Goal: Information Seeking & Learning: Learn about a topic

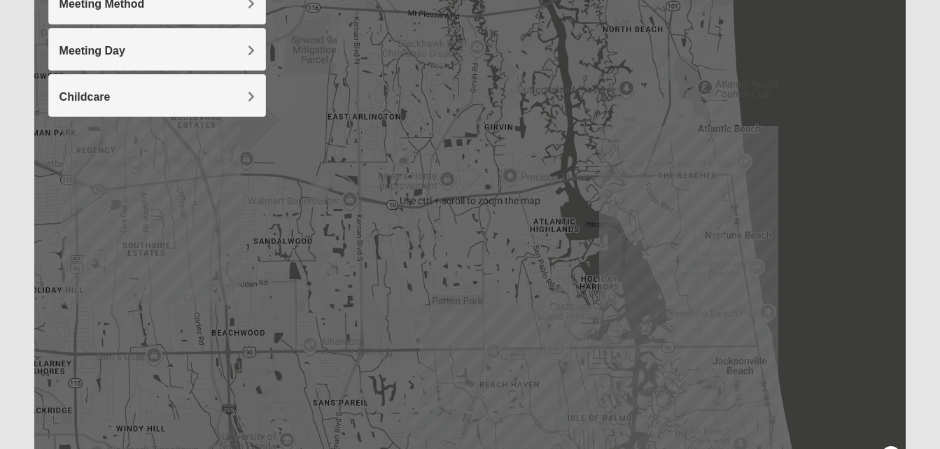
scroll to position [239, 0]
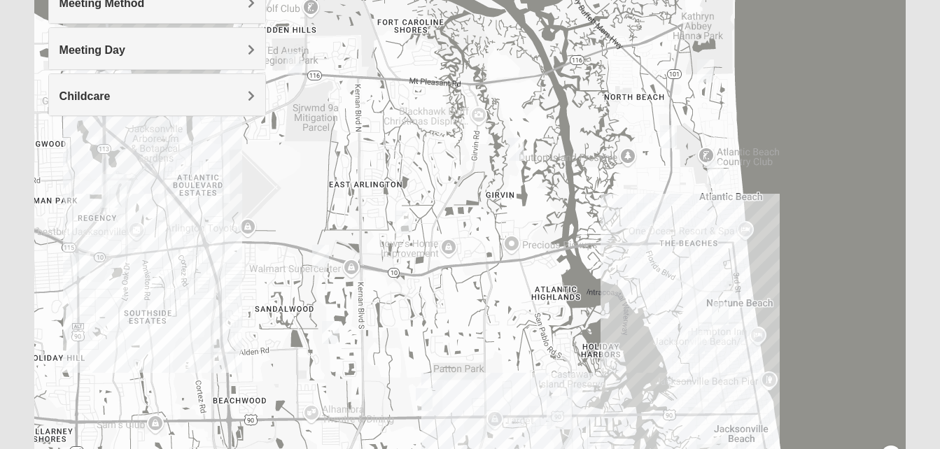
drag, startPoint x: 150, startPoint y: 211, endPoint x: 152, endPoint y: 290, distance: 78.4
click at [152, 290] on div at bounding box center [470, 200] width 872 height 560
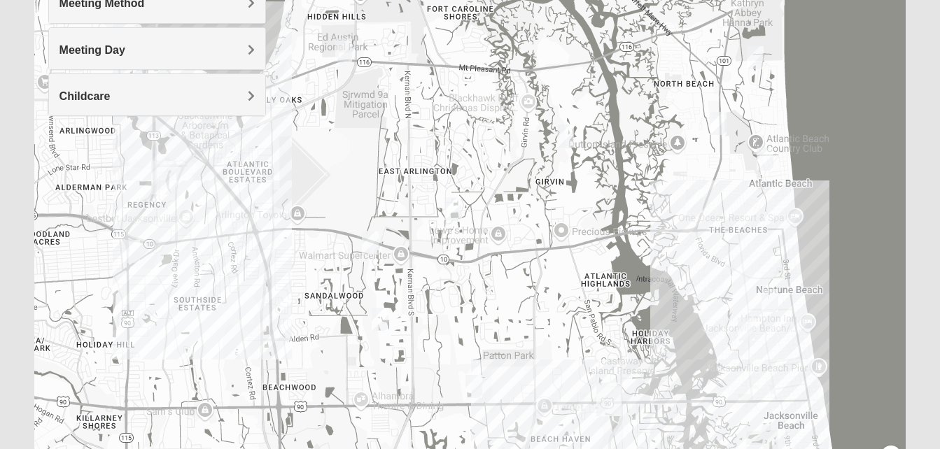
drag, startPoint x: 110, startPoint y: 299, endPoint x: 162, endPoint y: 284, distance: 54.5
click at [162, 284] on div at bounding box center [470, 200] width 872 height 560
click at [132, 251] on img "Mens Gornoski 32225" at bounding box center [131, 251] width 17 height 23
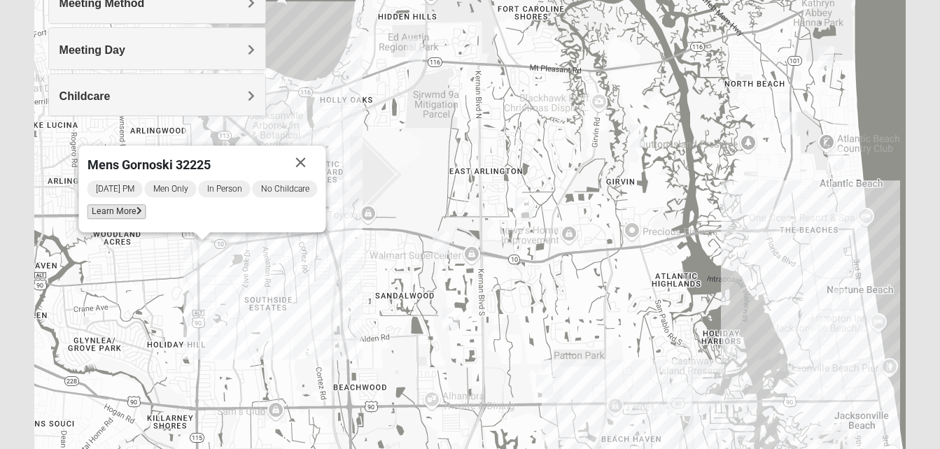
click at [127, 212] on span "Learn More" at bounding box center [116, 211] width 59 height 15
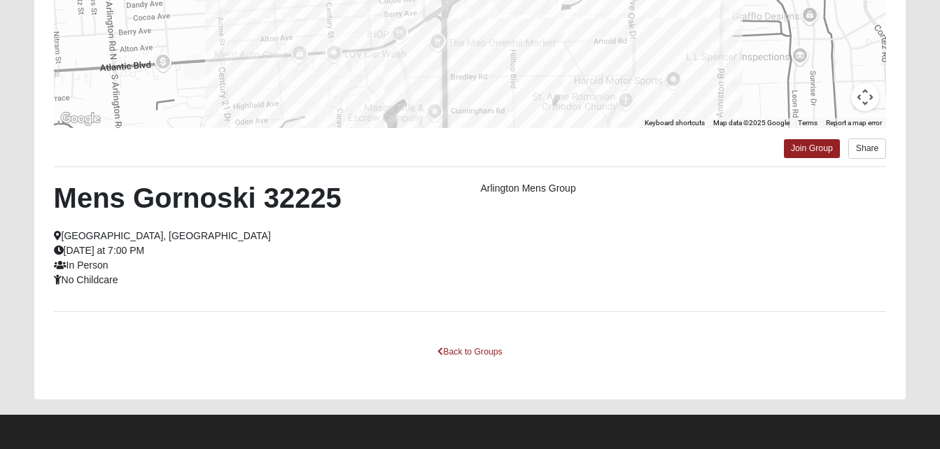
scroll to position [307, 0]
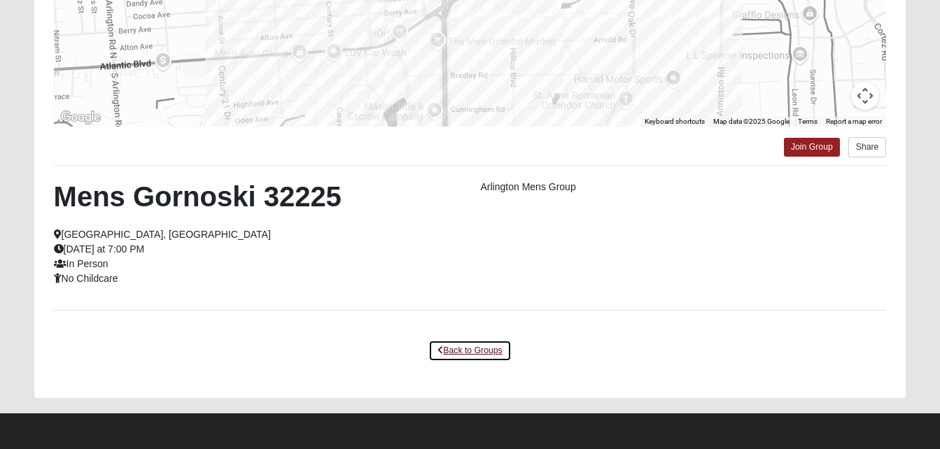
click at [470, 342] on link "Back to Groups" at bounding box center [469, 351] width 83 height 22
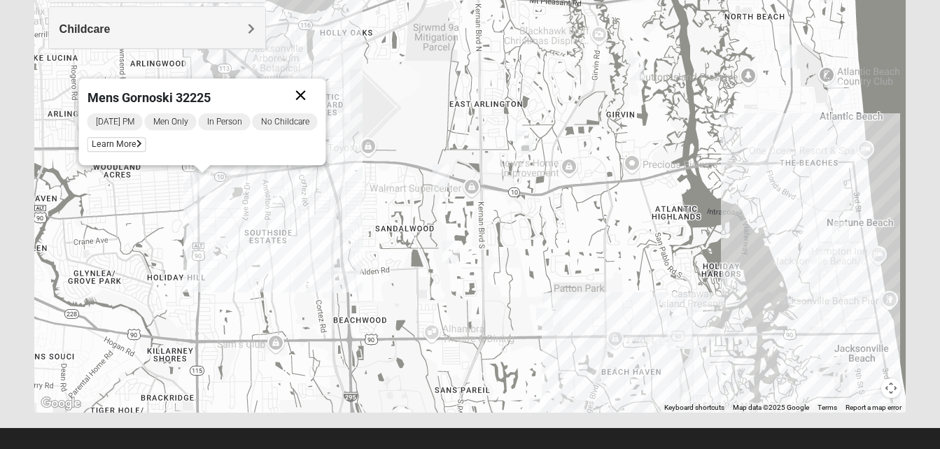
click at [300, 95] on button "Close" at bounding box center [300, 95] width 34 height 34
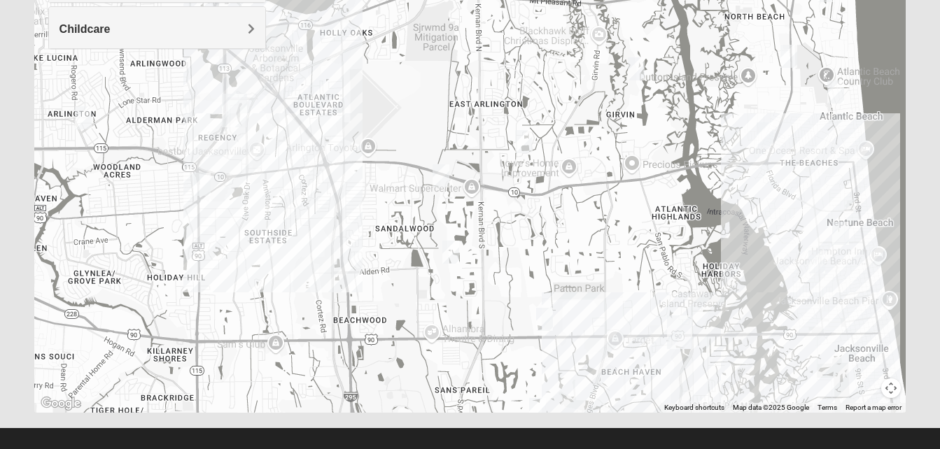
click at [444, 175] on img "Mens Vanning 32224" at bounding box center [440, 175] width 17 height 23
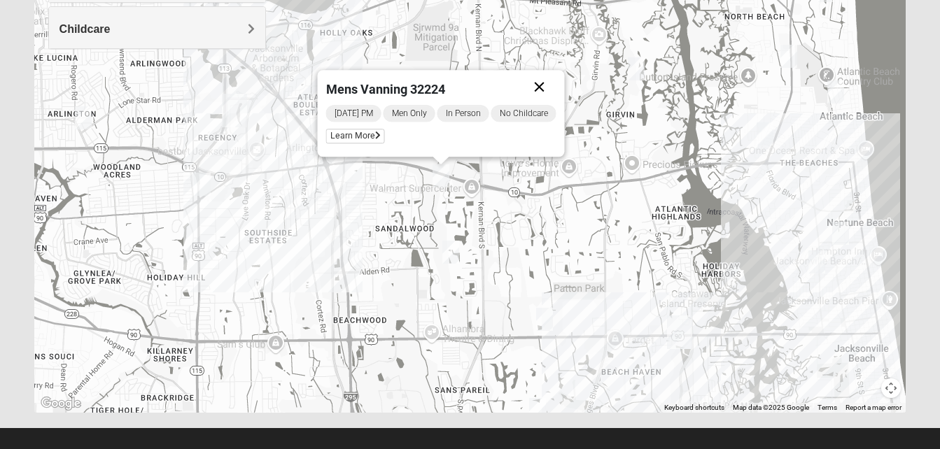
click at [542, 86] on button "Close" at bounding box center [539, 87] width 34 height 34
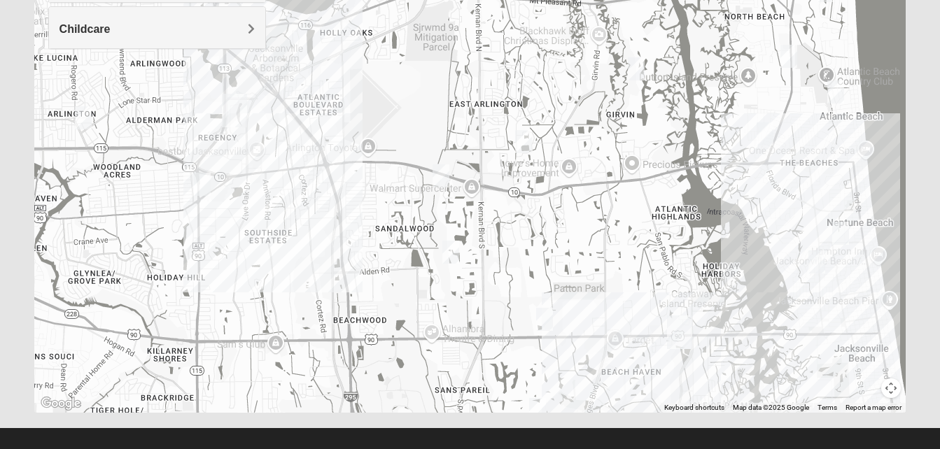
click at [457, 255] on img "Mens Haines 32246" at bounding box center [450, 252] width 17 height 23
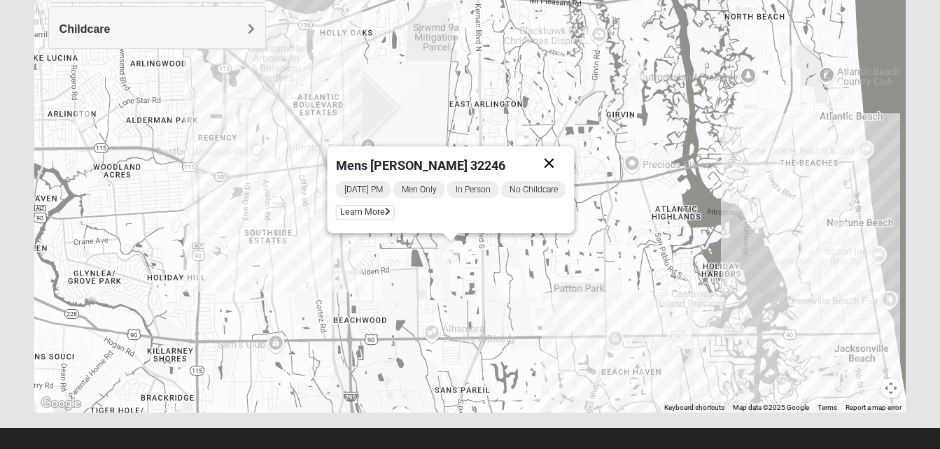
click at [549, 163] on button "Close" at bounding box center [549, 163] width 34 height 34
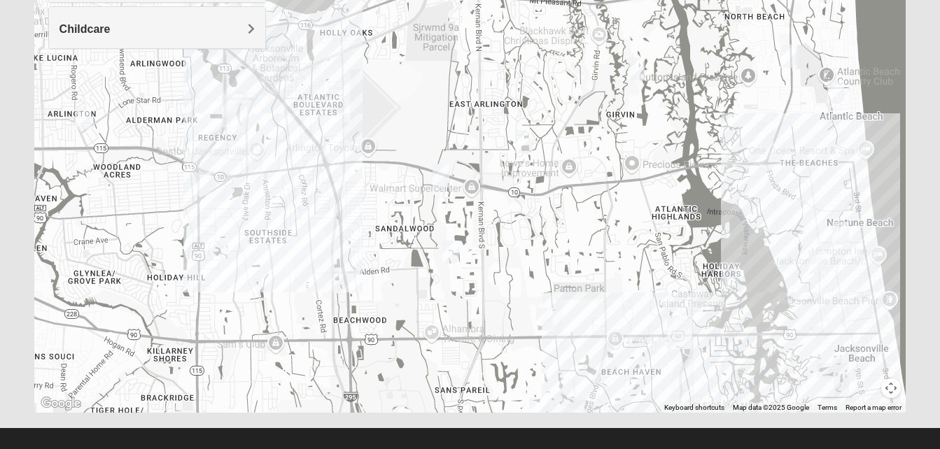
click at [546, 325] on img "Mens Hamilton 32250" at bounding box center [544, 319] width 17 height 23
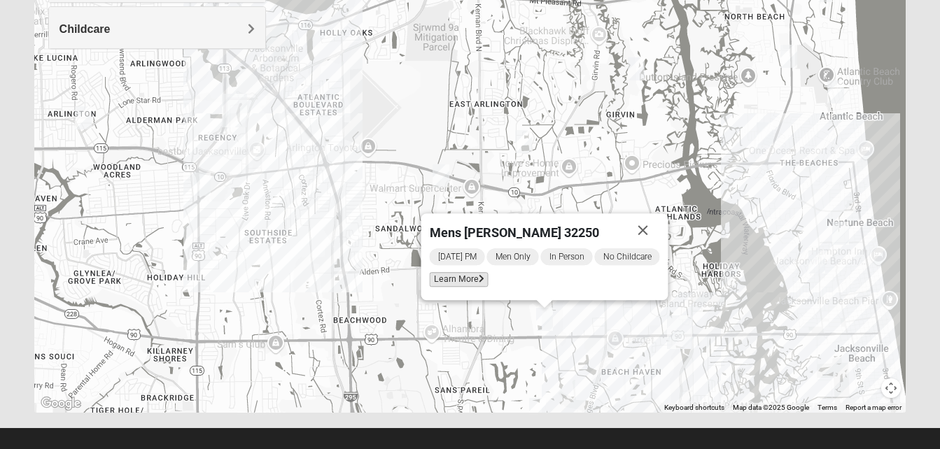
click at [448, 278] on span "Learn More" at bounding box center [458, 279] width 59 height 15
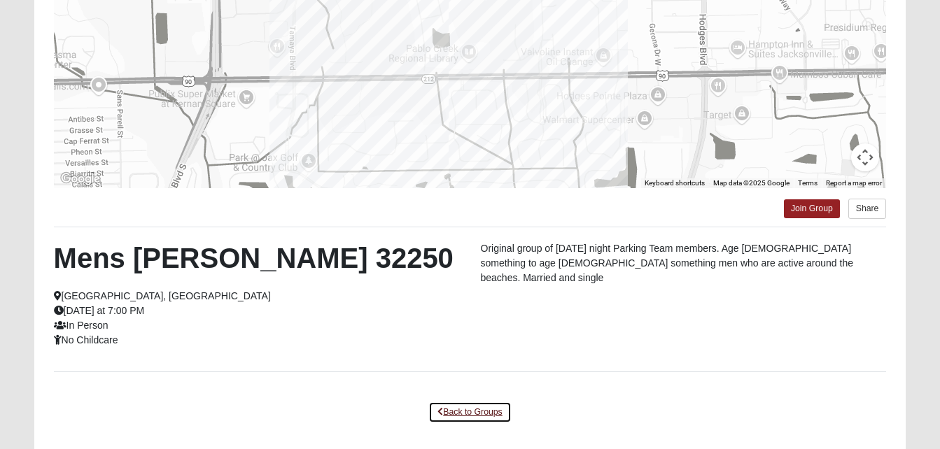
click at [462, 408] on link "Back to Groups" at bounding box center [469, 413] width 83 height 22
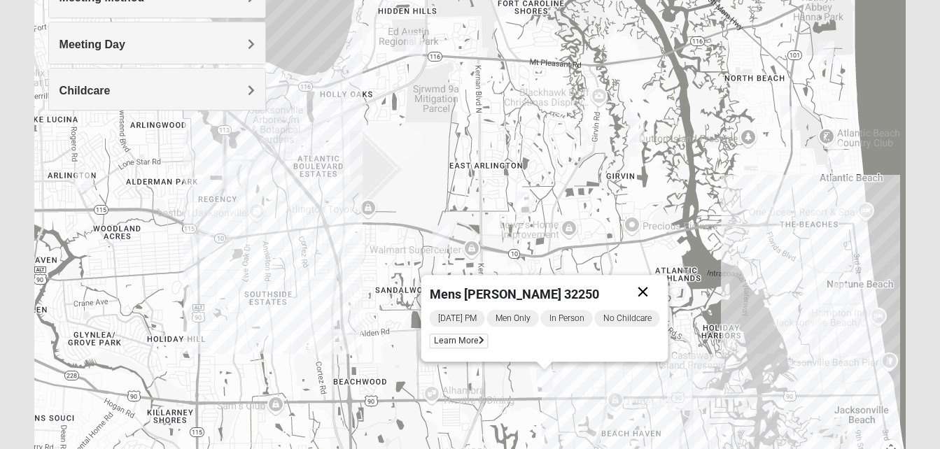
click at [650, 290] on button "Close" at bounding box center [643, 292] width 34 height 34
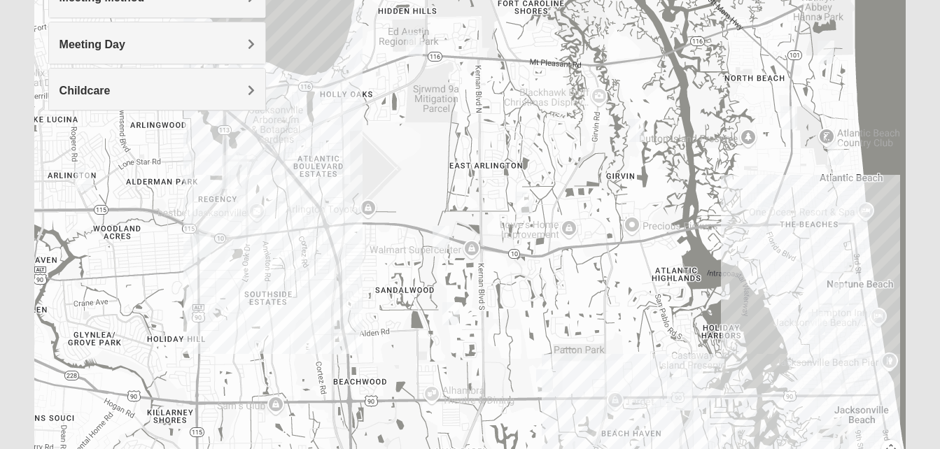
click at [837, 150] on img "Mens Militello 32233" at bounding box center [835, 153] width 17 height 23
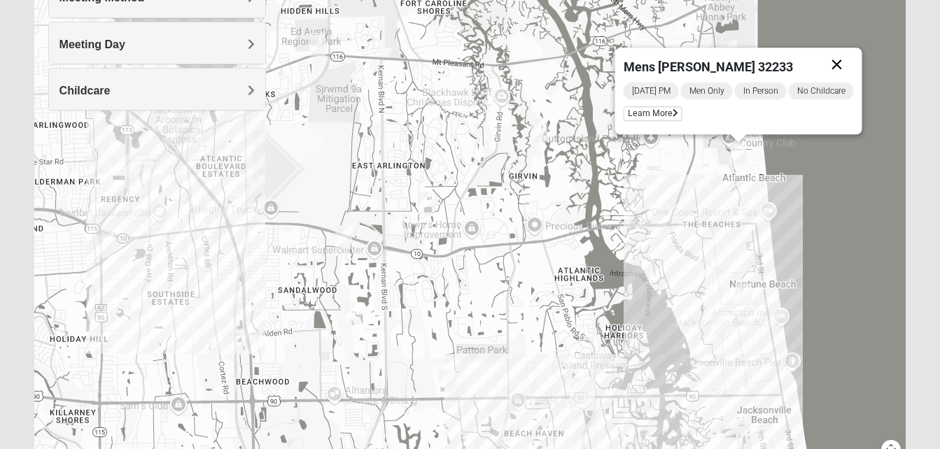
click at [839, 66] on button "Close" at bounding box center [837, 65] width 34 height 34
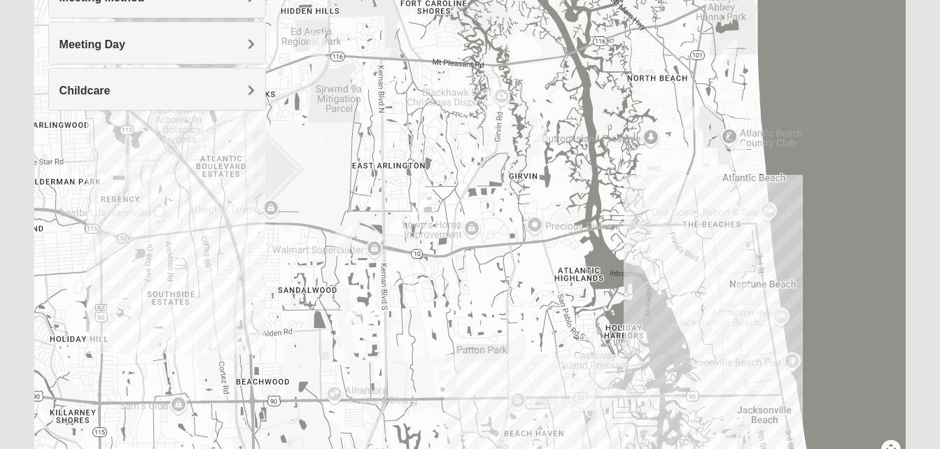
click at [689, 112] on img "Mens McCann 32233" at bounding box center [691, 117] width 17 height 23
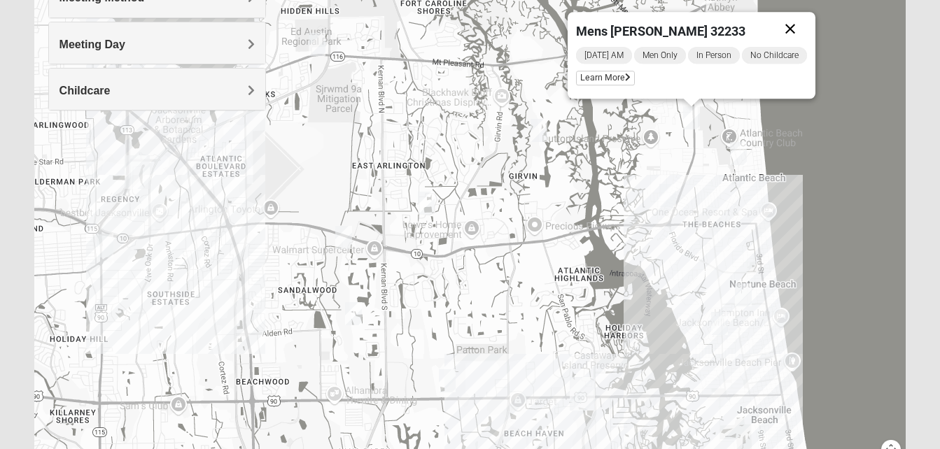
click at [792, 24] on button "Close" at bounding box center [790, 29] width 34 height 34
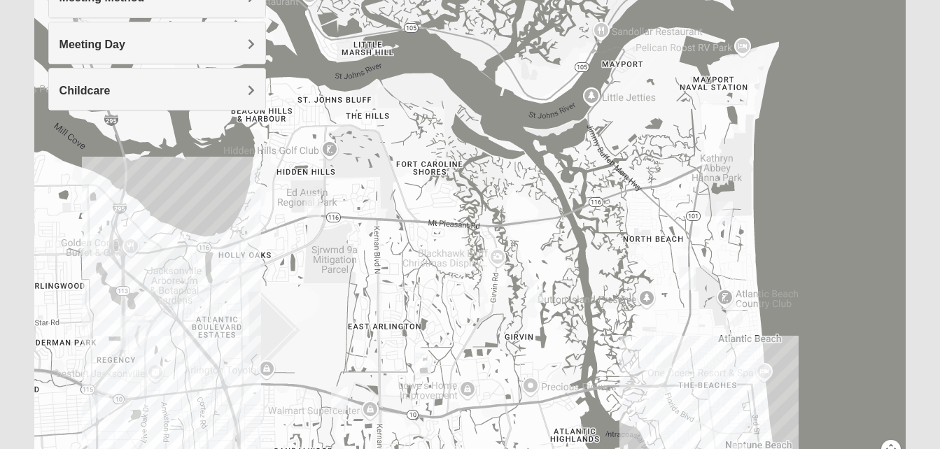
drag, startPoint x: 670, startPoint y: 78, endPoint x: 666, endPoint y: 241, distance: 163.1
click at [666, 241] on div at bounding box center [470, 195] width 872 height 560
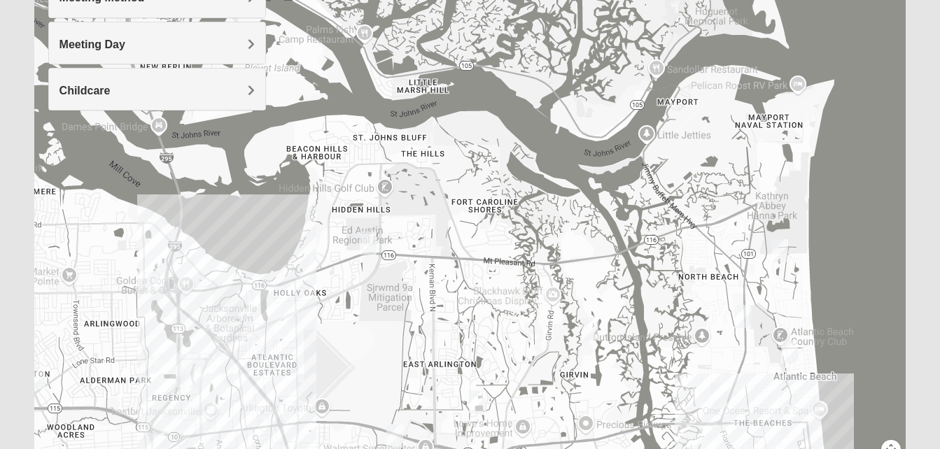
drag, startPoint x: 628, startPoint y: 136, endPoint x: 684, endPoint y: 175, distance: 67.8
click at [684, 175] on div at bounding box center [470, 195] width 872 height 560
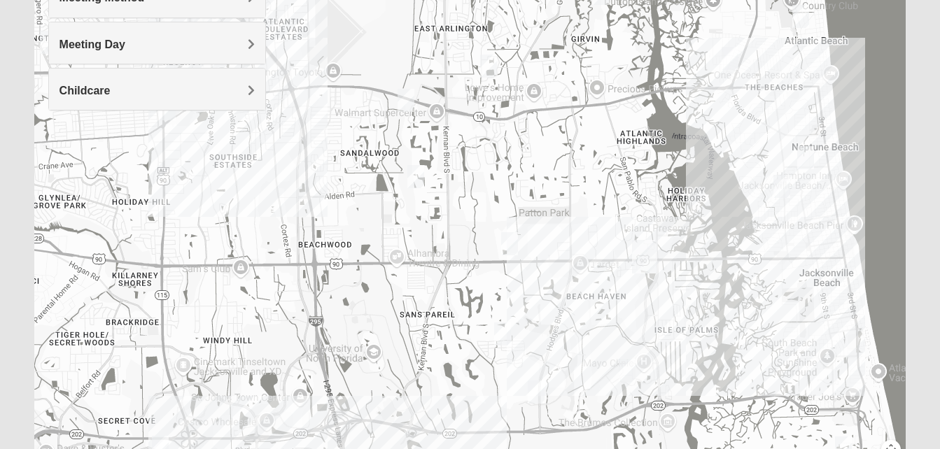
drag, startPoint x: 580, startPoint y: 286, endPoint x: 591, endPoint y: -52, distance: 337.5
click at [591, 0] on html "Log In Find A Group Error Show List Loading Groups" at bounding box center [470, 140] width 940 height 771
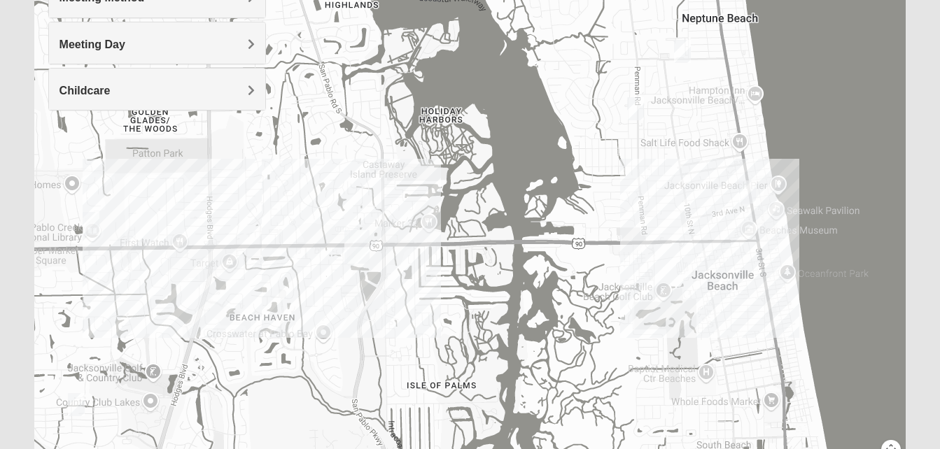
drag, startPoint x: 750, startPoint y: 250, endPoint x: 569, endPoint y: 221, distance: 182.8
click at [569, 221] on div at bounding box center [470, 195] width 872 height 560
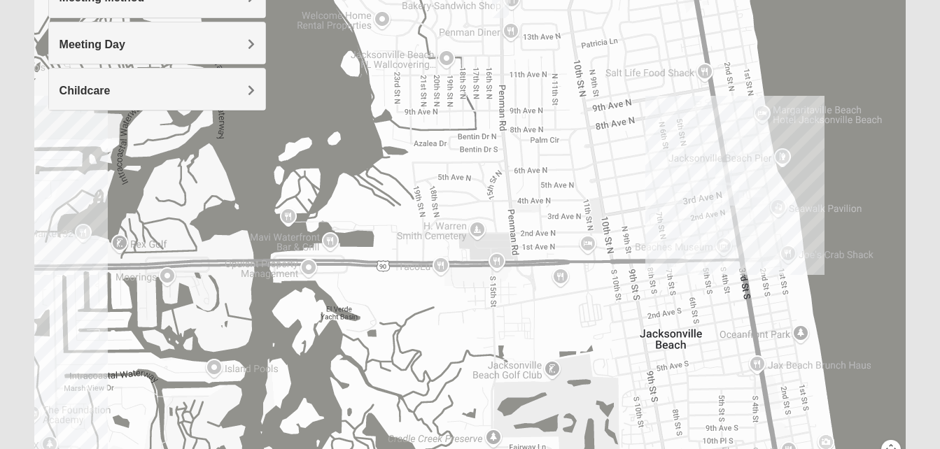
click at [761, 205] on img "Mens McLauchlan 32250" at bounding box center [760, 208] width 17 height 23
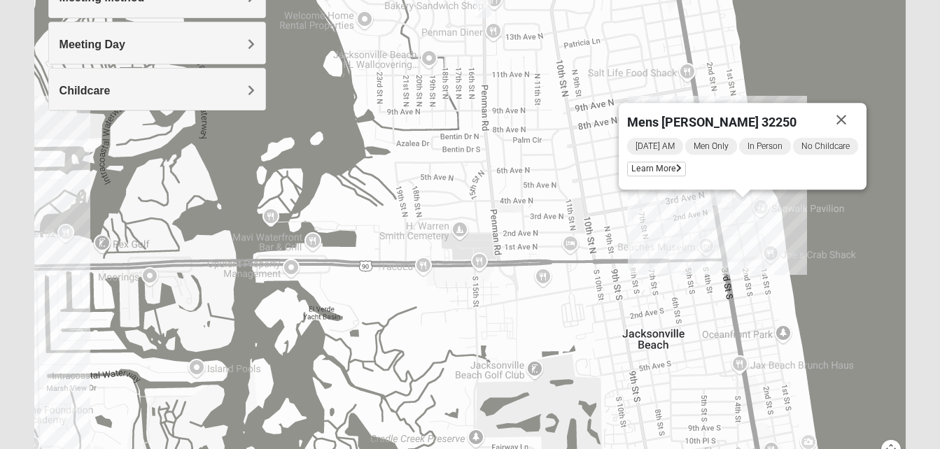
click at [661, 160] on div "[DATE] AM Men Only In Person No Childcare Learn More" at bounding box center [742, 158] width 231 height 45
click at [660, 168] on span "Learn More" at bounding box center [656, 169] width 59 height 15
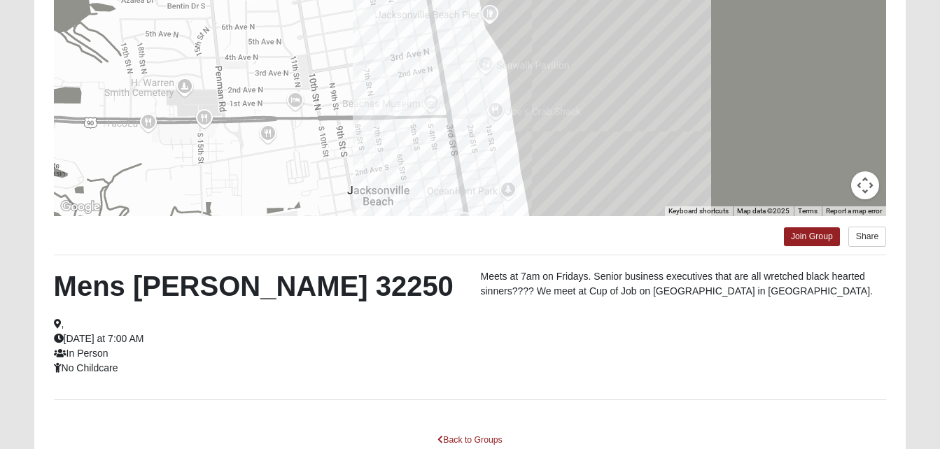
scroll to position [218, 0]
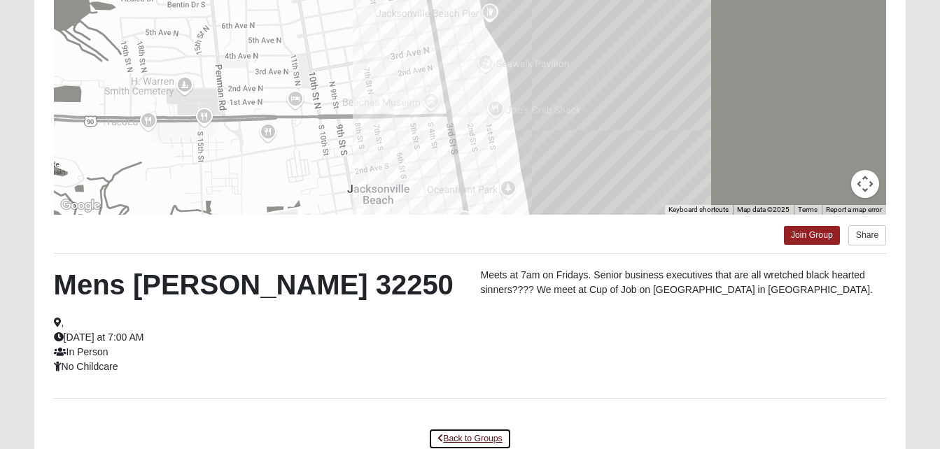
click at [481, 436] on link "Back to Groups" at bounding box center [469, 439] width 83 height 22
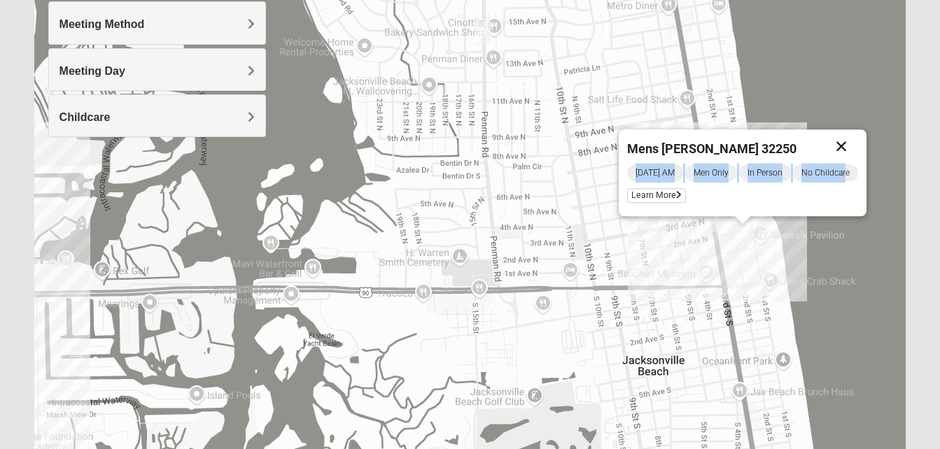
drag, startPoint x: 845, startPoint y: 164, endPoint x: 840, endPoint y: 146, distance: 19.5
click at [840, 146] on div "Mens [PERSON_NAME] 32250 [DATE] AM Men Only In Person No Childcare Learn More" at bounding box center [743, 172] width 248 height 87
click at [840, 146] on button "Close" at bounding box center [841, 146] width 34 height 34
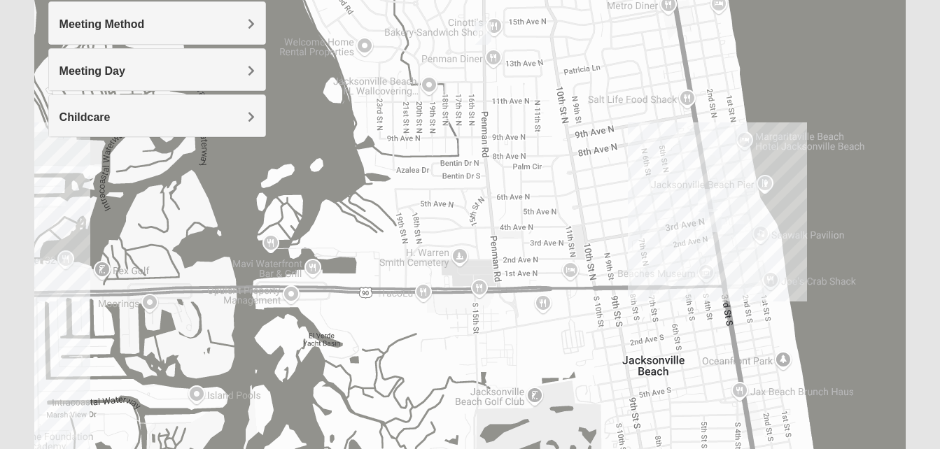
click at [717, 216] on img "Mens Sellers 32250" at bounding box center [713, 220] width 17 height 23
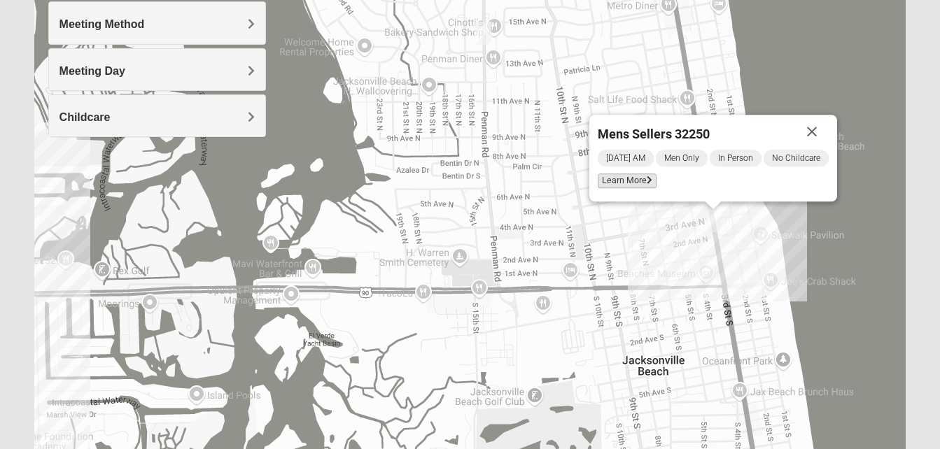
click at [639, 181] on span "Learn More" at bounding box center [627, 181] width 59 height 15
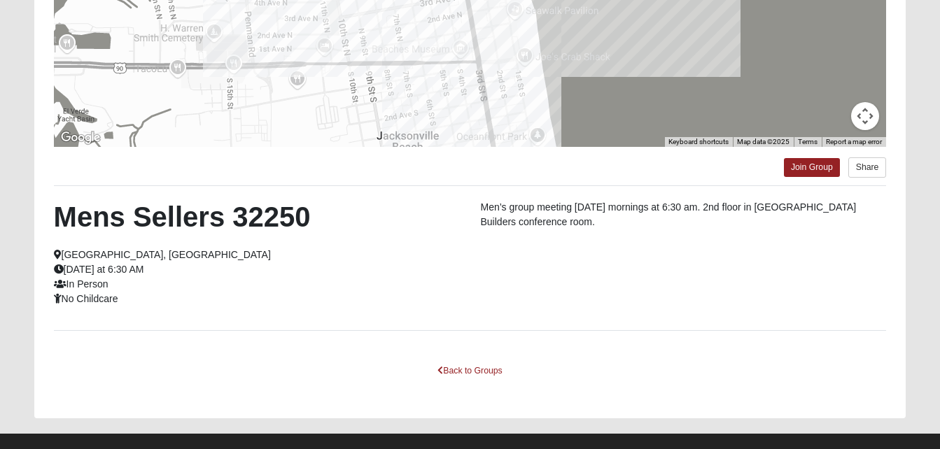
scroll to position [307, 0]
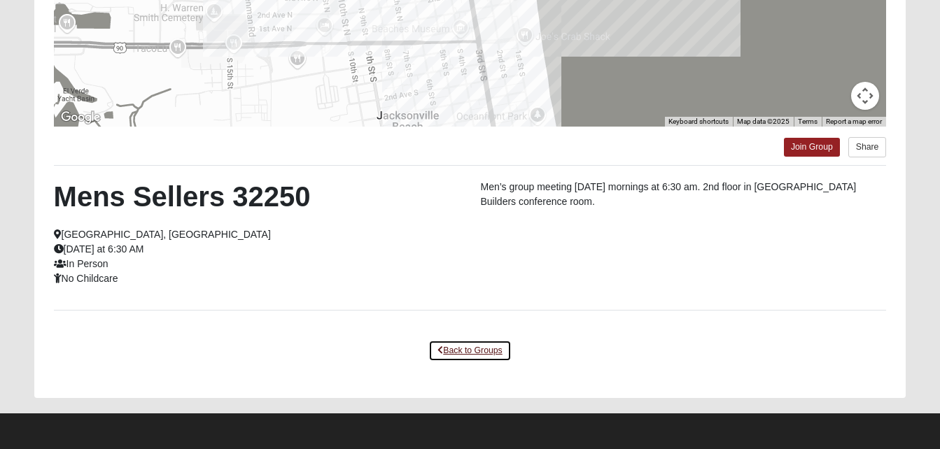
click at [484, 350] on link "Back to Groups" at bounding box center [469, 351] width 83 height 22
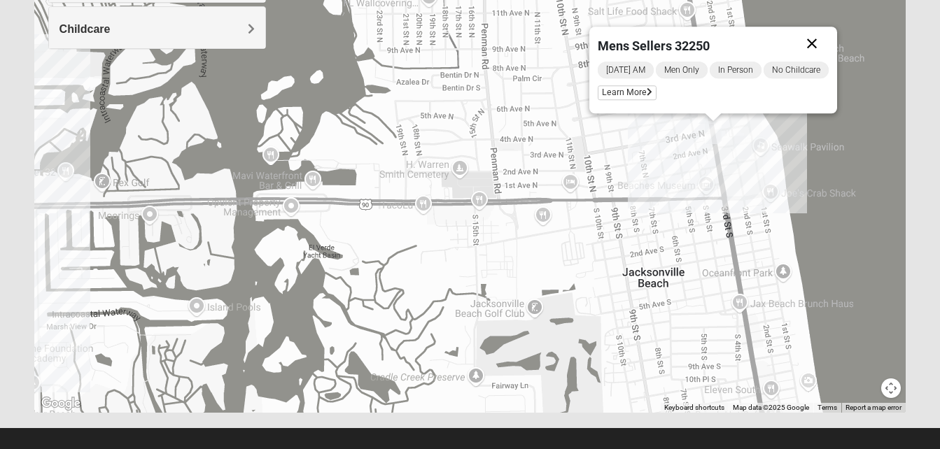
click at [810, 41] on button "Close" at bounding box center [812, 44] width 34 height 34
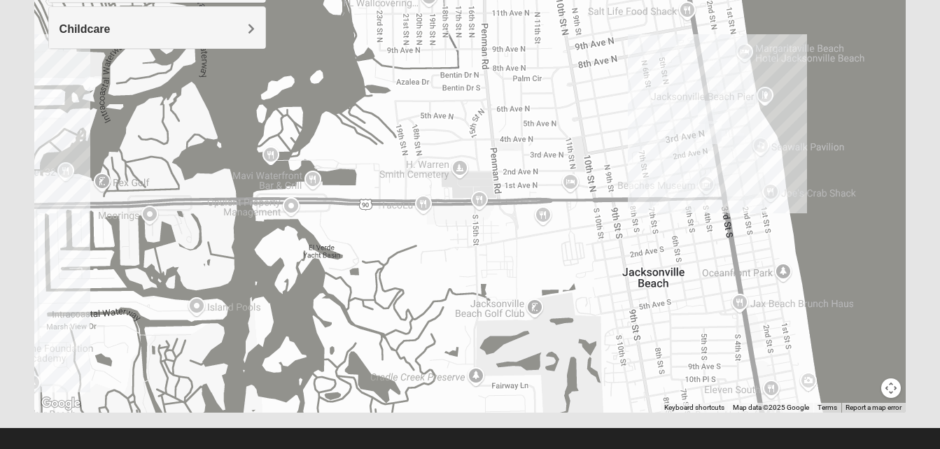
click at [708, 105] on img "Mens Mauney/Windesheim 32266" at bounding box center [706, 112] width 17 height 23
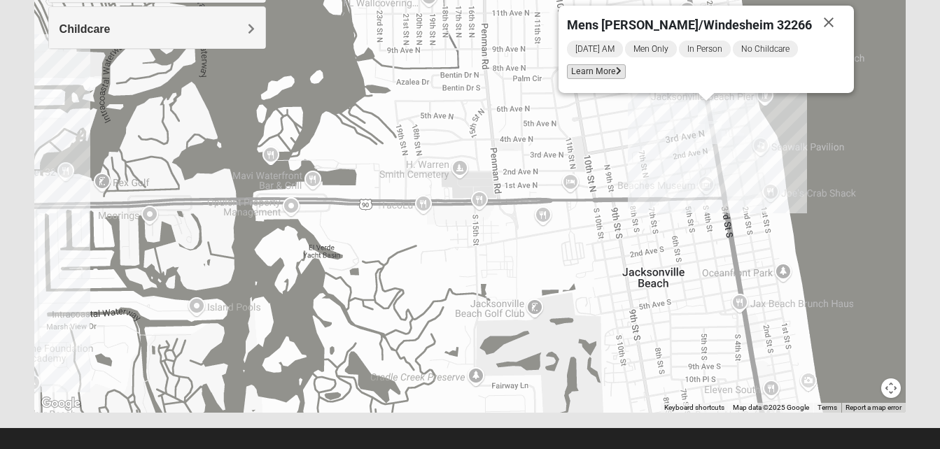
click at [624, 74] on span "Learn More" at bounding box center [596, 71] width 59 height 15
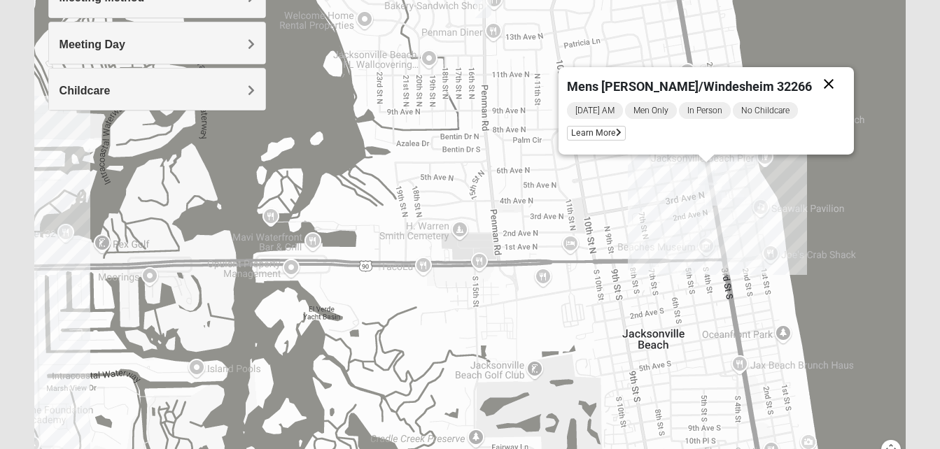
click at [812, 78] on button "Close" at bounding box center [829, 84] width 34 height 34
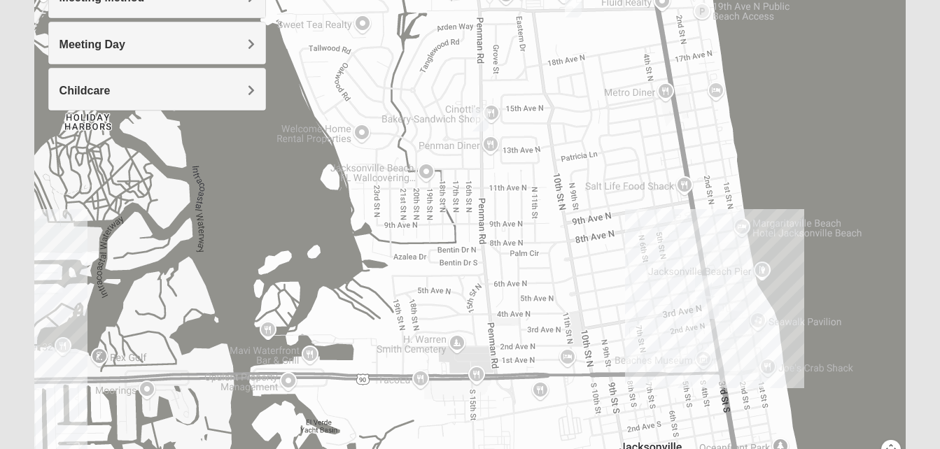
drag, startPoint x: 544, startPoint y: 128, endPoint x: 541, endPoint y: 245, distance: 116.9
click at [541, 245] on div at bounding box center [470, 195] width 872 height 560
click at [482, 120] on img "Mens Crytzer/Siemion 32250" at bounding box center [480, 119] width 17 height 23
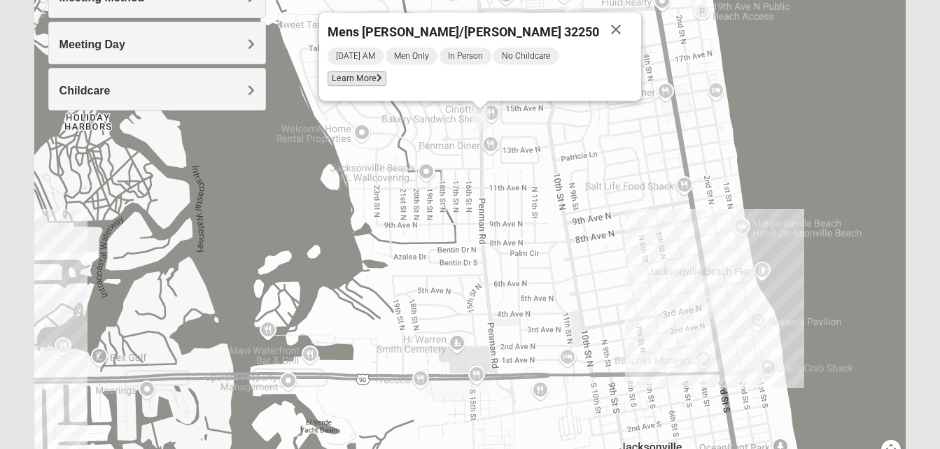
click at [386, 80] on span "Learn More" at bounding box center [357, 78] width 59 height 15
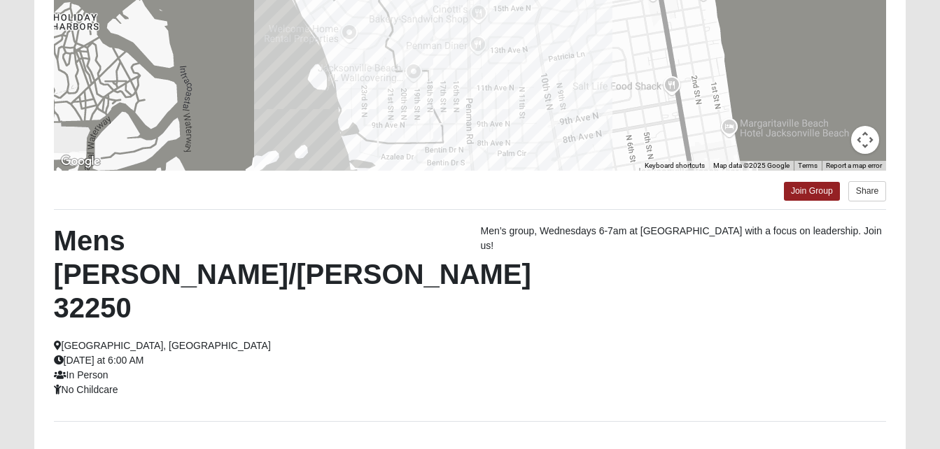
scroll to position [307, 0]
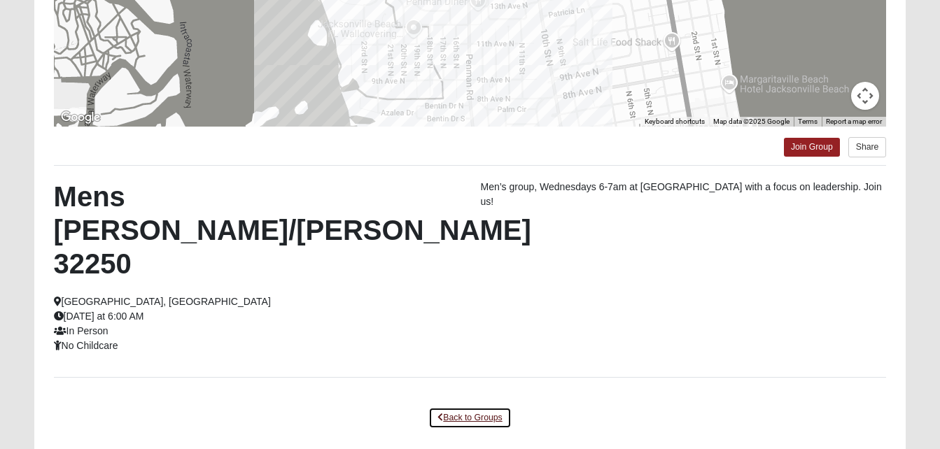
click at [481, 407] on link "Back to Groups" at bounding box center [469, 418] width 83 height 22
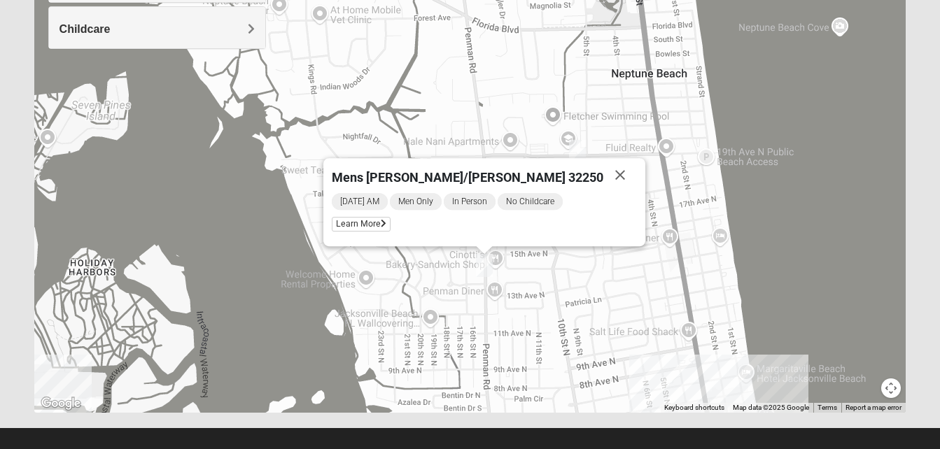
drag, startPoint x: 564, startPoint y: 205, endPoint x: 568, endPoint y: 414, distance: 209.3
click at [568, 414] on div "Show List Loading Groups Keywords Filter Additional Filters Campus [GEOGRAPHIC_…" at bounding box center [470, 97] width 893 height 660
click at [603, 175] on button "Close" at bounding box center [620, 175] width 34 height 34
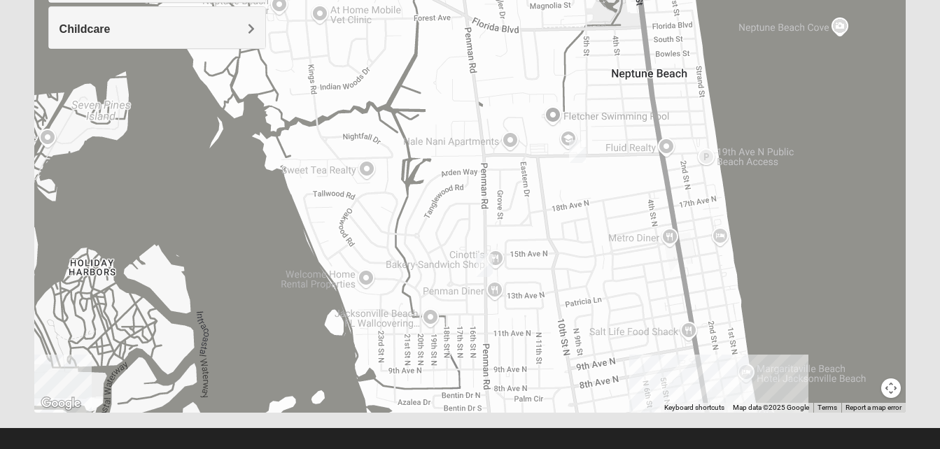
click at [582, 152] on img "Mens Coker 32250" at bounding box center [577, 151] width 17 height 23
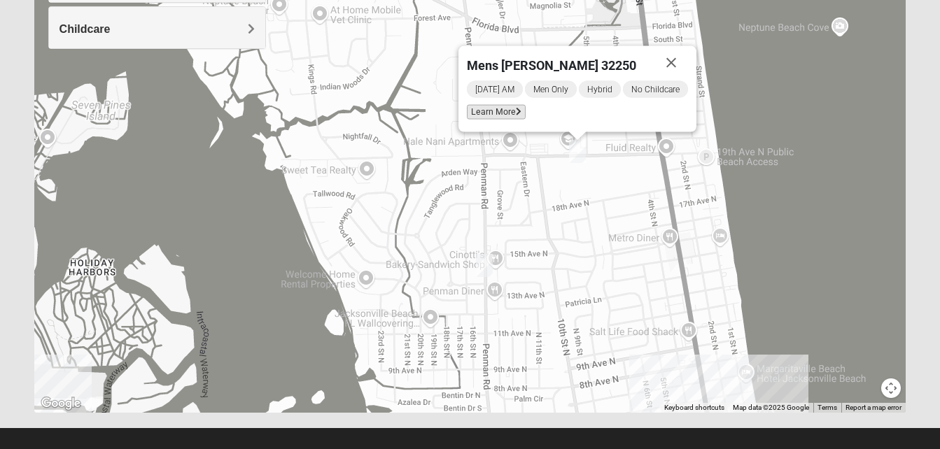
click at [502, 109] on span "Learn More" at bounding box center [496, 112] width 59 height 15
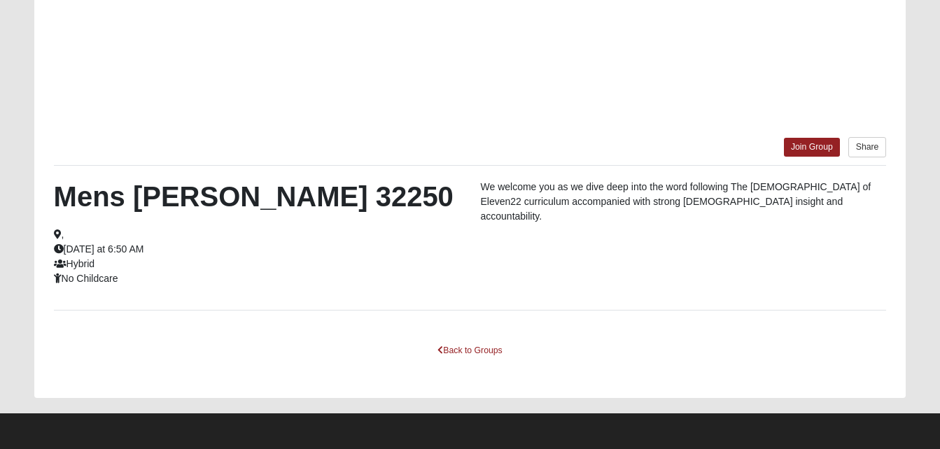
scroll to position [245, 0]
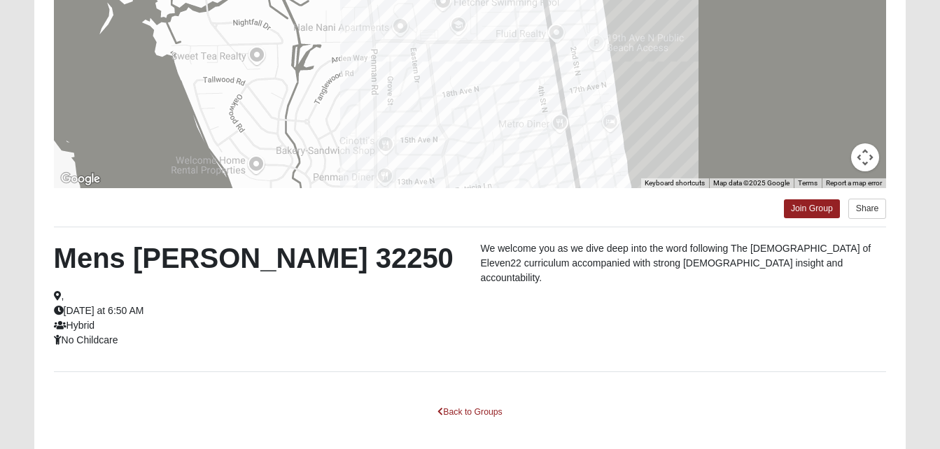
click at [439, 274] on h2 "Mens [PERSON_NAME] 32250" at bounding box center [257, 258] width 406 height 34
click at [483, 411] on link "Back to Groups" at bounding box center [469, 413] width 83 height 22
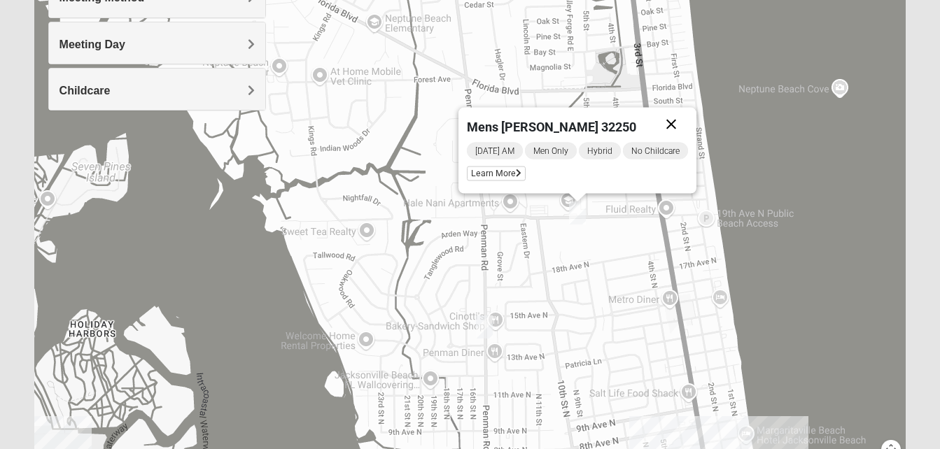
click at [670, 122] on button "Close" at bounding box center [671, 125] width 34 height 34
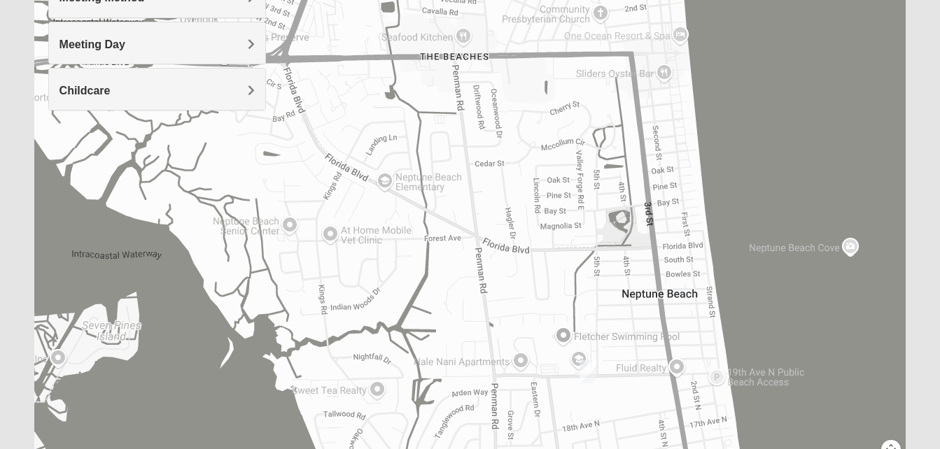
drag, startPoint x: 501, startPoint y: 122, endPoint x: 511, endPoint y: 283, distance: 161.3
click at [511, 283] on div at bounding box center [470, 195] width 872 height 560
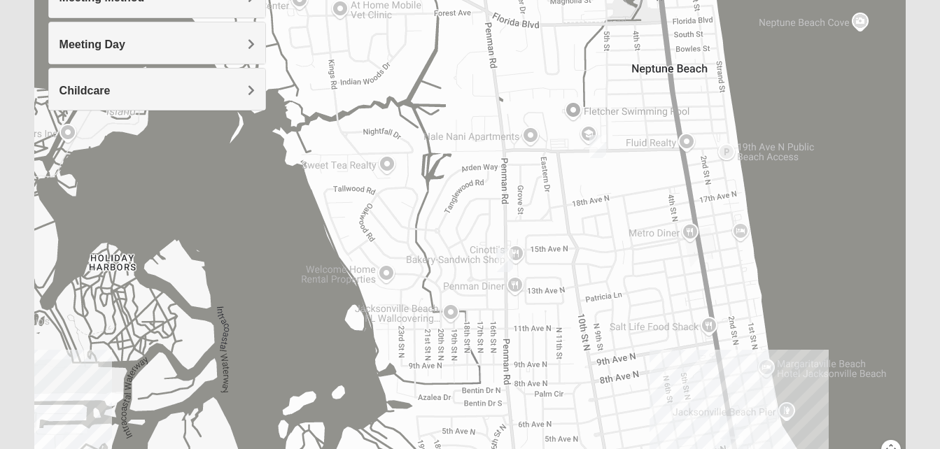
drag, startPoint x: 511, startPoint y: 283, endPoint x: 567, endPoint y: -52, distance: 339.2
click at [567, 0] on html "Log In Find A Group Error Show List Loading Groups" at bounding box center [470, 140] width 940 height 771
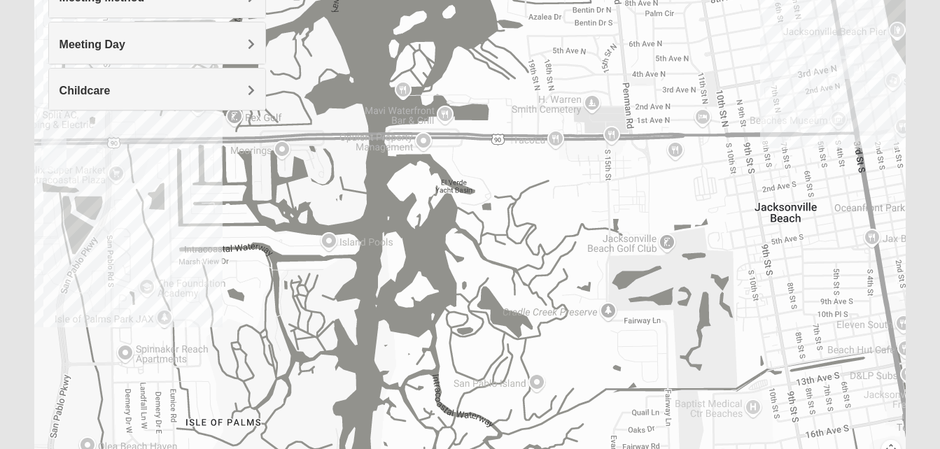
drag, startPoint x: 435, startPoint y: 271, endPoint x: 487, endPoint y: -12, distance: 287.6
click at [487, 0] on html "Log In Find A Group Error Show List Loading Groups" at bounding box center [470, 140] width 940 height 771
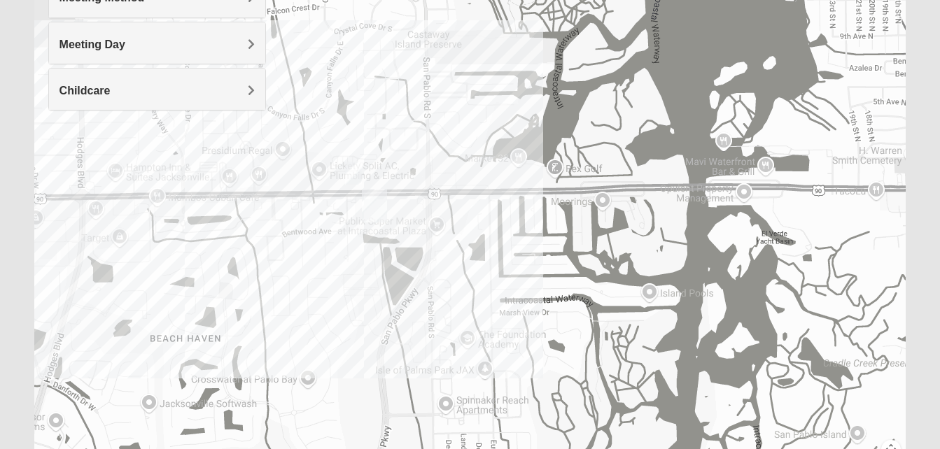
drag, startPoint x: 161, startPoint y: 160, endPoint x: 488, endPoint y: 209, distance: 330.5
click at [488, 209] on div at bounding box center [470, 195] width 872 height 560
click at [353, 169] on img "On Campus Mens Smith 32250" at bounding box center [353, 173] width 17 height 23
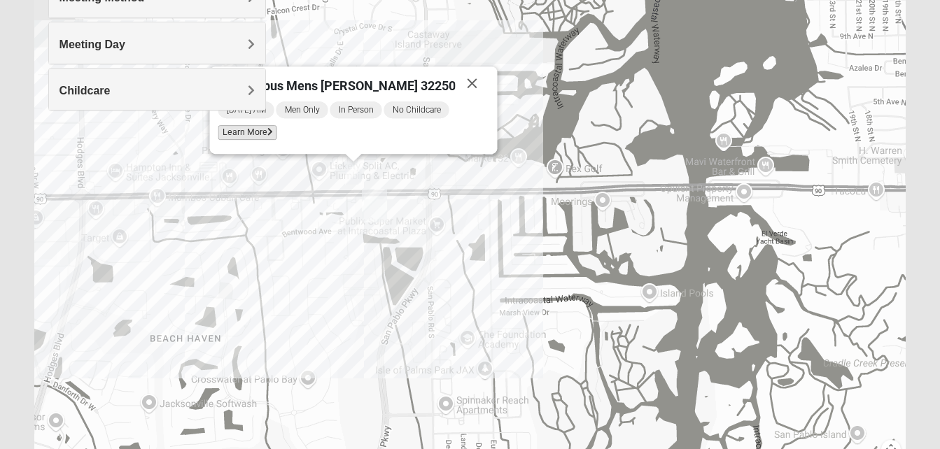
click at [276, 132] on span "Learn More" at bounding box center [247, 132] width 59 height 15
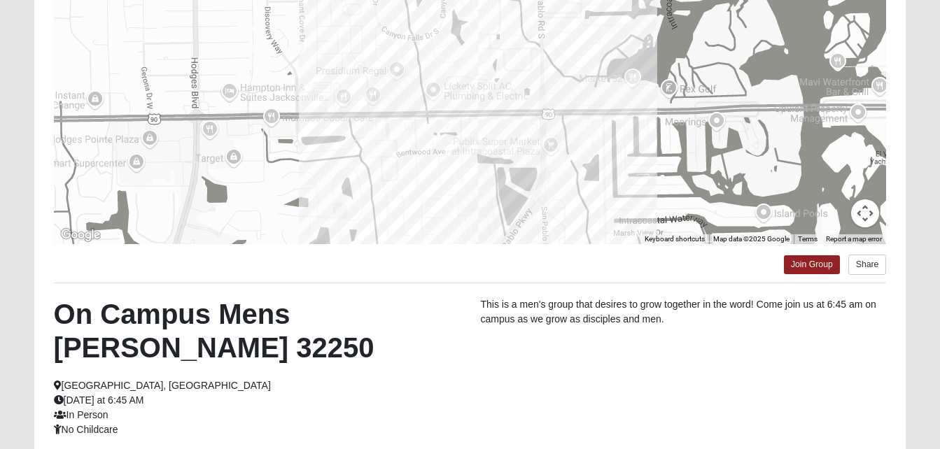
scroll to position [190, 0]
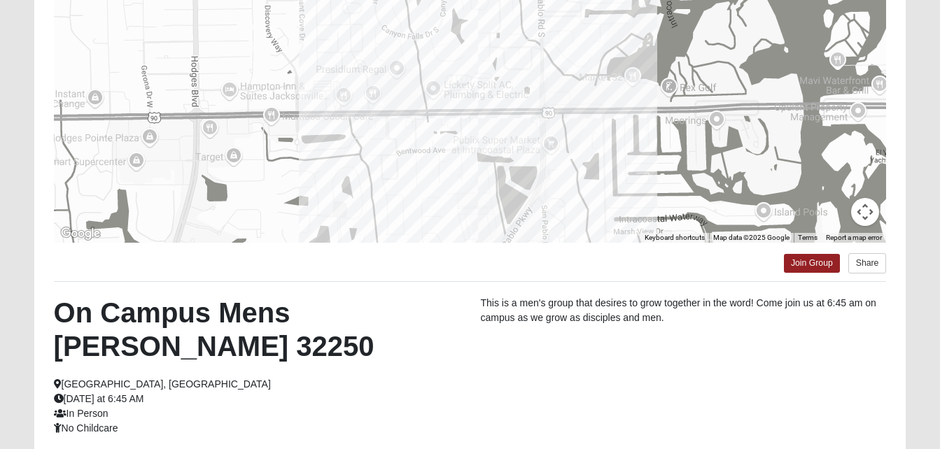
click at [462, 377] on div "On Campus Mens [PERSON_NAME] 32250 [GEOGRAPHIC_DATA], [GEOGRAPHIC_DATA] [DATE] …" at bounding box center [256, 366] width 427 height 140
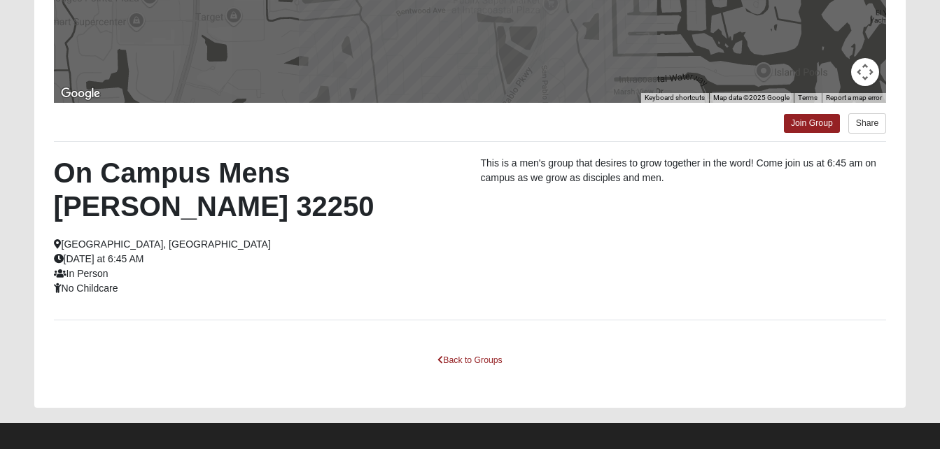
scroll to position [340, 0]
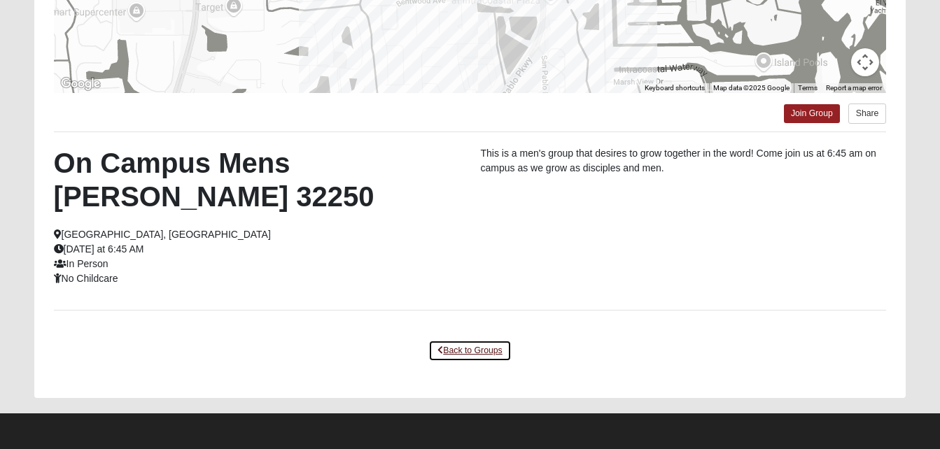
click at [482, 344] on link "Back to Groups" at bounding box center [469, 351] width 83 height 22
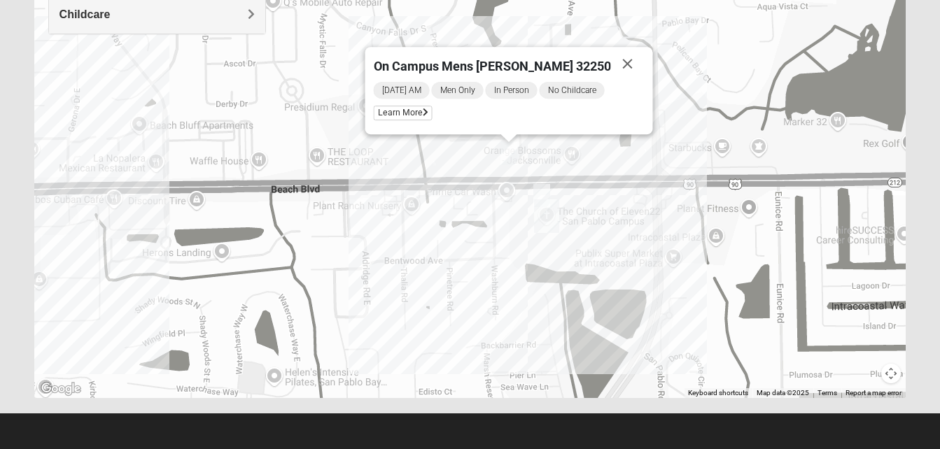
drag, startPoint x: 339, startPoint y: 126, endPoint x: 572, endPoint y: 365, distance: 333.6
click at [572, 365] on div "On Campus Mens [PERSON_NAME] 32250 [DATE] AM Men Only In Person No Childcare Le…" at bounding box center [470, 118] width 872 height 560
click at [610, 59] on button "Close" at bounding box center [627, 64] width 34 height 34
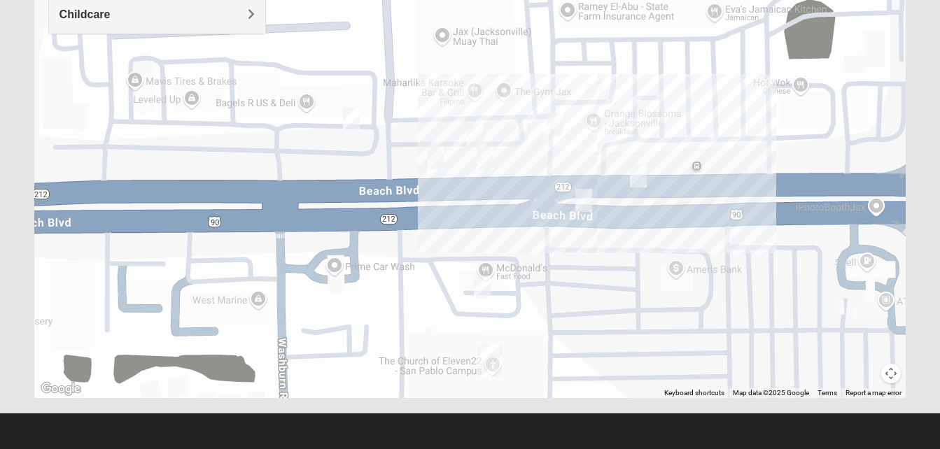
click at [638, 170] on img "On Campus Mens Myers 32250" at bounding box center [638, 175] width 17 height 23
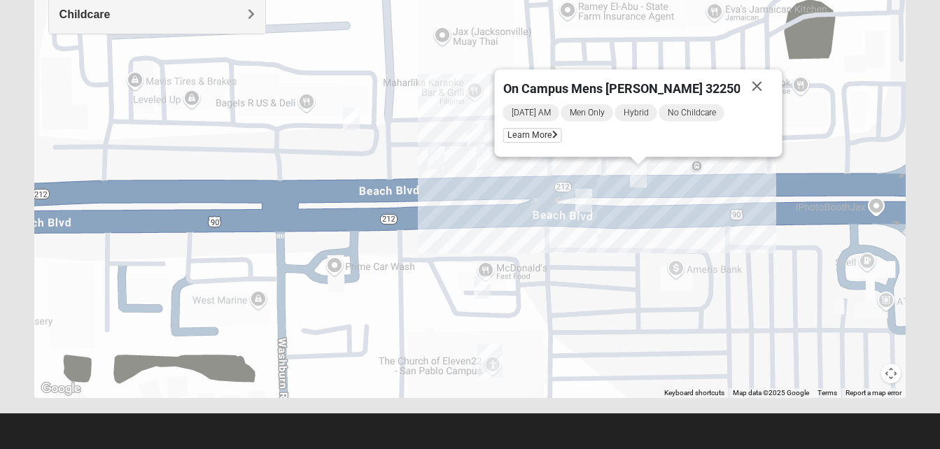
click at [617, 166] on div "On Campus Mens [PERSON_NAME] 32250 [DATE] AM Men Only Hybrid No Childcare Learn…" at bounding box center [470, 118] width 872 height 560
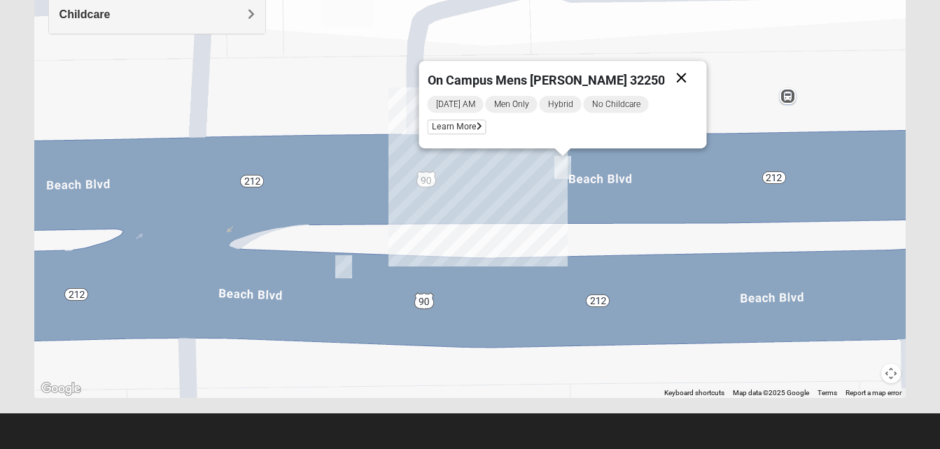
click at [664, 77] on button "Close" at bounding box center [681, 78] width 34 height 34
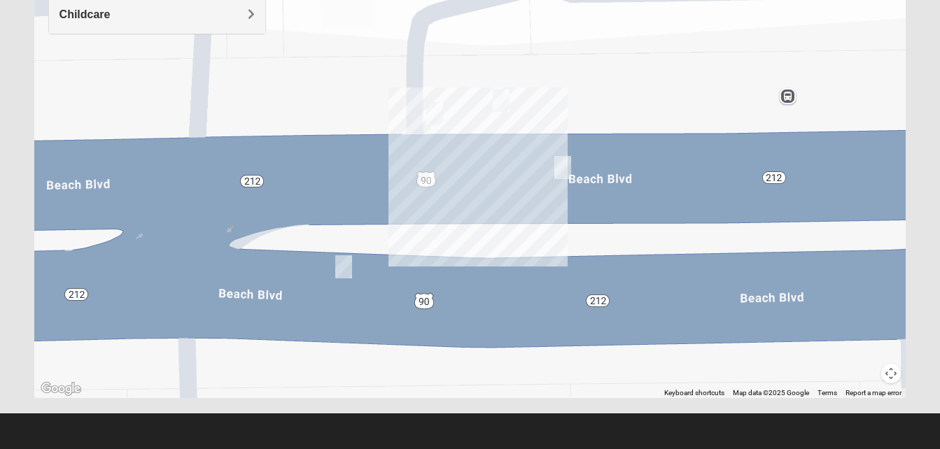
click at [502, 107] on img "Mens Pondozzi 32224" at bounding box center [501, 100] width 17 height 23
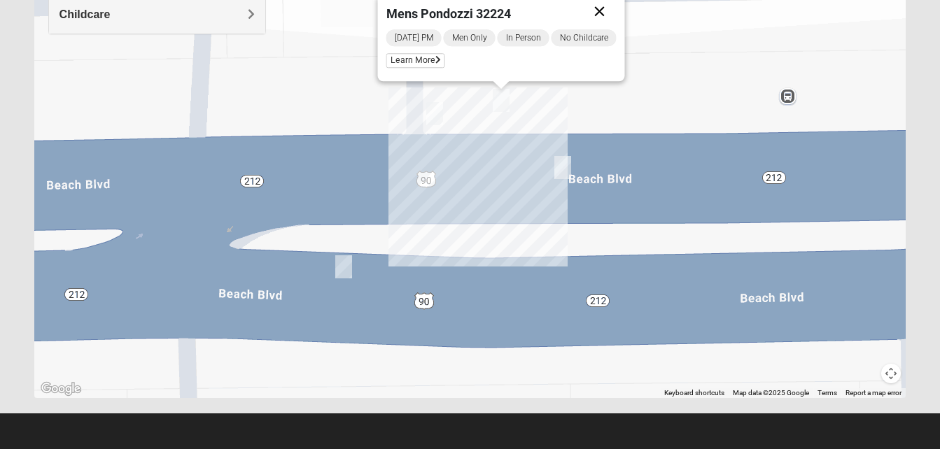
click at [603, 12] on button "Close" at bounding box center [599, 11] width 34 height 34
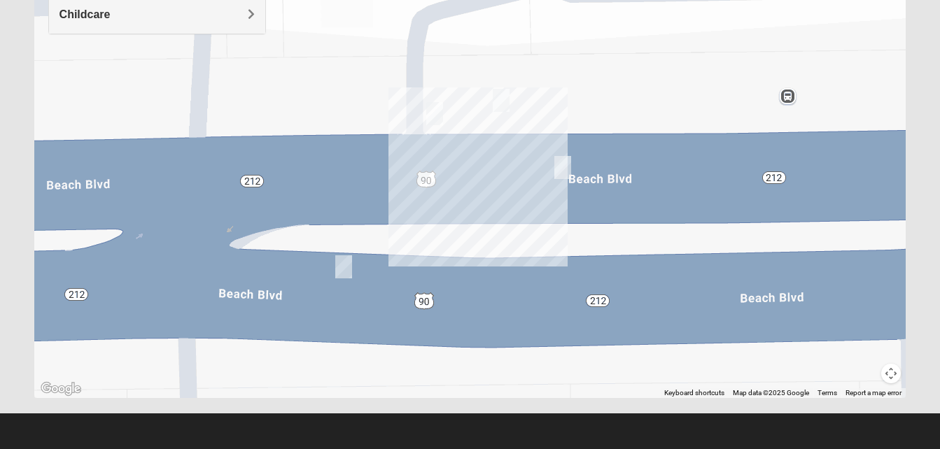
click at [435, 116] on img "On Campus Mens Hawk/Garcia 32250" at bounding box center [434, 113] width 17 height 23
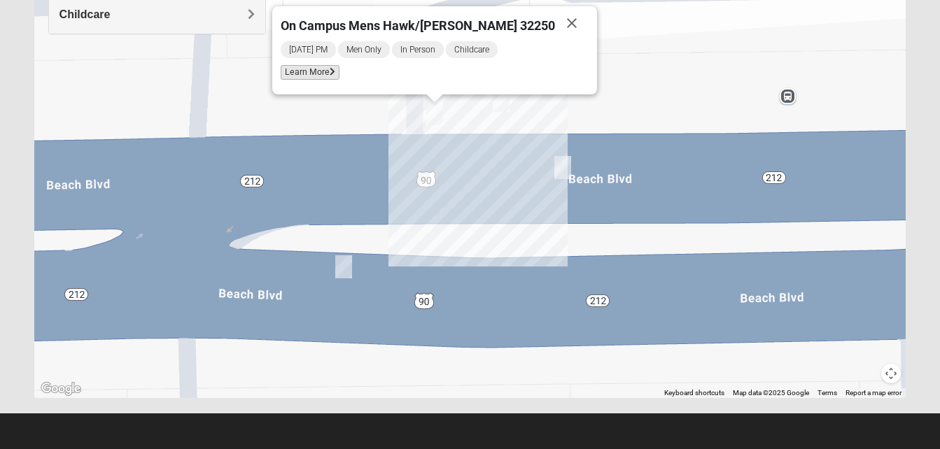
click at [339, 70] on span "Learn More" at bounding box center [310, 72] width 59 height 15
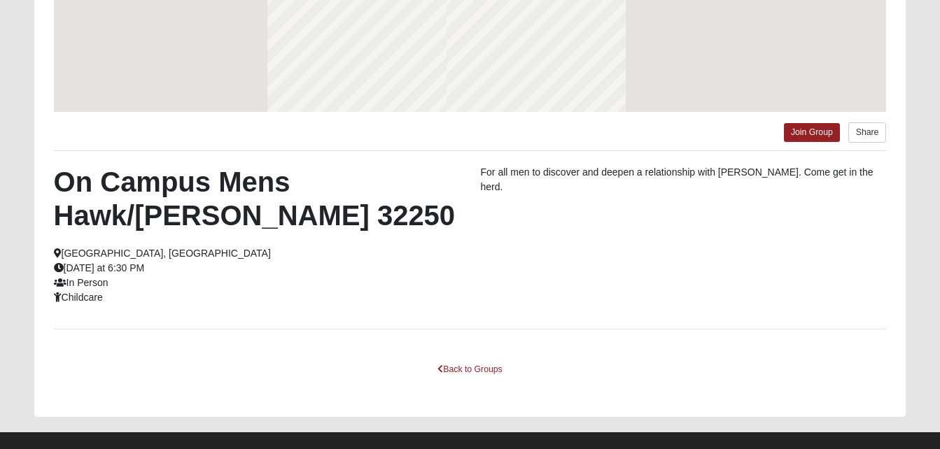
scroll to position [260, 0]
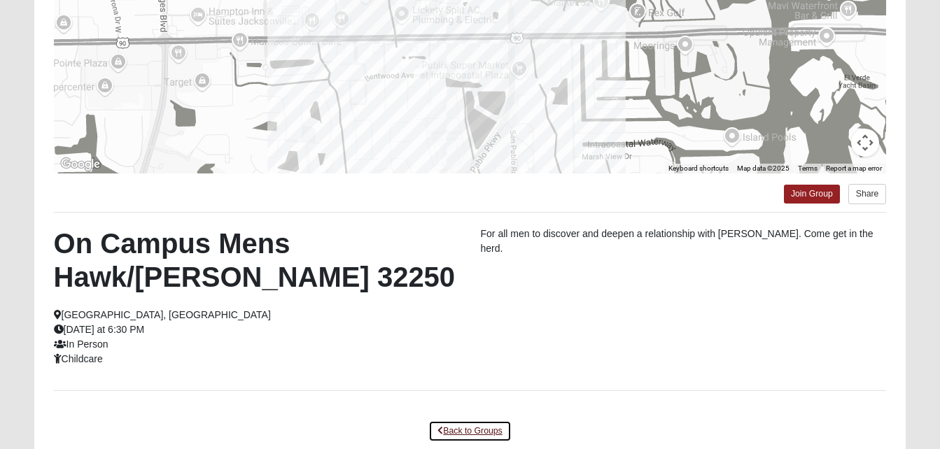
click at [478, 430] on link "Back to Groups" at bounding box center [469, 432] width 83 height 22
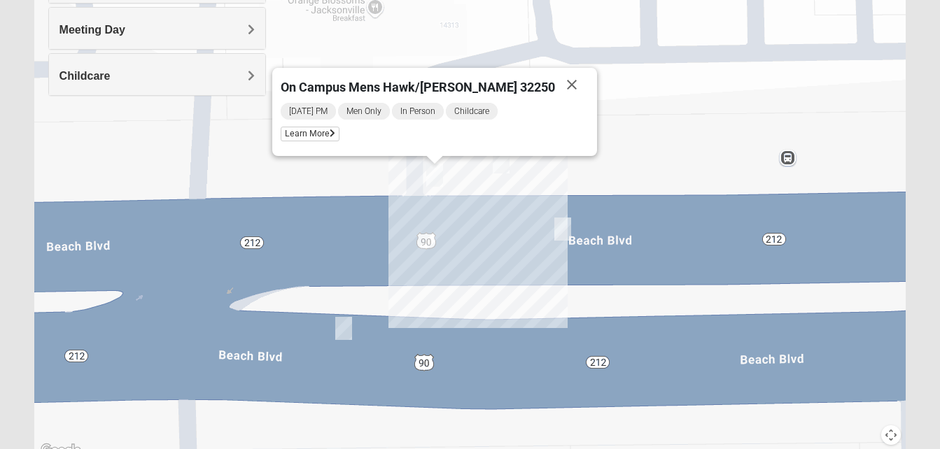
click at [349, 326] on img "Mens Vinke 32250" at bounding box center [343, 328] width 17 height 23
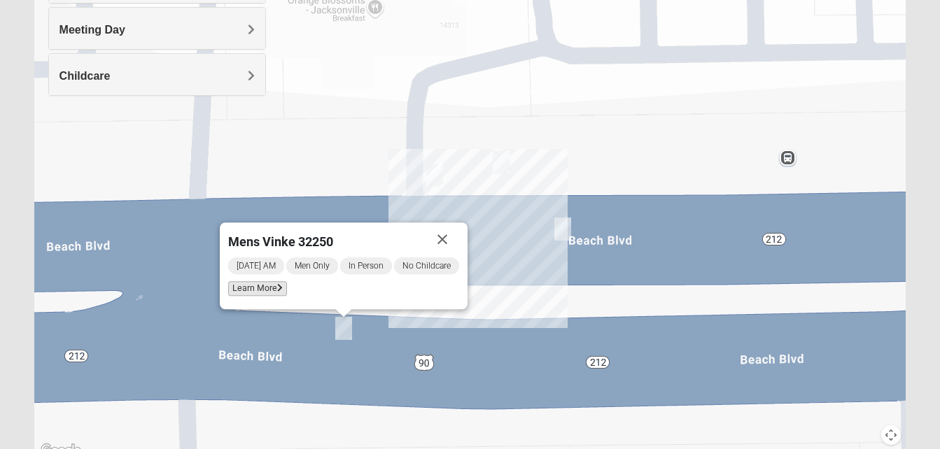
click at [267, 283] on span "Learn More" at bounding box center [257, 288] width 59 height 15
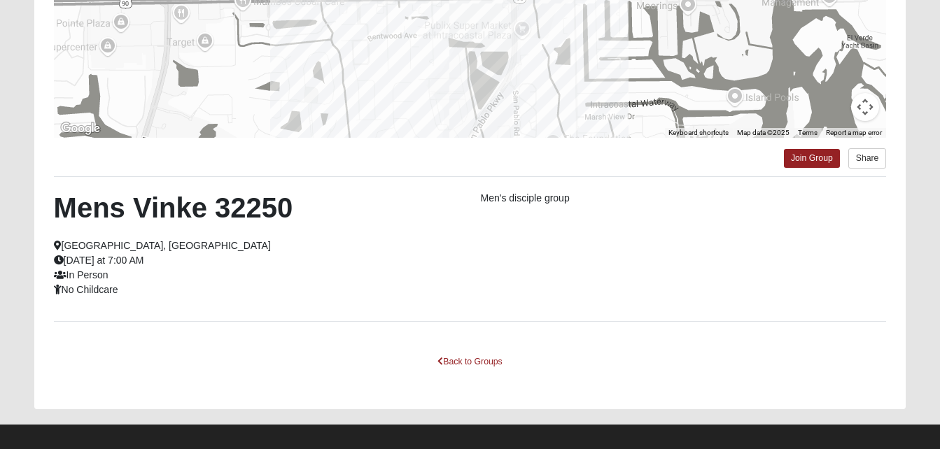
scroll to position [307, 0]
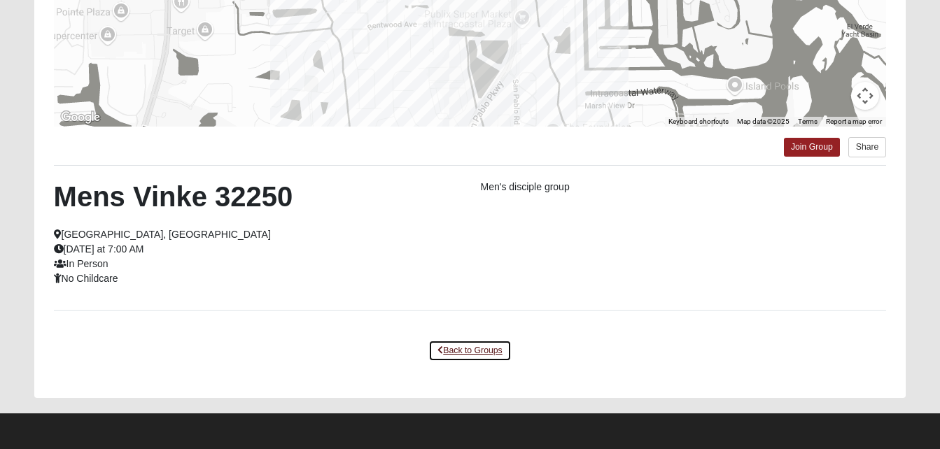
click at [473, 351] on link "Back to Groups" at bounding box center [469, 351] width 83 height 22
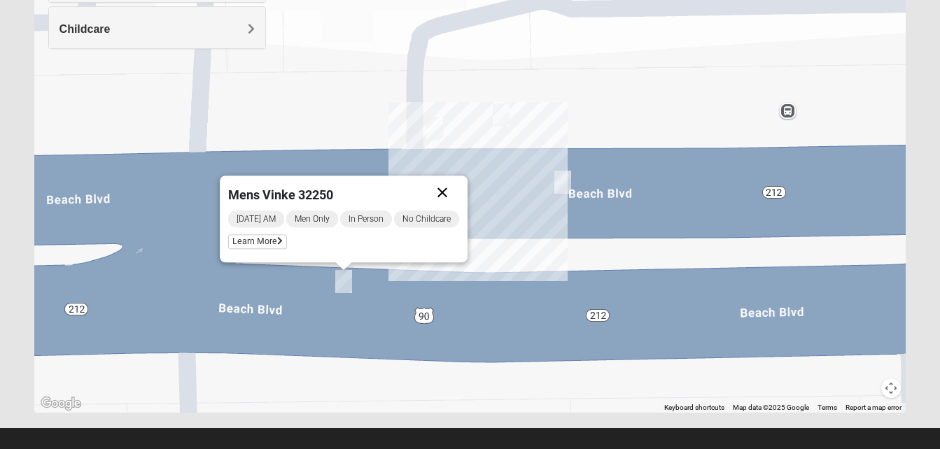
click at [446, 190] on button "Close" at bounding box center [443, 193] width 34 height 34
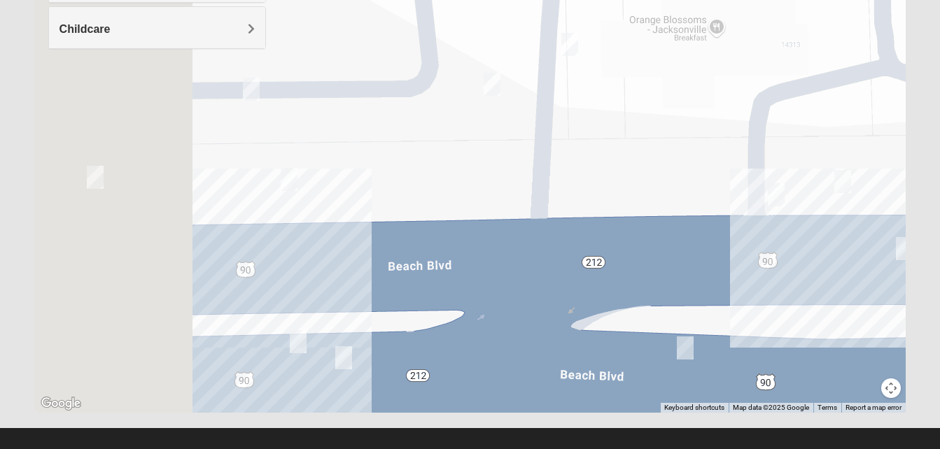
drag, startPoint x: 431, startPoint y: 211, endPoint x: 773, endPoint y: 279, distance: 348.2
click at [773, 279] on div at bounding box center [470, 133] width 872 height 560
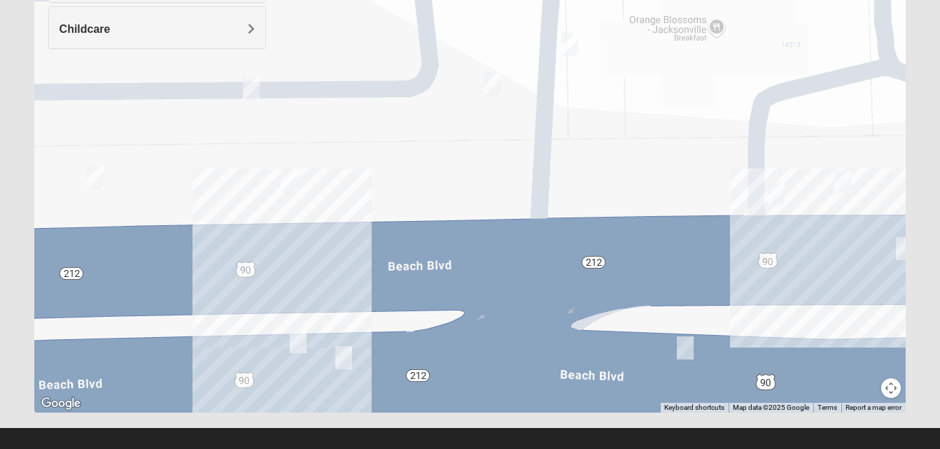
click at [570, 47] on img "On Campus Mens Pearson 32250" at bounding box center [569, 44] width 17 height 23
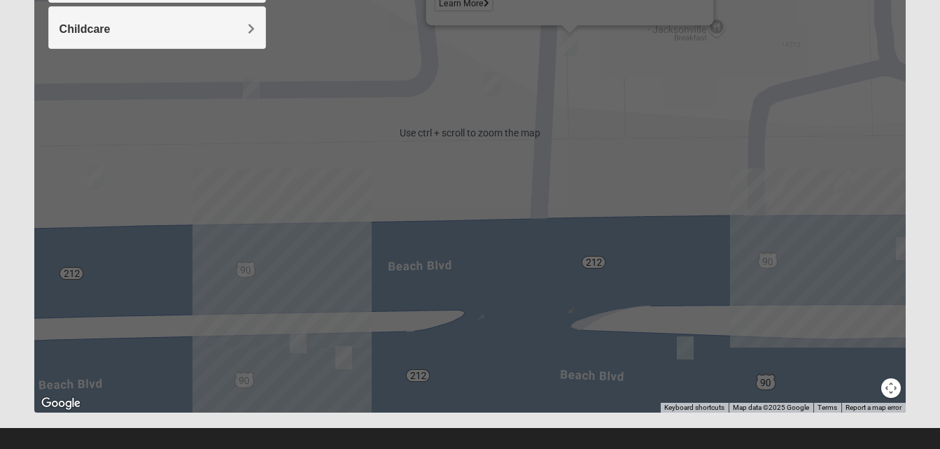
scroll to position [306, 0]
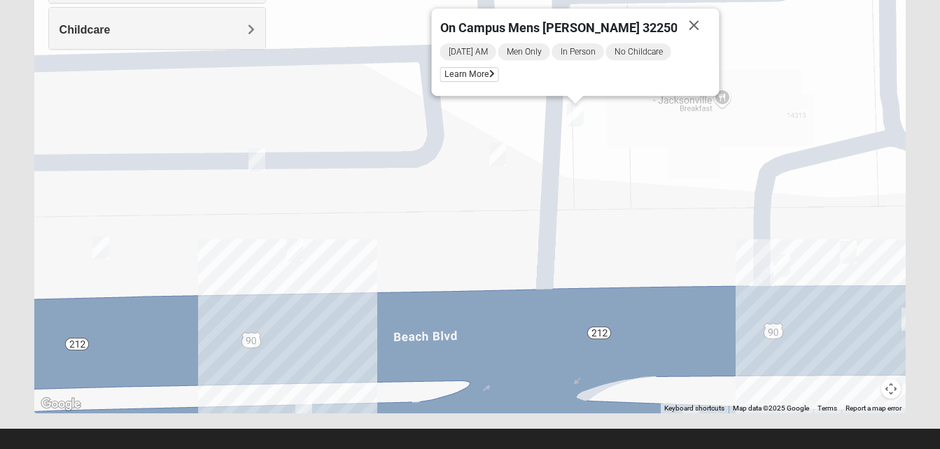
drag, startPoint x: 584, startPoint y: 82, endPoint x: 590, endPoint y: 154, distance: 72.3
click at [590, 154] on div "On Campus Mens [PERSON_NAME] 32250 [DATE] AM Men Only In Person No Childcare Le…" at bounding box center [470, 134] width 872 height 560
click at [498, 75] on span "Learn More" at bounding box center [468, 74] width 59 height 15
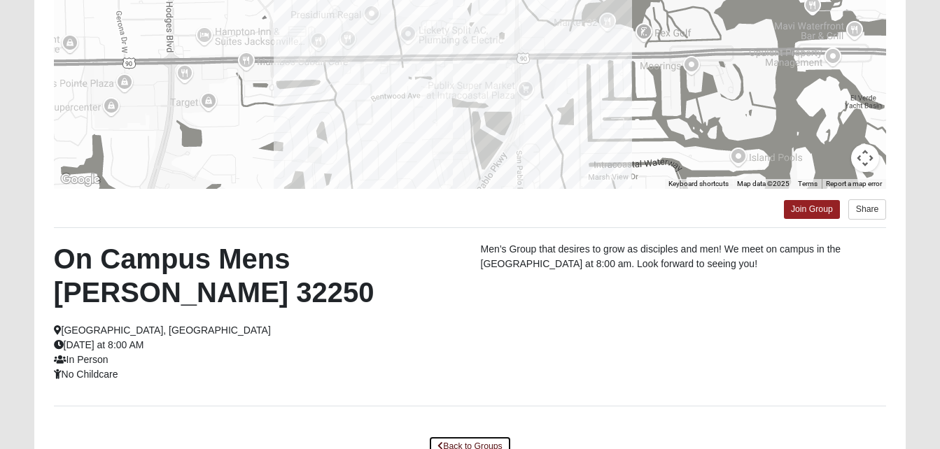
click at [472, 442] on link "Back to Groups" at bounding box center [469, 447] width 83 height 22
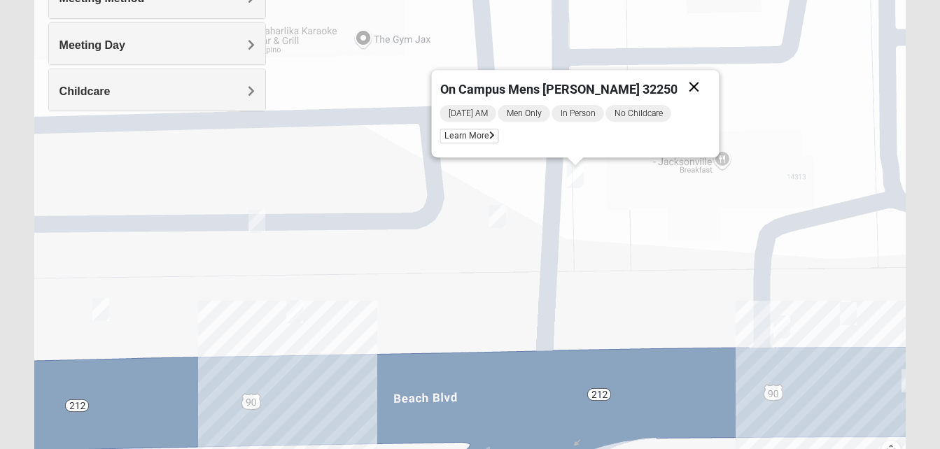
click at [677, 82] on button "Close" at bounding box center [694, 87] width 34 height 34
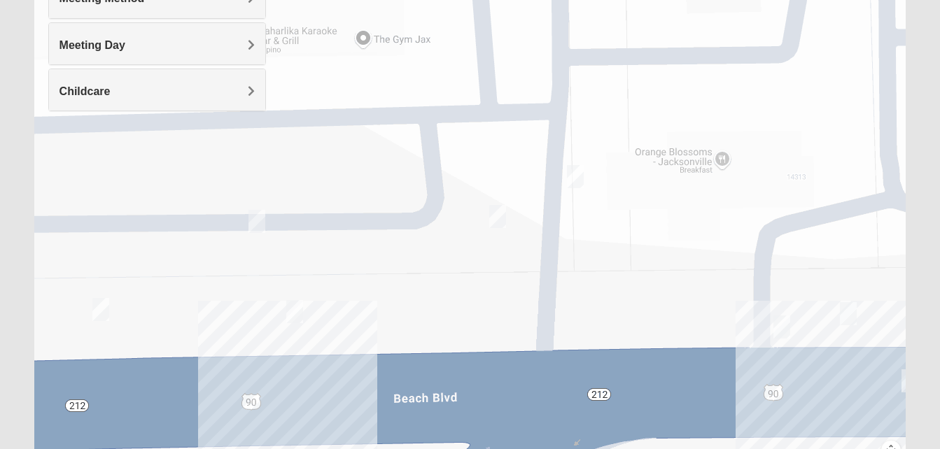
click at [501, 217] on img "On Campus Men's Corning/Noel 32250" at bounding box center [497, 216] width 17 height 23
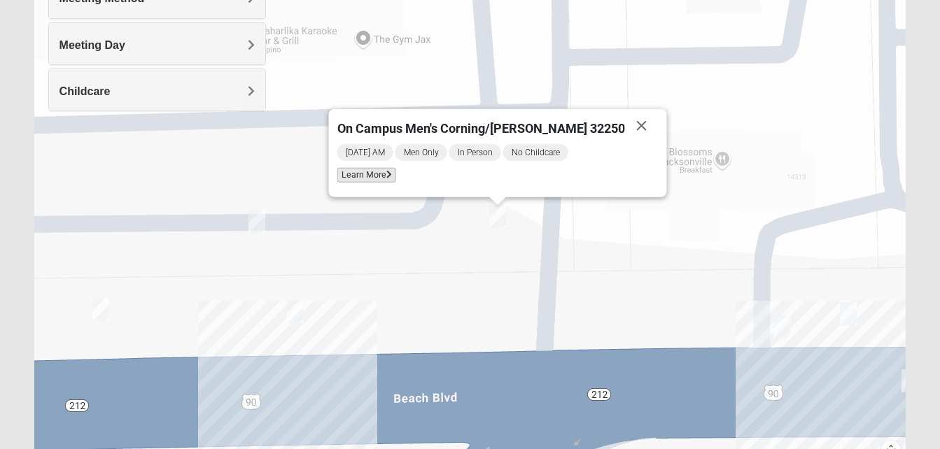
click at [395, 179] on span "Learn More" at bounding box center [366, 175] width 59 height 15
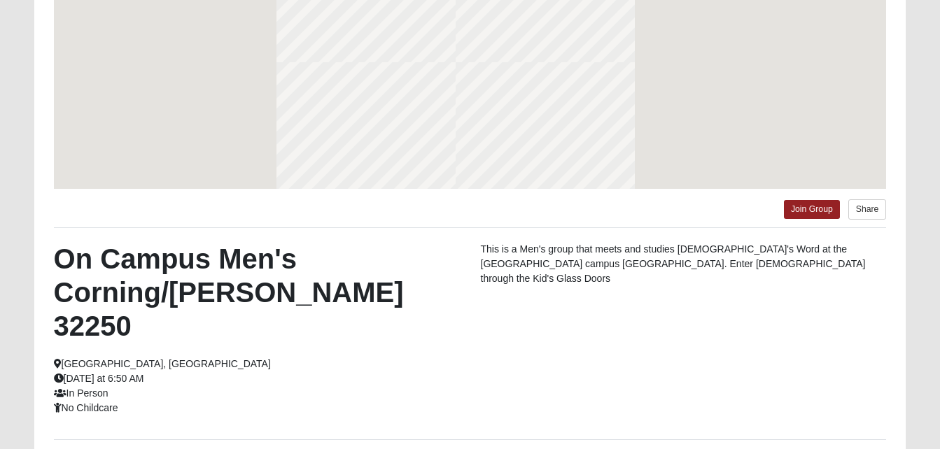
scroll to position [183, 0]
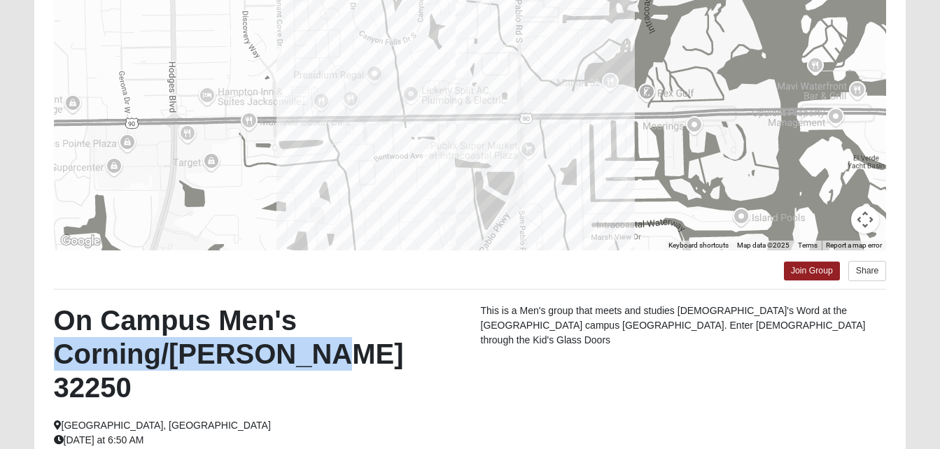
drag, startPoint x: 430, startPoint y: 367, endPoint x: 402, endPoint y: 311, distance: 61.7
click at [402, 311] on h2 "On Campus Men's Corning/[PERSON_NAME] 32250" at bounding box center [257, 354] width 406 height 101
click at [402, 318] on h2 "On Campus Men's Corning/[PERSON_NAME] 32250" at bounding box center [257, 354] width 406 height 101
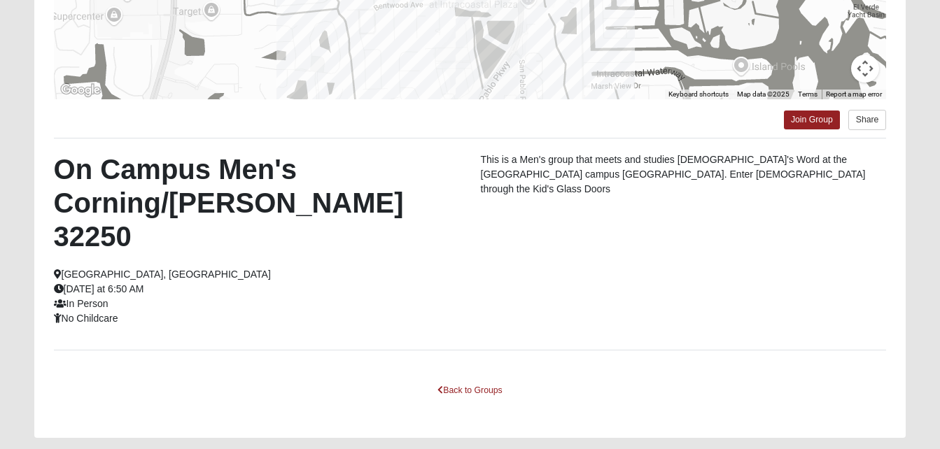
scroll to position [340, 0]
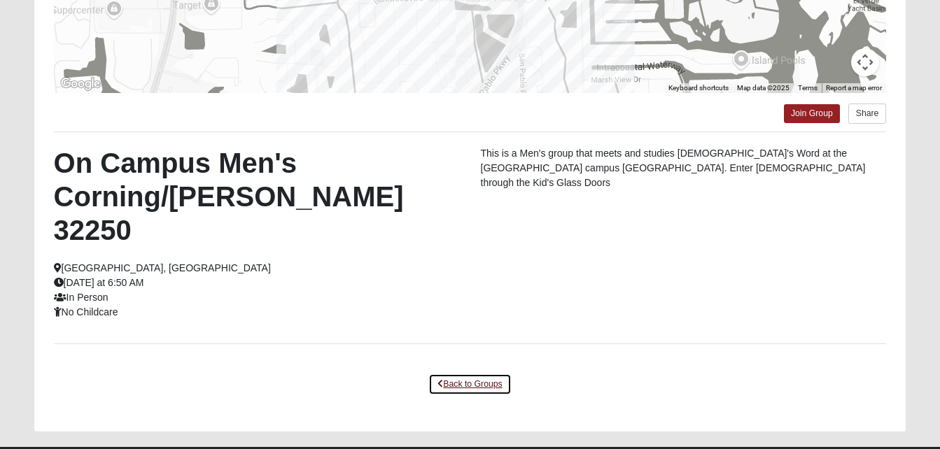
click at [453, 374] on link "Back to Groups" at bounding box center [469, 385] width 83 height 22
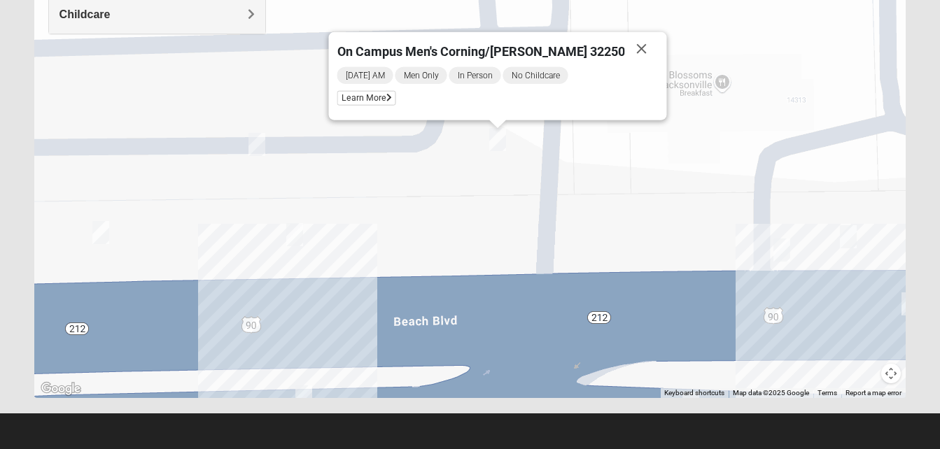
click at [259, 150] on img "On Campus Mens Keller 32250" at bounding box center [256, 144] width 17 height 23
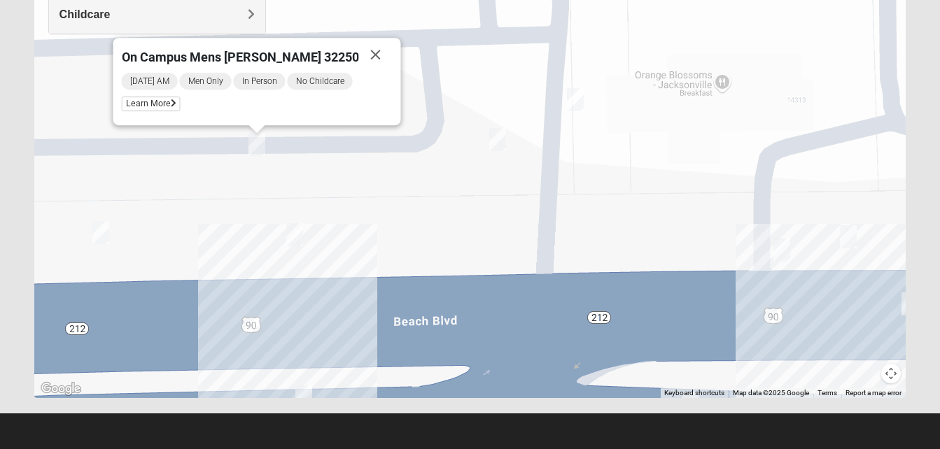
click at [293, 238] on img "Mens Baez 32250" at bounding box center [294, 234] width 17 height 23
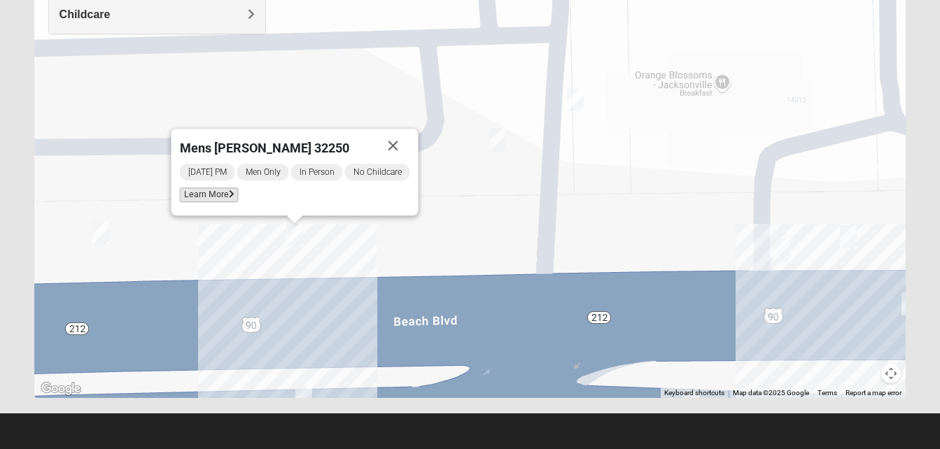
click at [217, 192] on span "Learn More" at bounding box center [208, 195] width 59 height 15
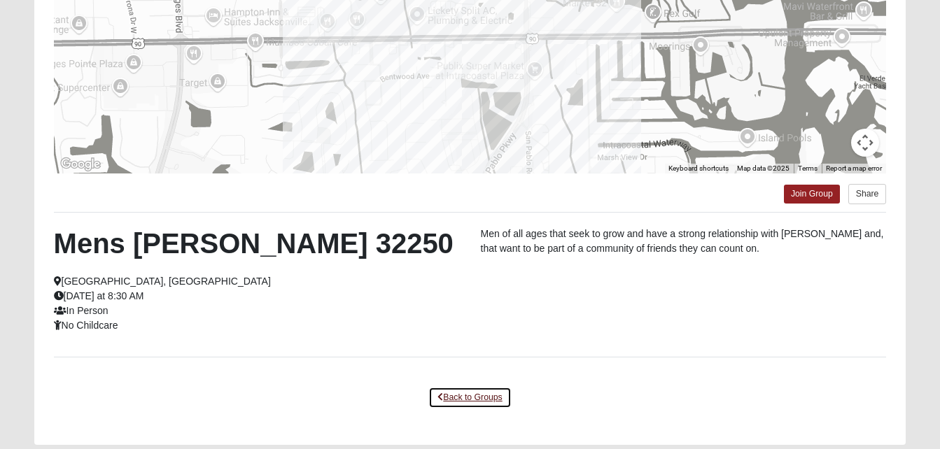
click at [470, 388] on link "Back to Groups" at bounding box center [469, 398] width 83 height 22
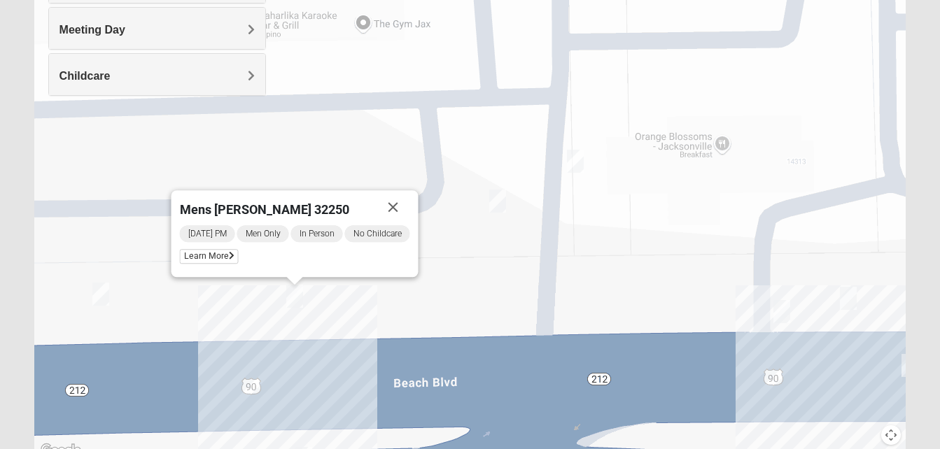
click at [101, 296] on img "Mens Hartley/Vail 32250" at bounding box center [100, 294] width 17 height 23
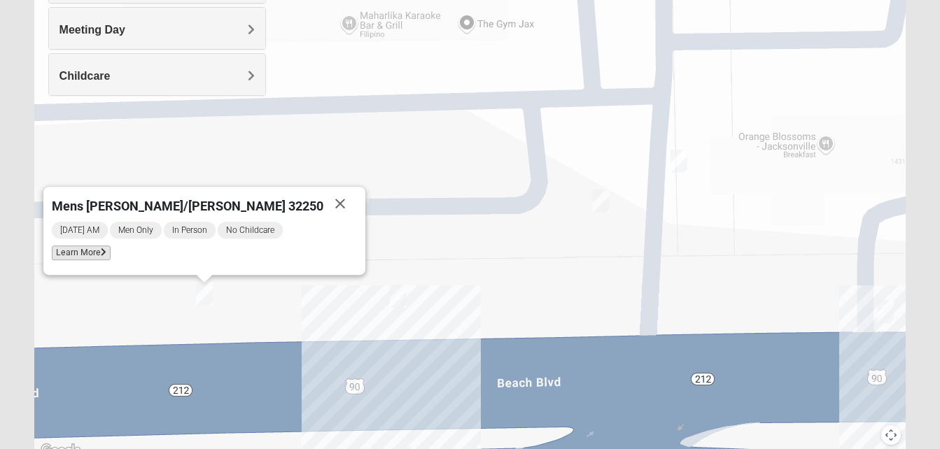
click at [111, 255] on span "Learn More" at bounding box center [81, 253] width 59 height 15
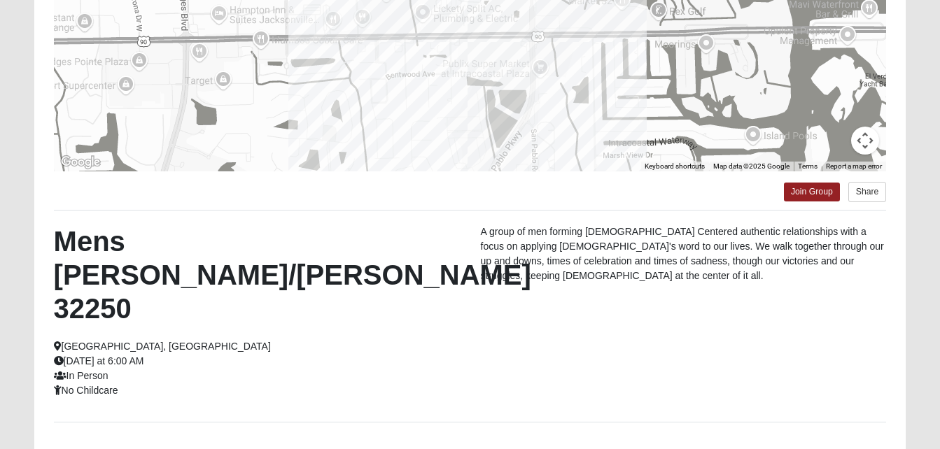
scroll to position [307, 0]
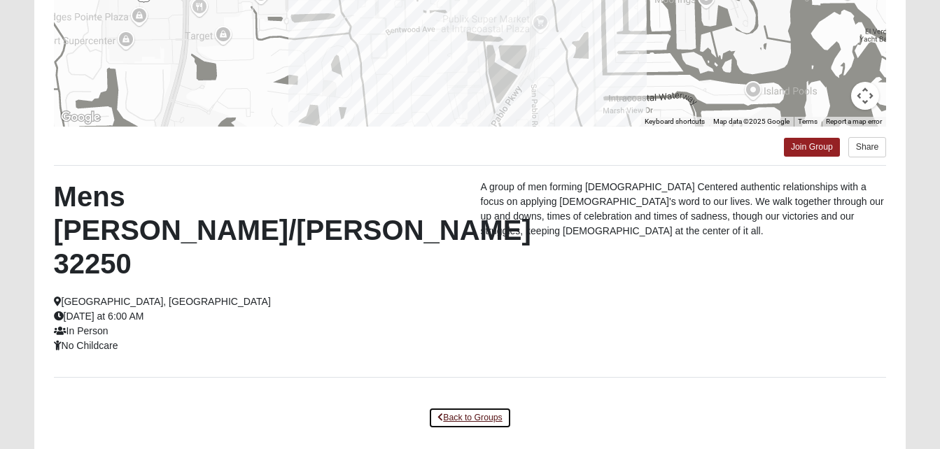
click at [445, 407] on link "Back to Groups" at bounding box center [469, 418] width 83 height 22
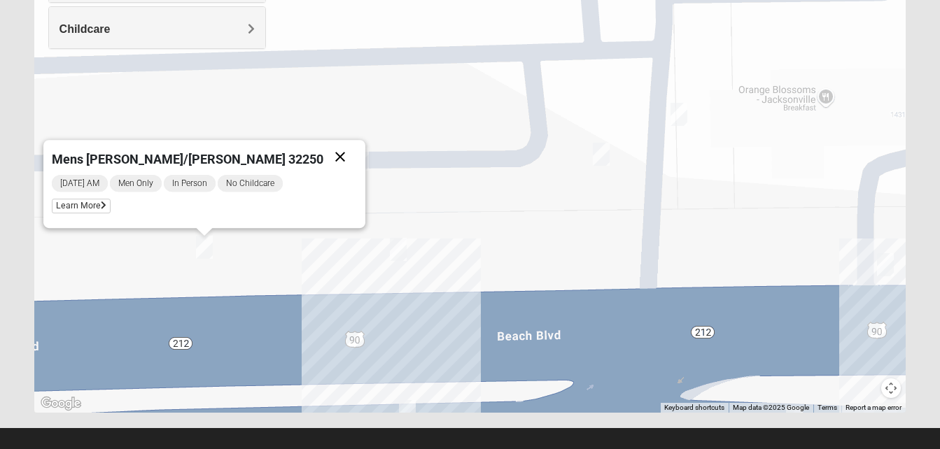
click at [323, 157] on button "Close" at bounding box center [340, 157] width 34 height 34
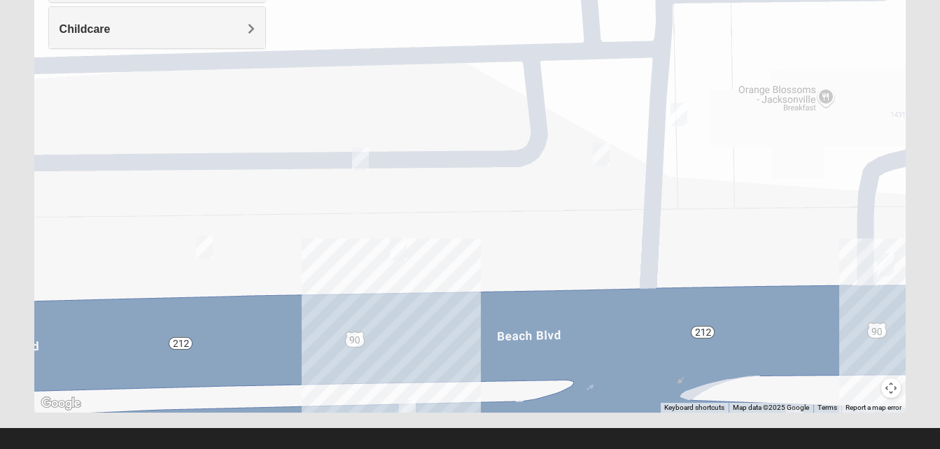
click at [204, 250] on img "Mens Hartley/Vail 32250" at bounding box center [204, 247] width 17 height 23
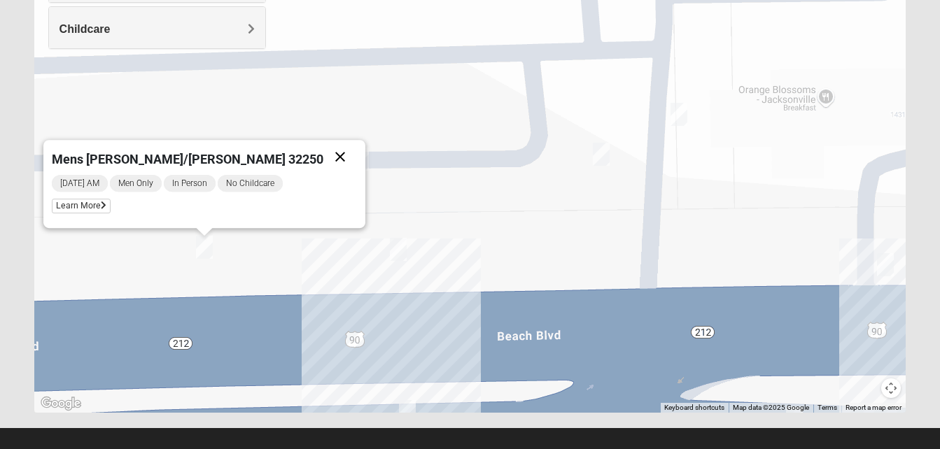
click at [323, 153] on button "Close" at bounding box center [340, 157] width 34 height 34
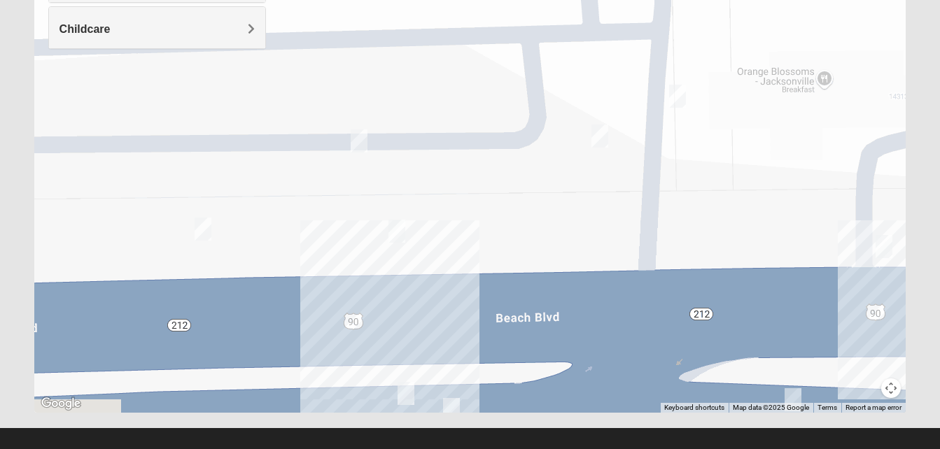
drag, startPoint x: 493, startPoint y: 251, endPoint x: 495, endPoint y: 97, distance: 154.7
click at [495, 97] on div at bounding box center [470, 133] width 872 height 560
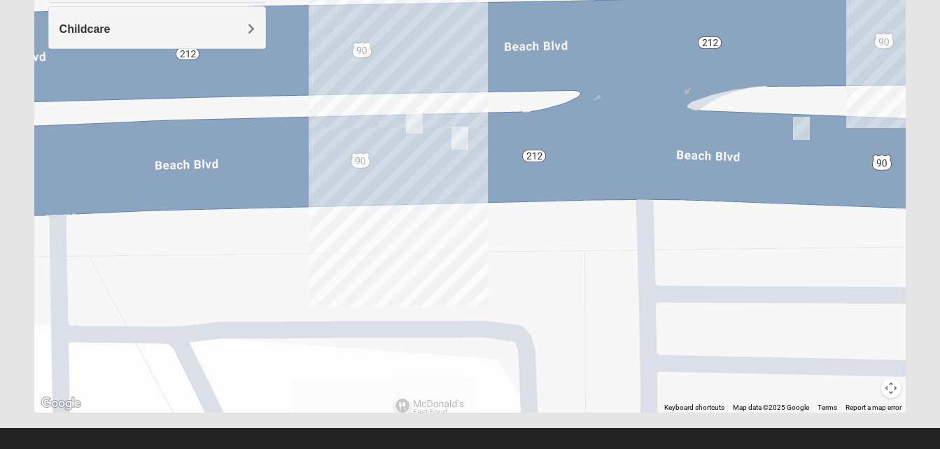
click at [459, 141] on img "On Campus Mens Pacetti 32250" at bounding box center [459, 138] width 17 height 23
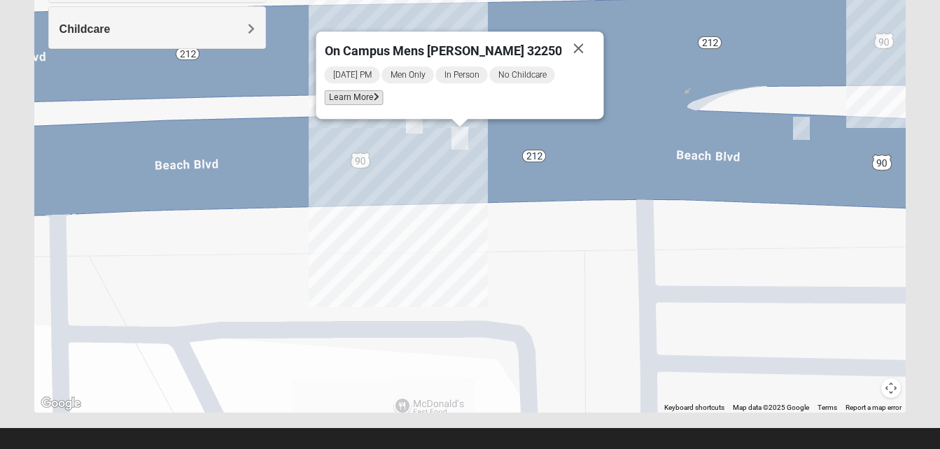
click at [379, 99] on icon at bounding box center [376, 97] width 6 height 8
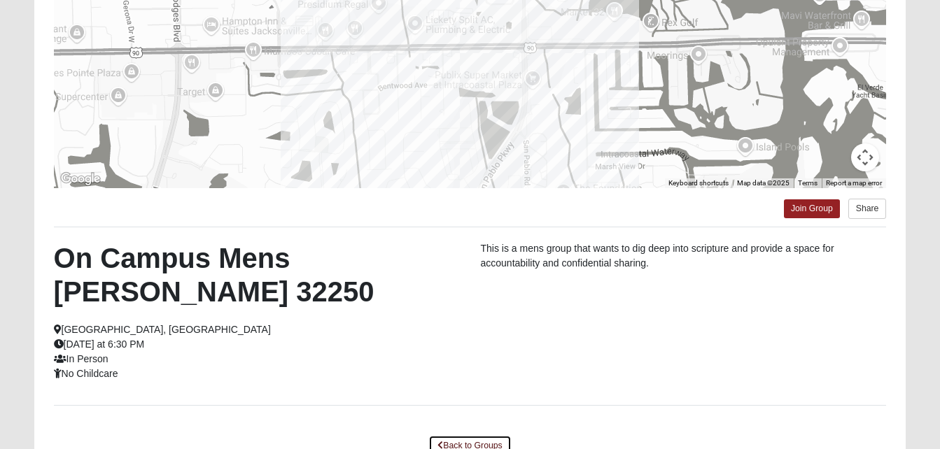
click at [467, 444] on link "Back to Groups" at bounding box center [469, 446] width 83 height 22
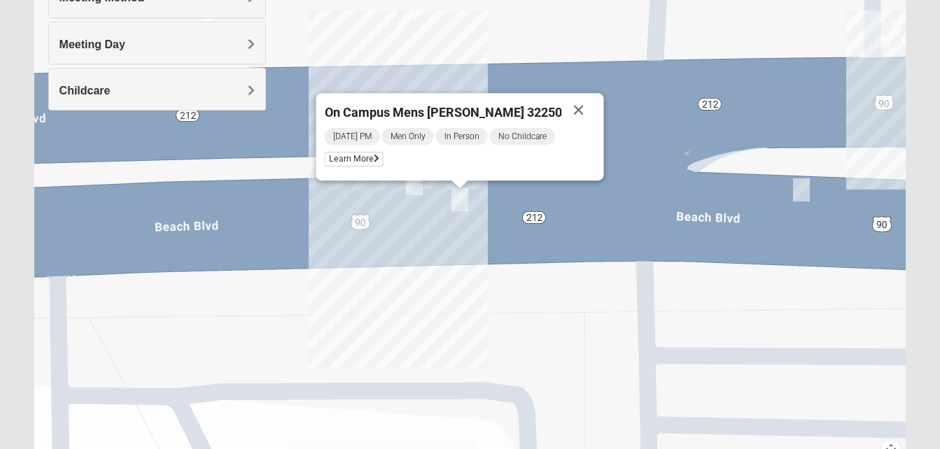
click at [418, 191] on img "Mens Cloin 32250" at bounding box center [414, 183] width 17 height 23
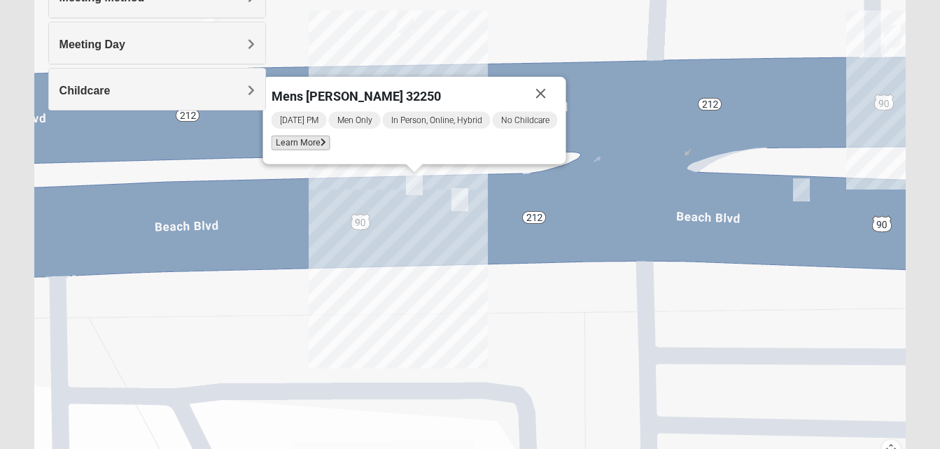
click at [307, 141] on span "Learn More" at bounding box center [300, 143] width 59 height 15
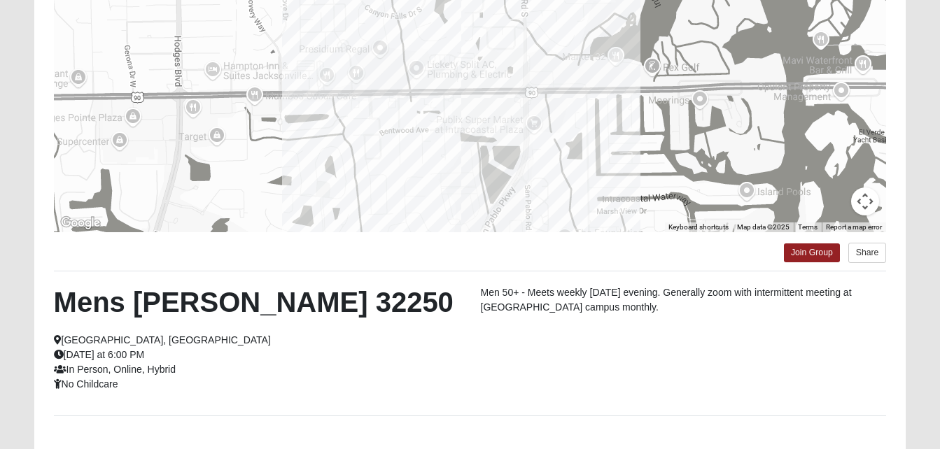
scroll to position [210, 0]
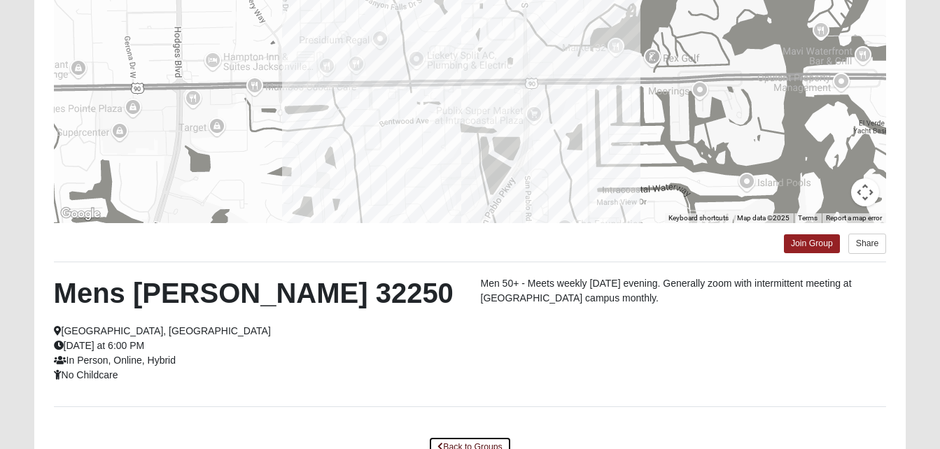
click at [471, 444] on link "Back to Groups" at bounding box center [469, 448] width 83 height 22
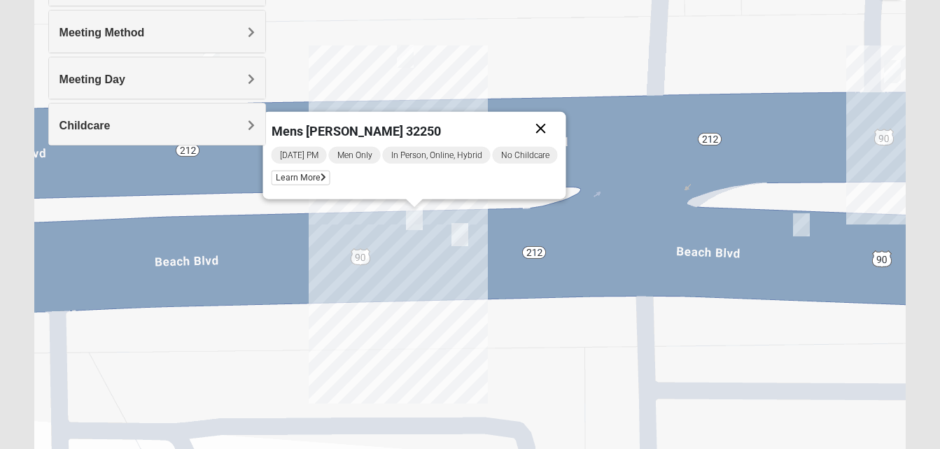
click at [543, 131] on button "Close" at bounding box center [540, 129] width 34 height 34
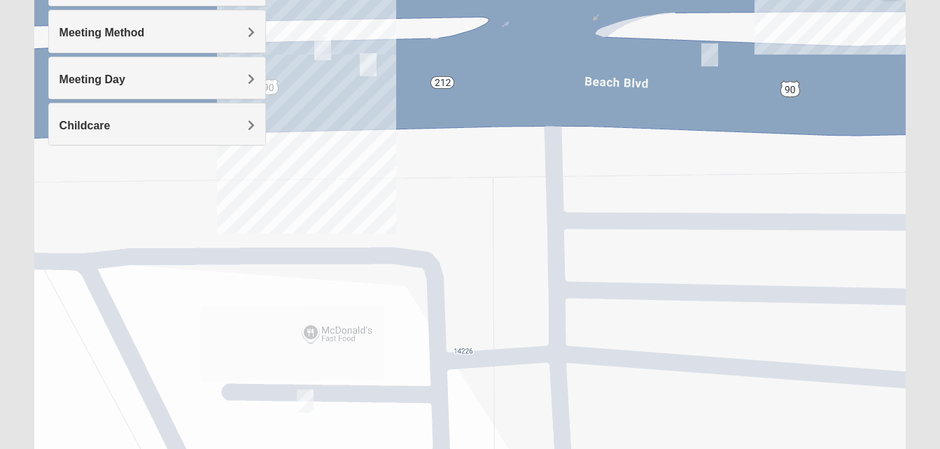
drag, startPoint x: 541, startPoint y: 300, endPoint x: 451, endPoint y: 129, distance: 193.8
click at [451, 129] on div at bounding box center [470, 230] width 872 height 560
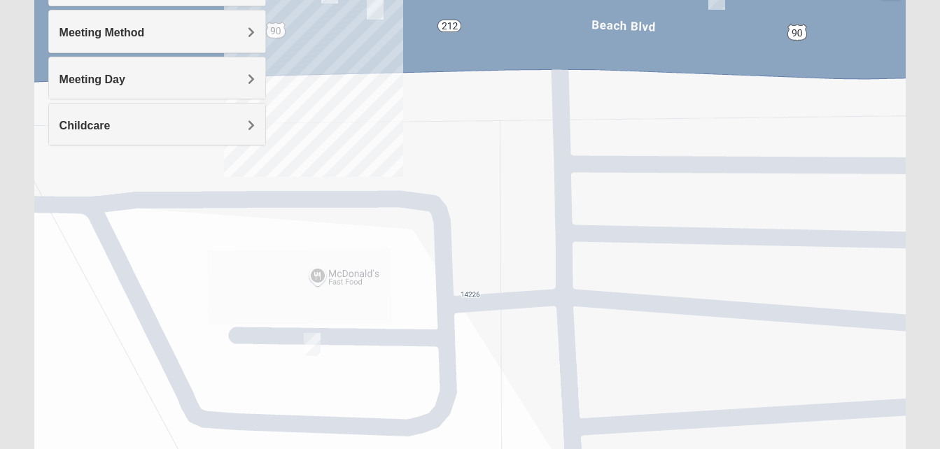
drag, startPoint x: 703, startPoint y: 217, endPoint x: 710, endPoint y: 136, distance: 80.8
click at [710, 136] on div at bounding box center [470, 230] width 872 height 560
click at [312, 345] on img "Mens Proctor 32250" at bounding box center [312, 343] width 17 height 23
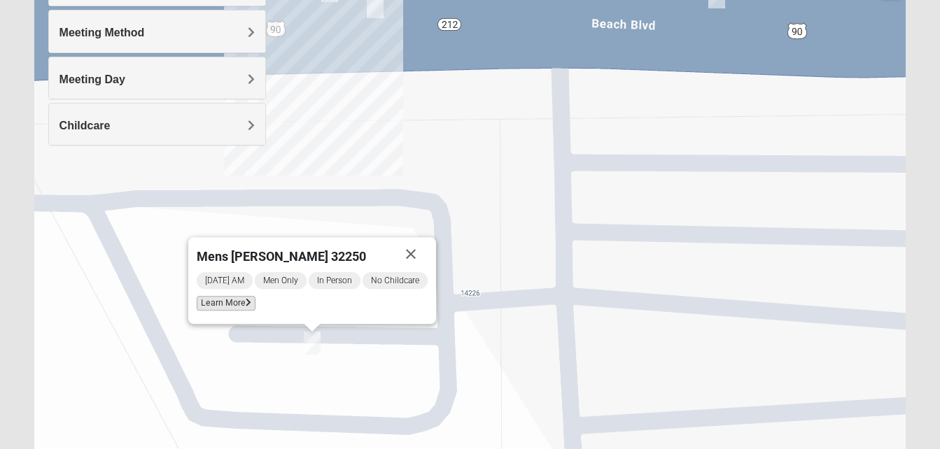
click at [240, 307] on span "Learn More" at bounding box center [226, 303] width 59 height 15
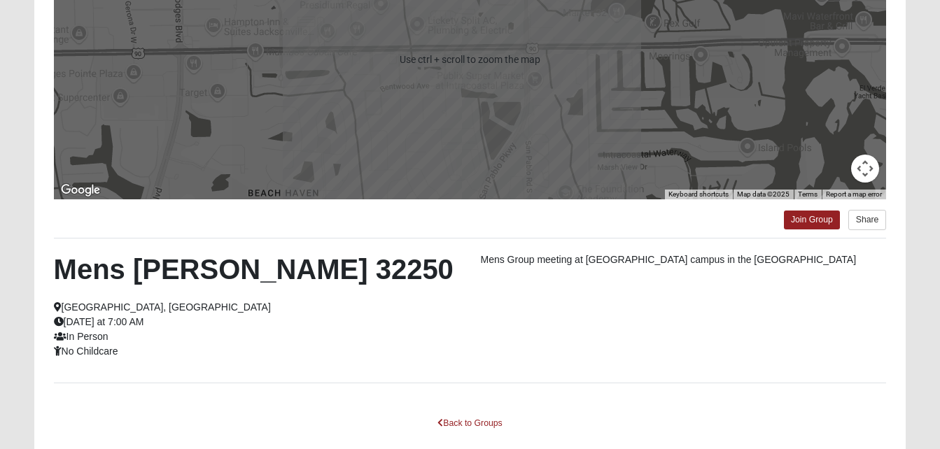
scroll to position [307, 0]
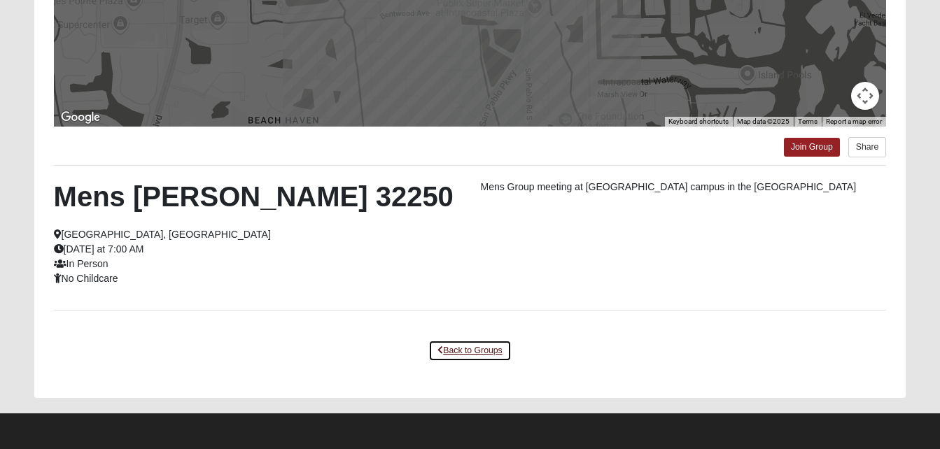
click at [464, 346] on link "Back to Groups" at bounding box center [469, 351] width 83 height 22
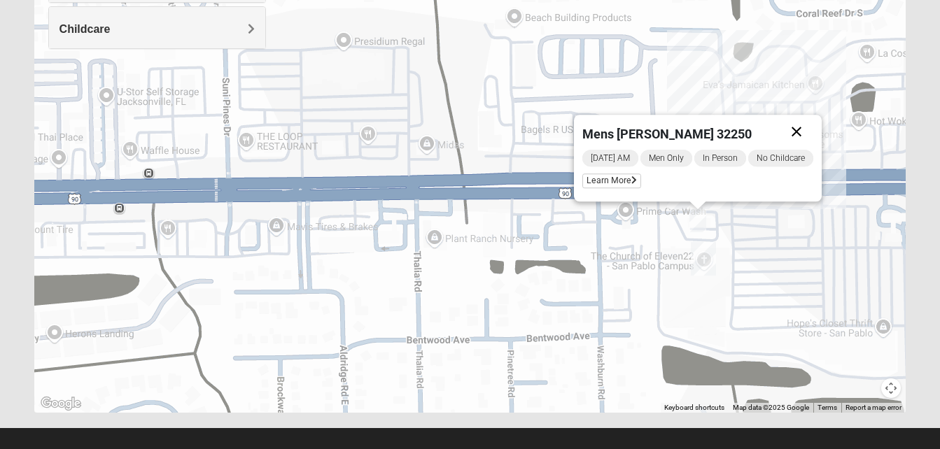
click at [795, 127] on button "Close" at bounding box center [797, 132] width 34 height 34
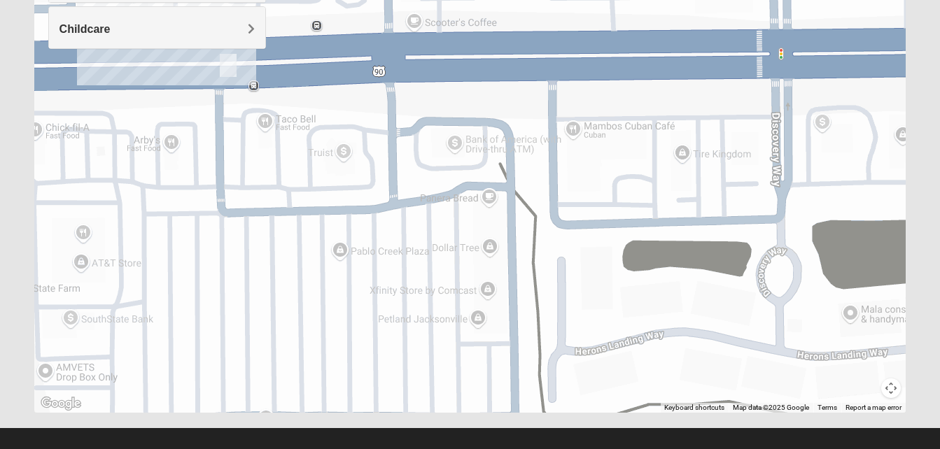
click at [204, 66] on div at bounding box center [470, 133] width 872 height 560
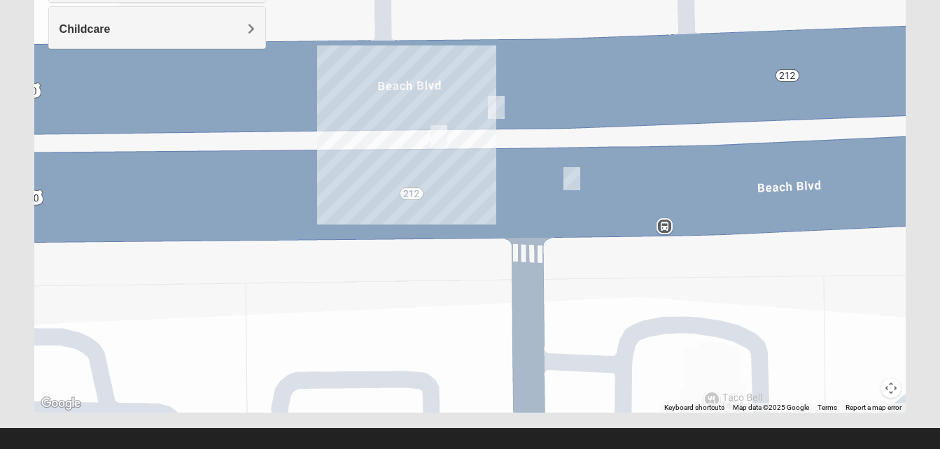
click at [572, 178] on img "Mens Brown 32224" at bounding box center [571, 178] width 17 height 23
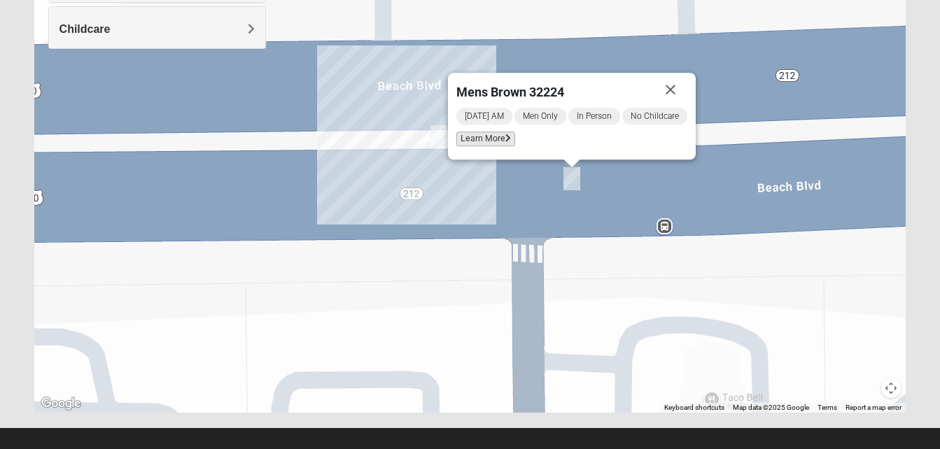
click at [494, 141] on span "Learn More" at bounding box center [485, 139] width 59 height 15
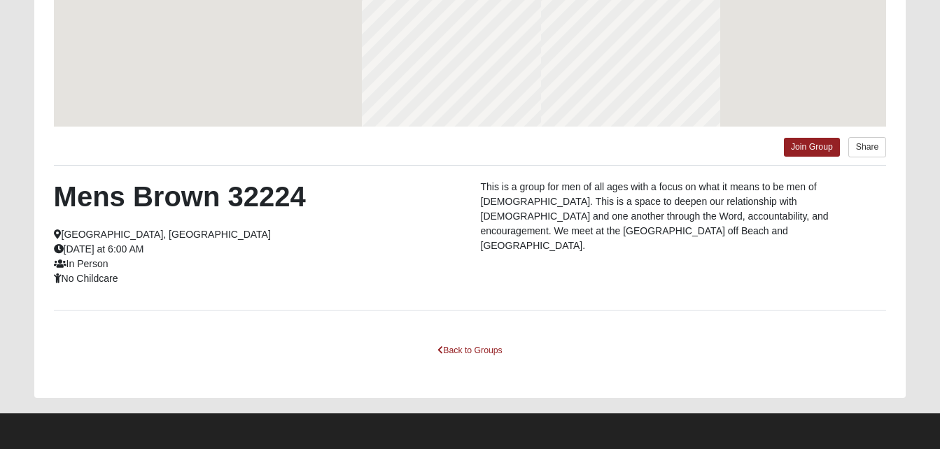
scroll to position [245, 0]
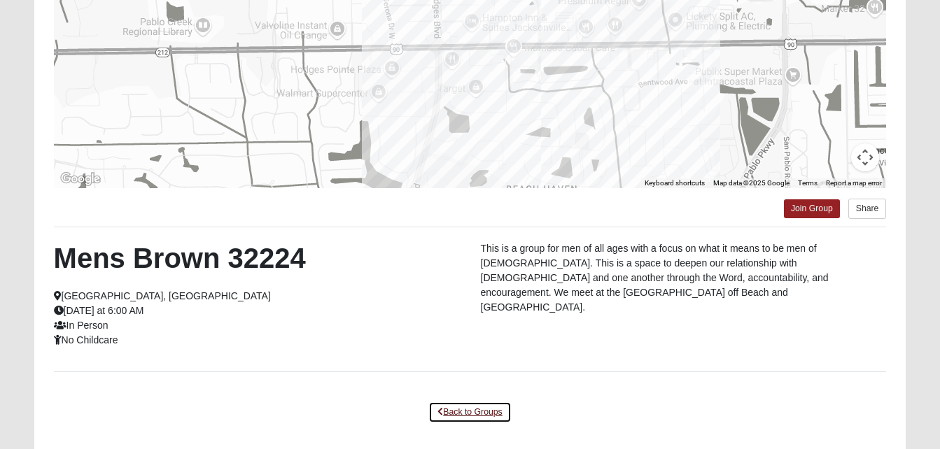
click at [477, 412] on link "Back to Groups" at bounding box center [469, 413] width 83 height 22
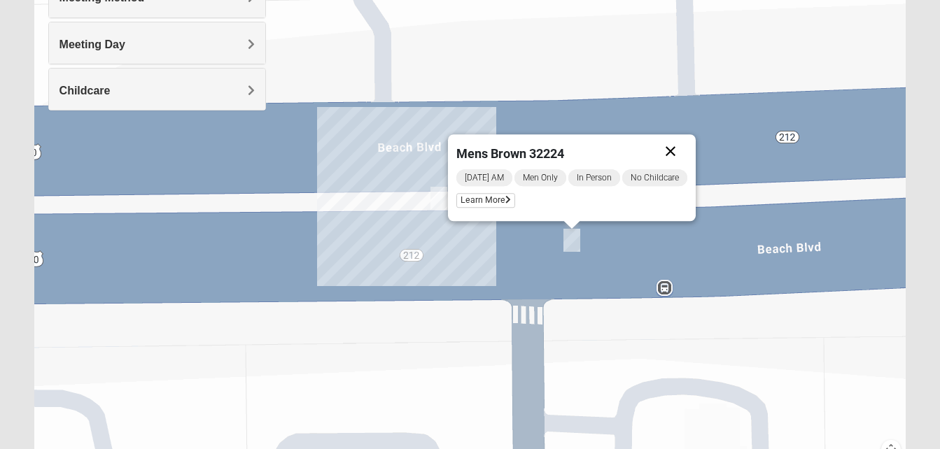
click at [677, 155] on button "Close" at bounding box center [671, 151] width 34 height 34
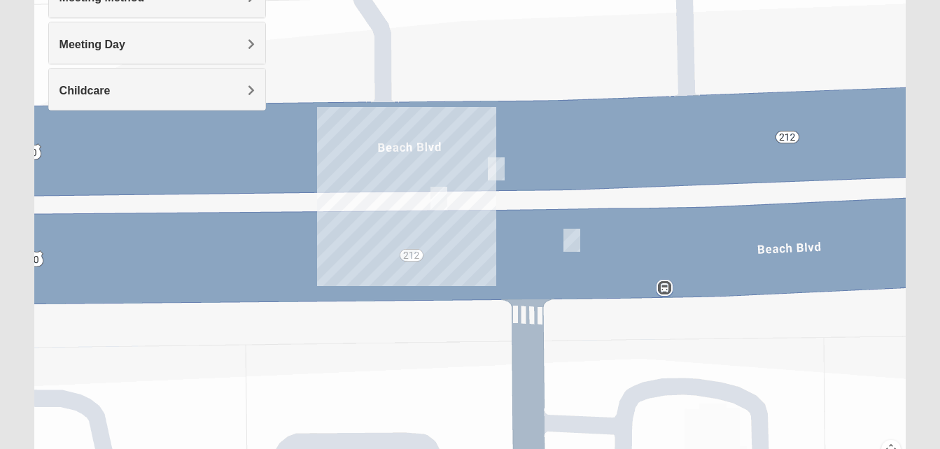
click at [500, 167] on img "Mens Dobson 32224" at bounding box center [496, 168] width 17 height 23
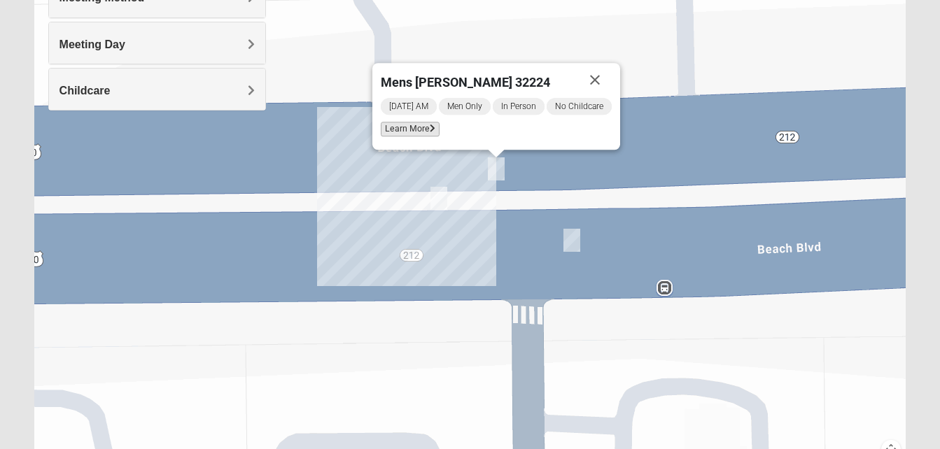
click at [422, 129] on span "Learn More" at bounding box center [410, 129] width 59 height 15
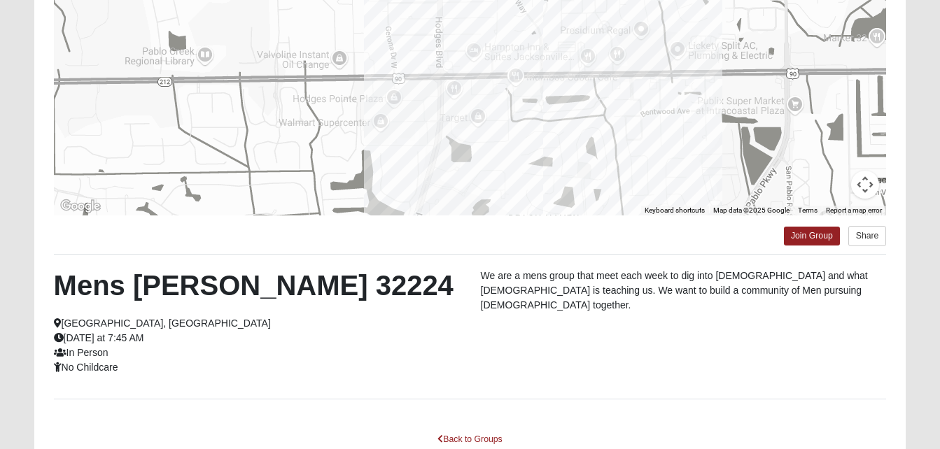
scroll to position [227, 0]
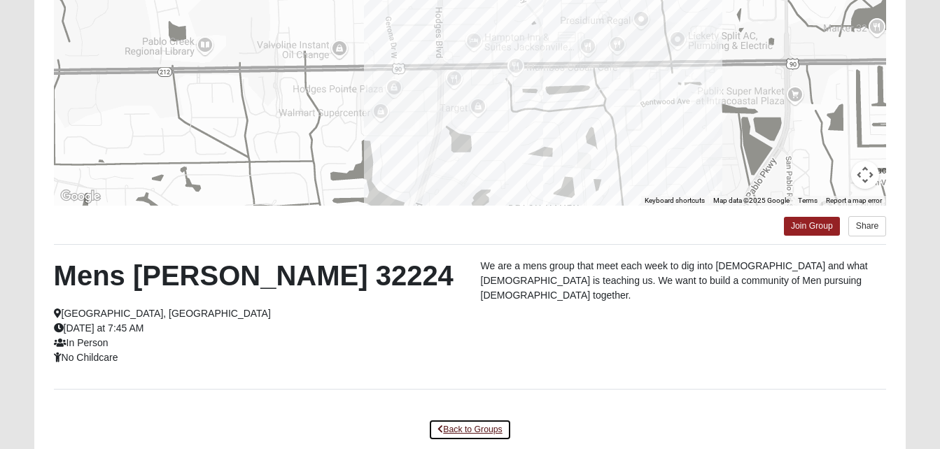
click at [469, 430] on link "Back to Groups" at bounding box center [469, 430] width 83 height 22
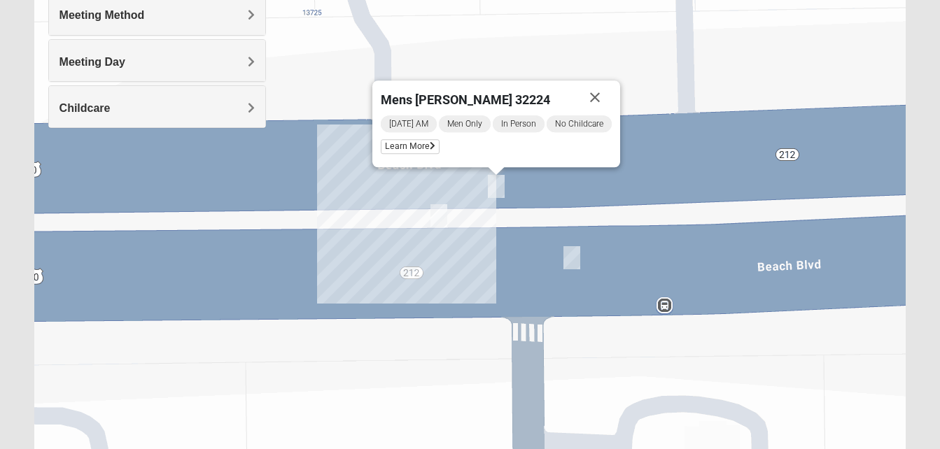
click at [442, 213] on img "Mens Swaim 32224" at bounding box center [438, 215] width 17 height 23
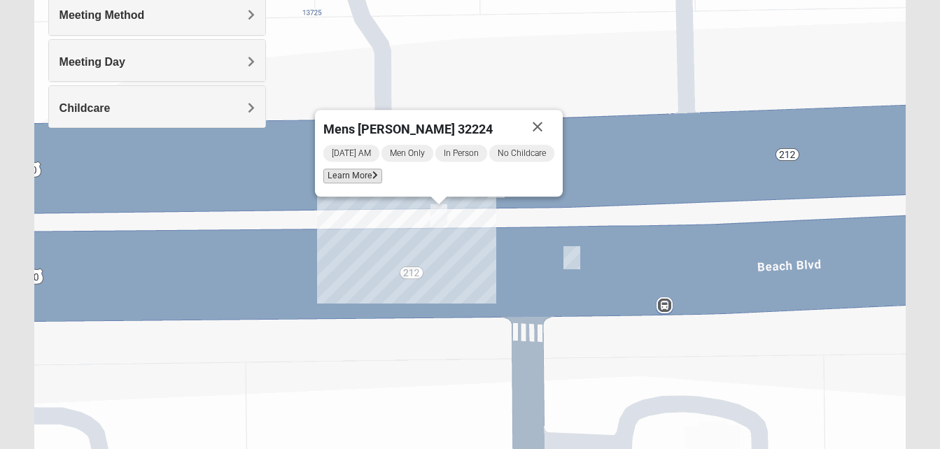
click at [350, 173] on span "Learn More" at bounding box center [352, 176] width 59 height 15
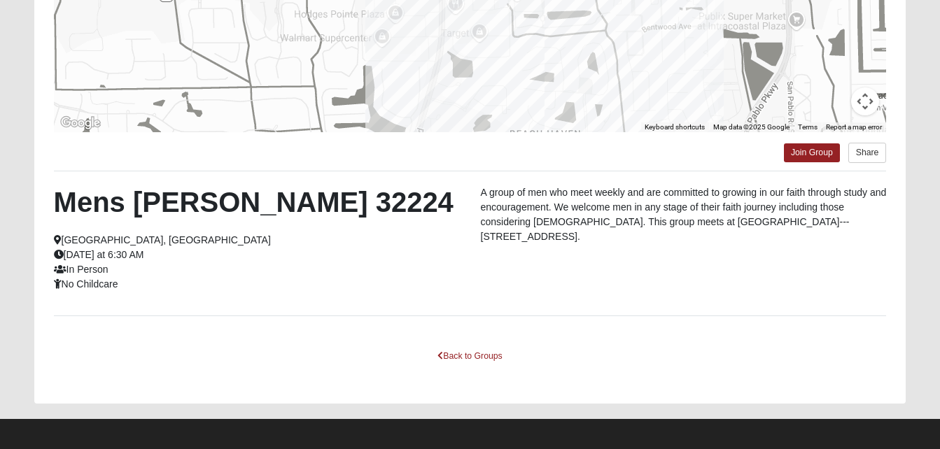
scroll to position [307, 0]
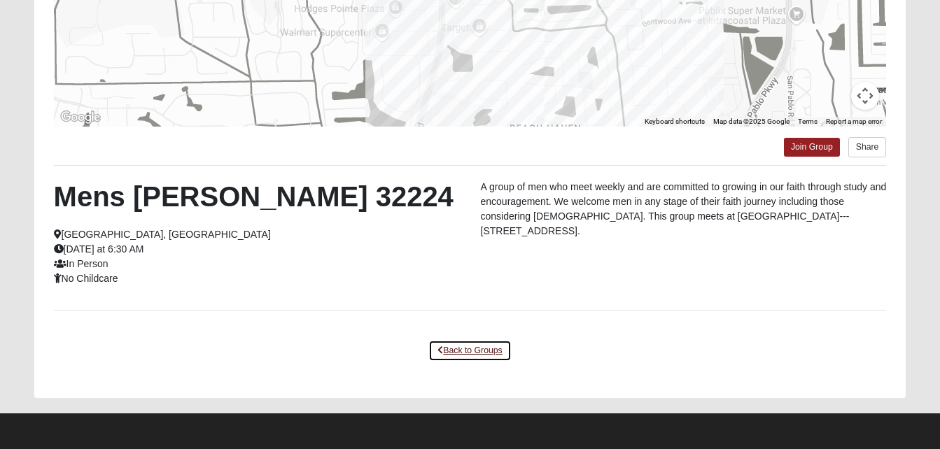
click at [470, 346] on link "Back to Groups" at bounding box center [469, 351] width 83 height 22
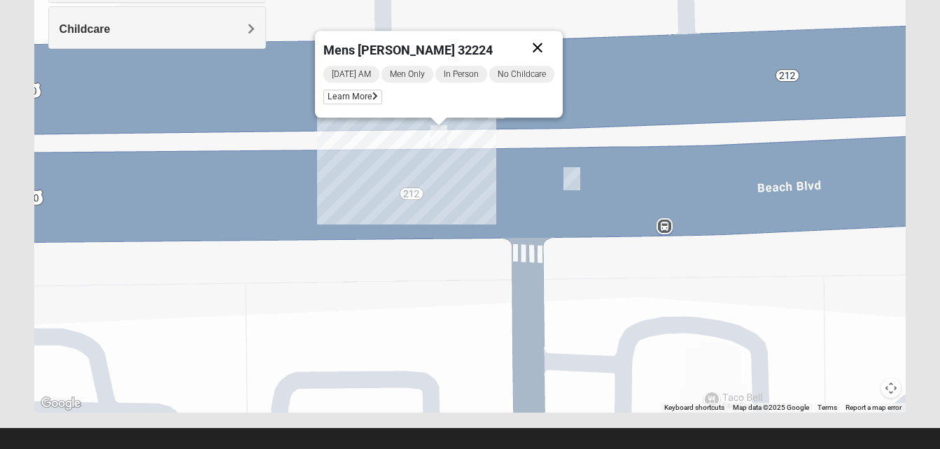
click at [546, 41] on button "Close" at bounding box center [538, 48] width 34 height 34
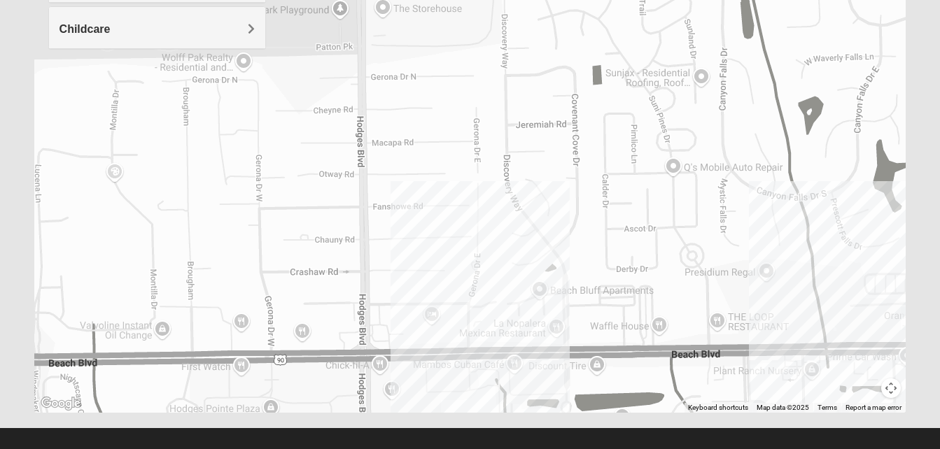
drag, startPoint x: 500, startPoint y: 81, endPoint x: 551, endPoint y: 338, distance: 261.7
click at [551, 338] on div at bounding box center [470, 133] width 872 height 560
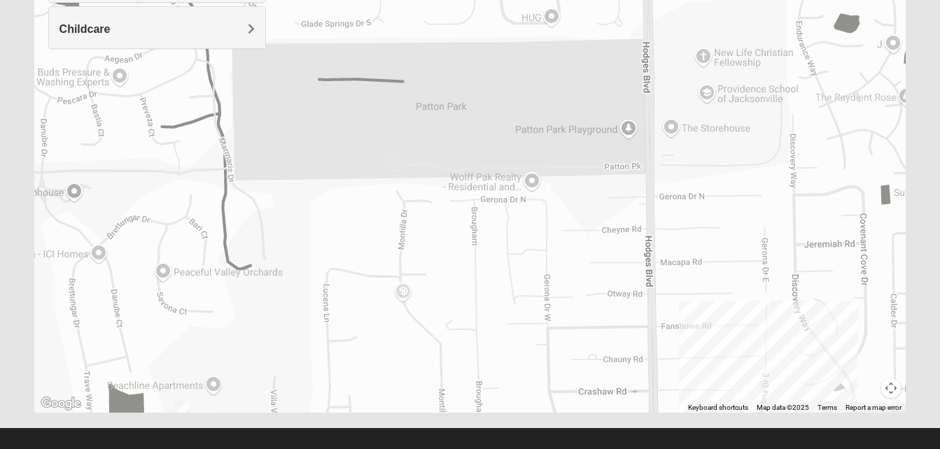
drag, startPoint x: 374, startPoint y: 258, endPoint x: 673, endPoint y: 381, distance: 323.5
click at [673, 381] on div at bounding box center [470, 133] width 872 height 560
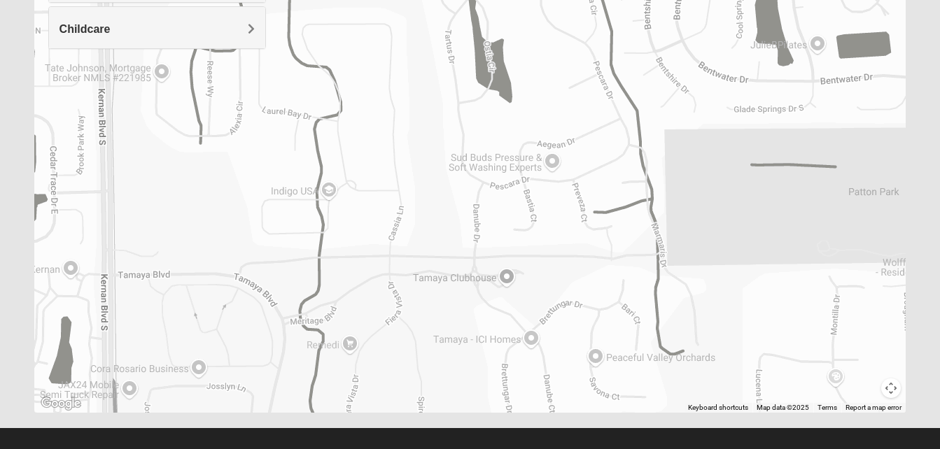
drag, startPoint x: 255, startPoint y: 190, endPoint x: 759, endPoint y: 304, distance: 516.6
click at [759, 304] on div at bounding box center [470, 133] width 872 height 560
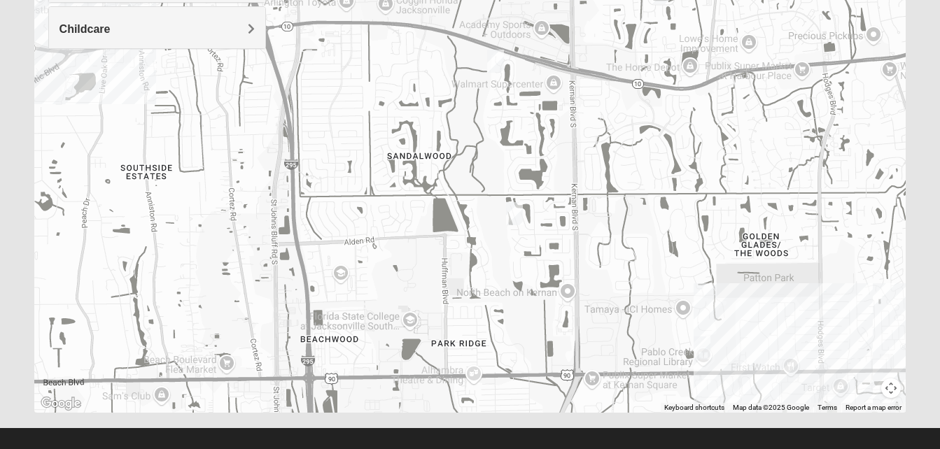
drag, startPoint x: 379, startPoint y: 110, endPoint x: 584, endPoint y: 208, distance: 227.3
click at [584, 208] on div at bounding box center [470, 133] width 872 height 560
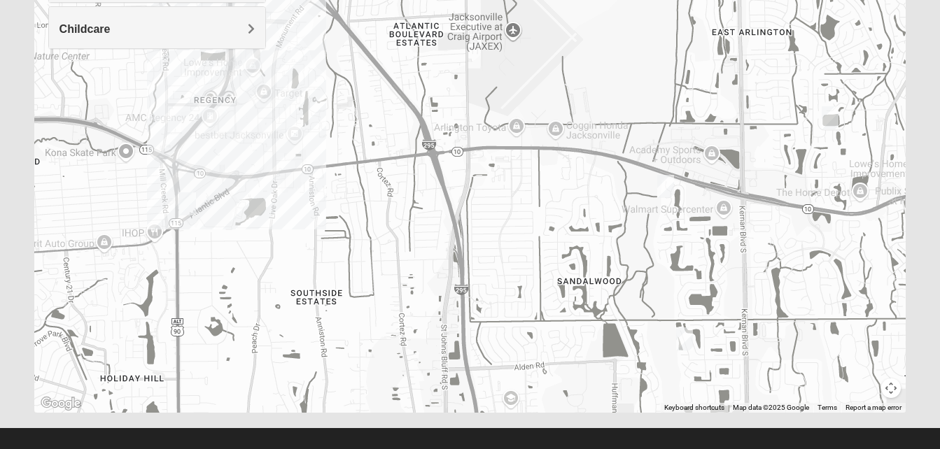
drag, startPoint x: 460, startPoint y: 169, endPoint x: 671, endPoint y: 313, distance: 255.3
click at [671, 313] on div at bounding box center [470, 133] width 872 height 560
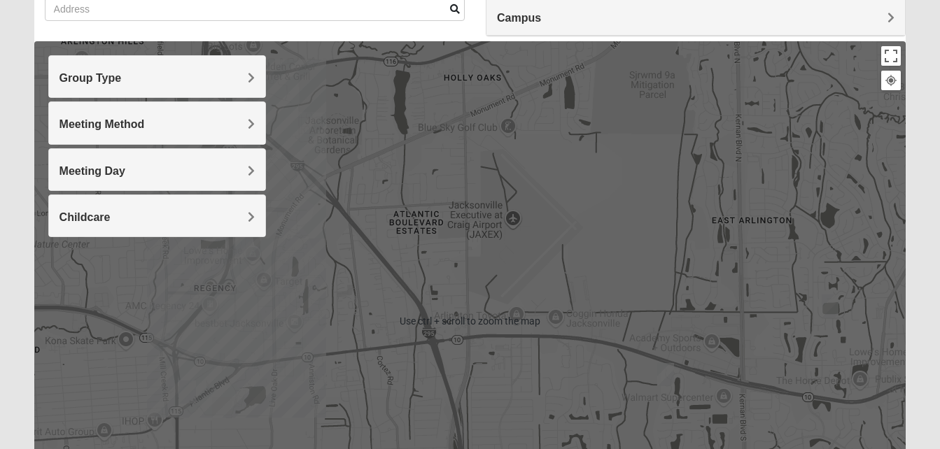
scroll to position [144, 0]
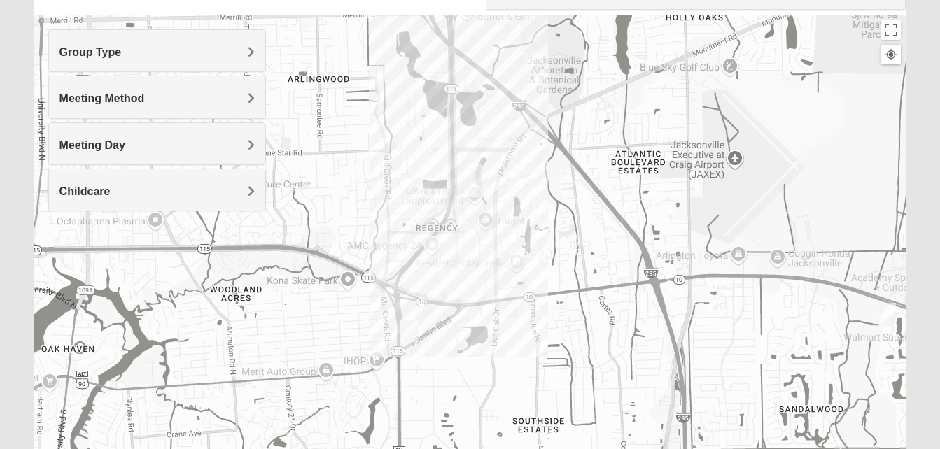
drag, startPoint x: 259, startPoint y: 262, endPoint x: 483, endPoint y: 227, distance: 226.6
click at [483, 227] on div at bounding box center [470, 295] width 872 height 560
click at [467, 187] on img "Arlington" at bounding box center [469, 181] width 25 height 34
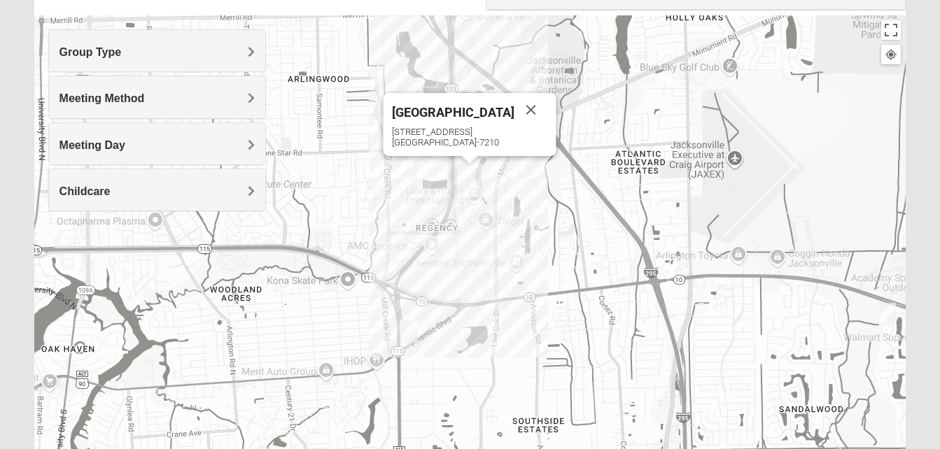
click at [475, 198] on div "Arlington [STREET_ADDRESS]" at bounding box center [470, 295] width 872 height 560
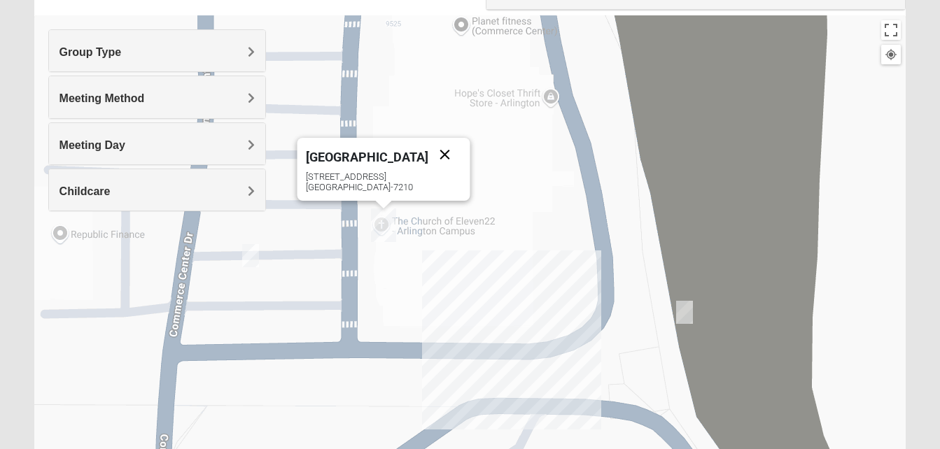
click at [428, 154] on button "Close" at bounding box center [445, 155] width 34 height 34
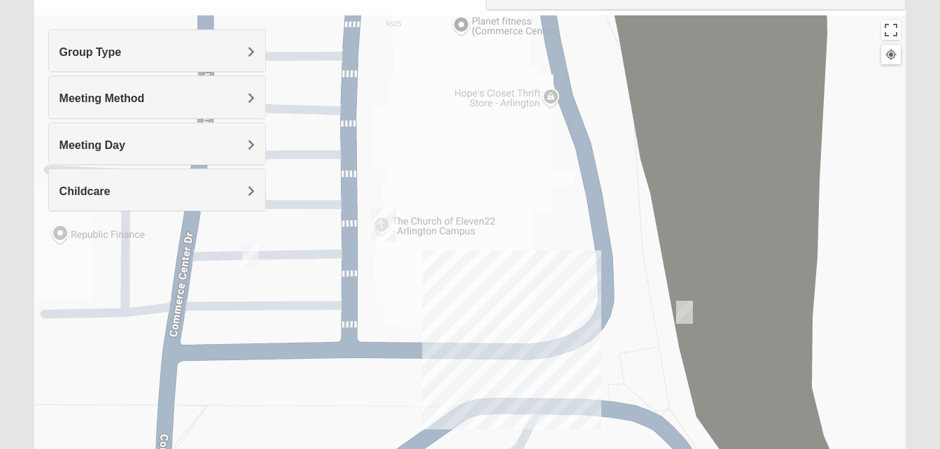
click at [682, 308] on img "On Campus Mens Harrison 32225" at bounding box center [684, 312] width 17 height 23
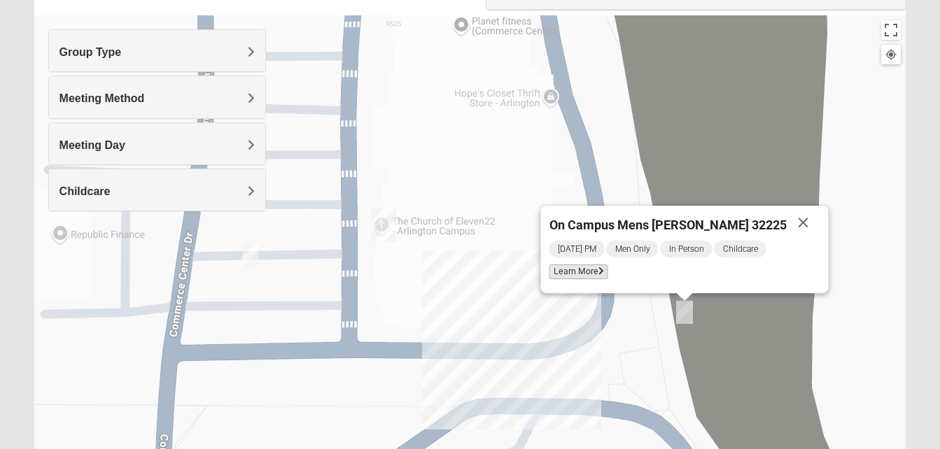
click at [607, 271] on span "Learn More" at bounding box center [578, 272] width 59 height 15
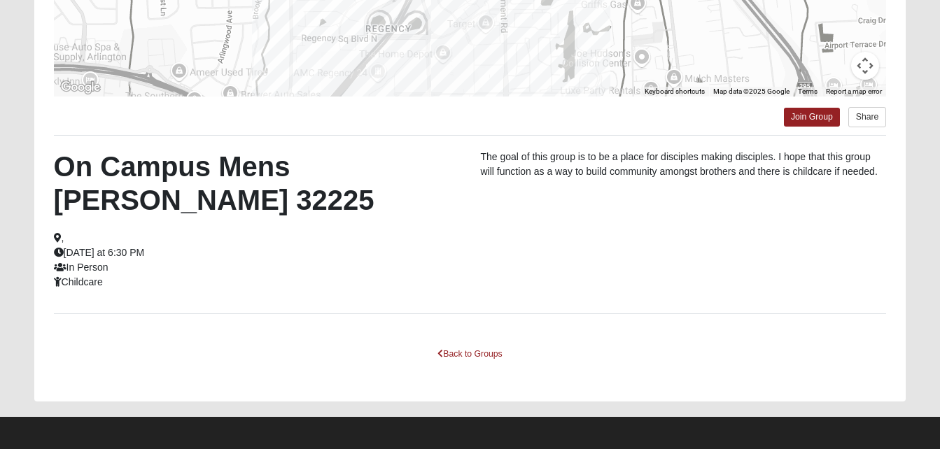
scroll to position [340, 0]
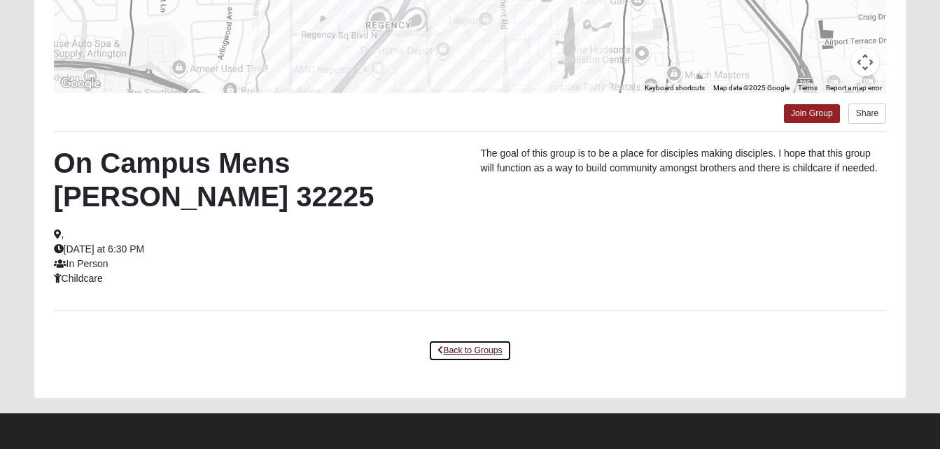
click at [463, 351] on link "Back to Groups" at bounding box center [469, 351] width 83 height 22
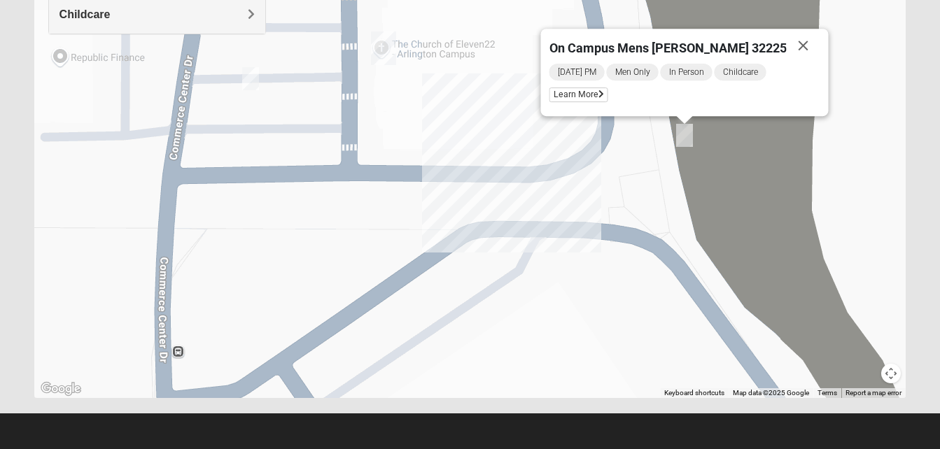
click at [253, 80] on img "Mens Barringer/Will 32225" at bounding box center [250, 78] width 17 height 23
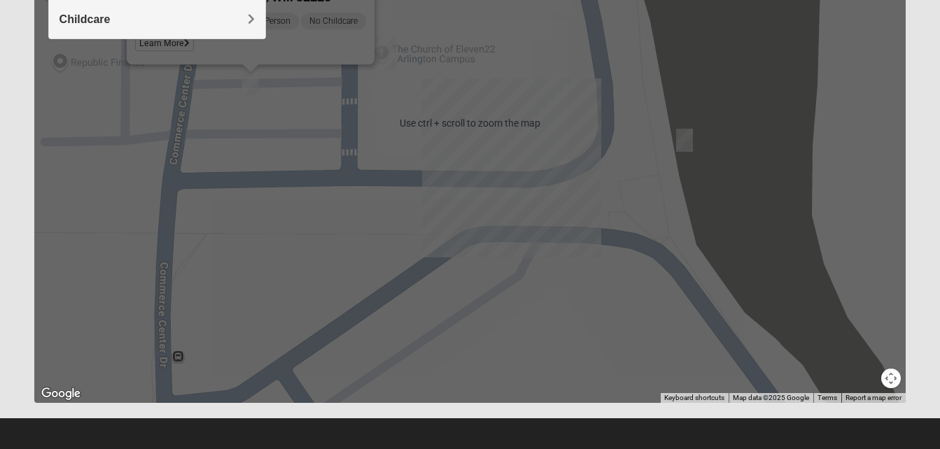
scroll to position [307, 0]
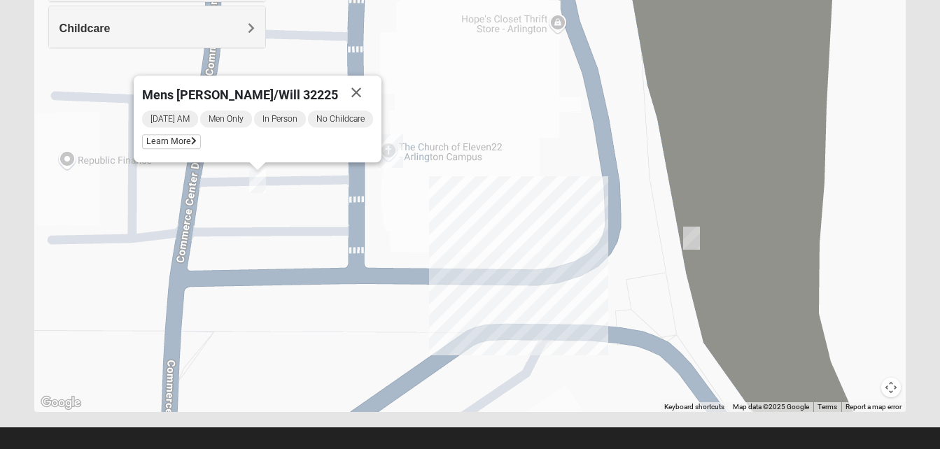
drag, startPoint x: 328, startPoint y: 115, endPoint x: 350, endPoint y: 260, distance: 146.6
click at [350, 260] on div "Mens [PERSON_NAME]/Will 32225 [DATE] AM Men Only In Person No Childcare Learn M…" at bounding box center [470, 132] width 872 height 560
click at [171, 144] on span "Learn More" at bounding box center [171, 141] width 59 height 15
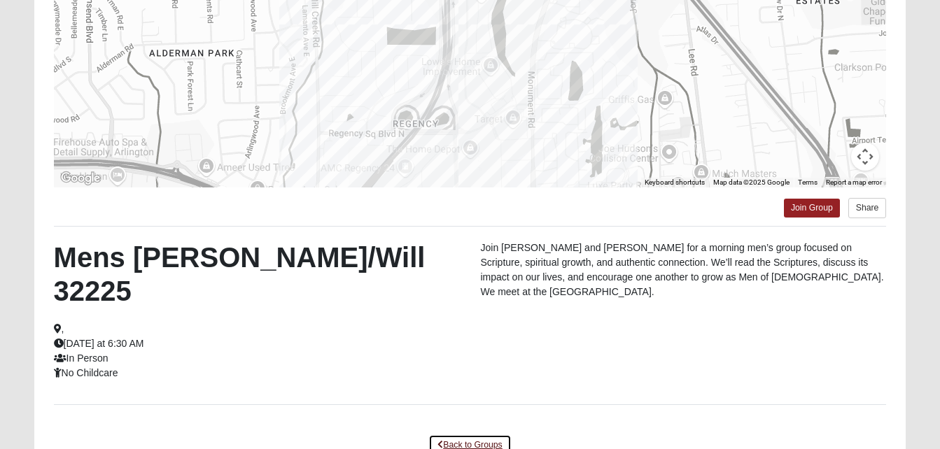
click at [474, 435] on link "Back to Groups" at bounding box center [469, 446] width 83 height 22
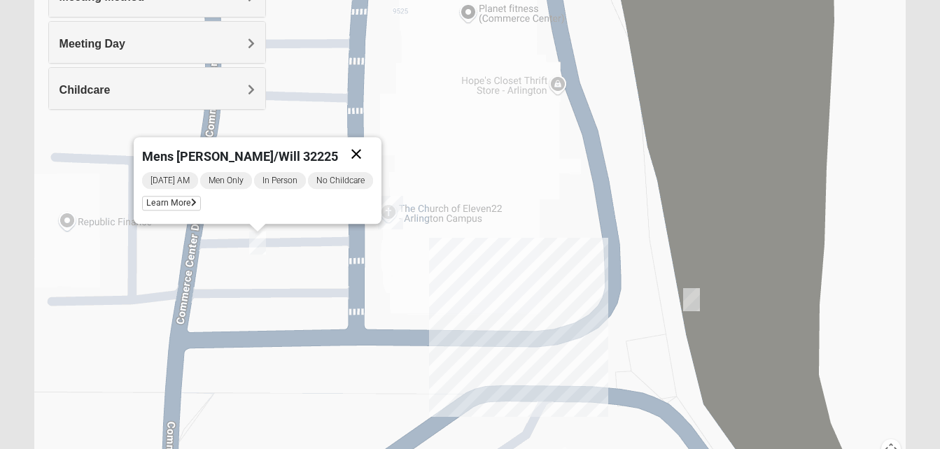
click at [364, 146] on button "Close" at bounding box center [356, 154] width 34 height 34
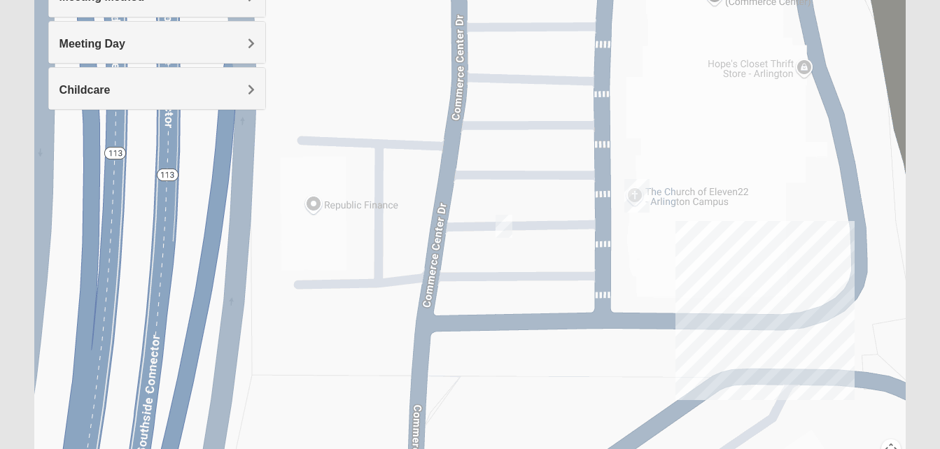
drag, startPoint x: 367, startPoint y: 190, endPoint x: 624, endPoint y: 183, distance: 256.9
click at [624, 183] on div at bounding box center [470, 194] width 872 height 560
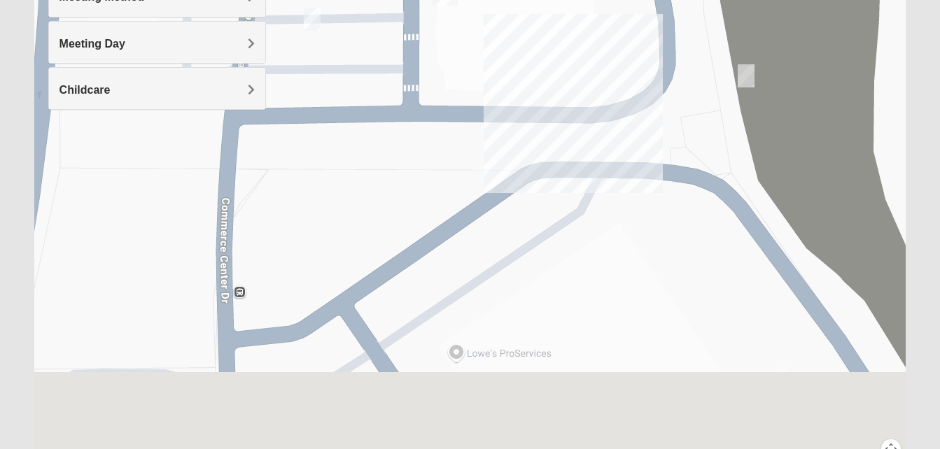
drag, startPoint x: 442, startPoint y: 234, endPoint x: 254, endPoint y: 12, distance: 290.5
click at [254, 12] on div "Group Type Mixed Group Men Only Women Only 1825 Meeting Method In Person Online…" at bounding box center [470, 194] width 872 height 560
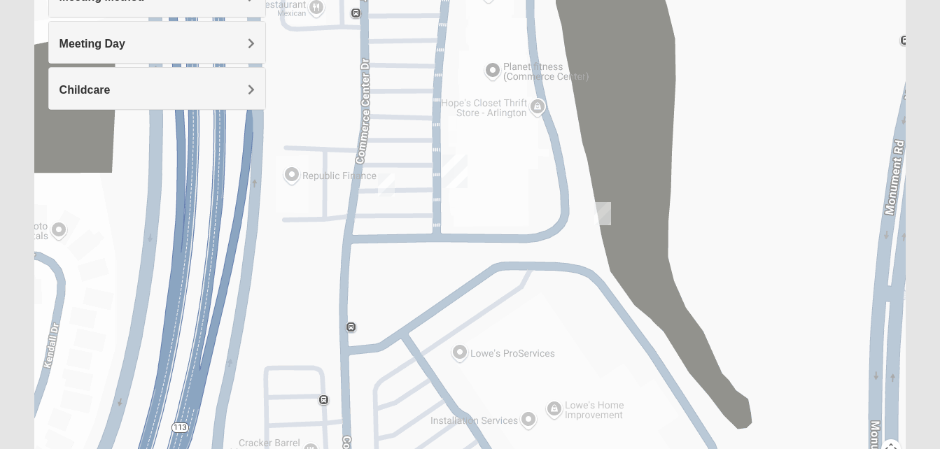
drag, startPoint x: 558, startPoint y: 123, endPoint x: 583, endPoint y: 270, distance: 149.1
click at [583, 270] on div at bounding box center [470, 194] width 872 height 560
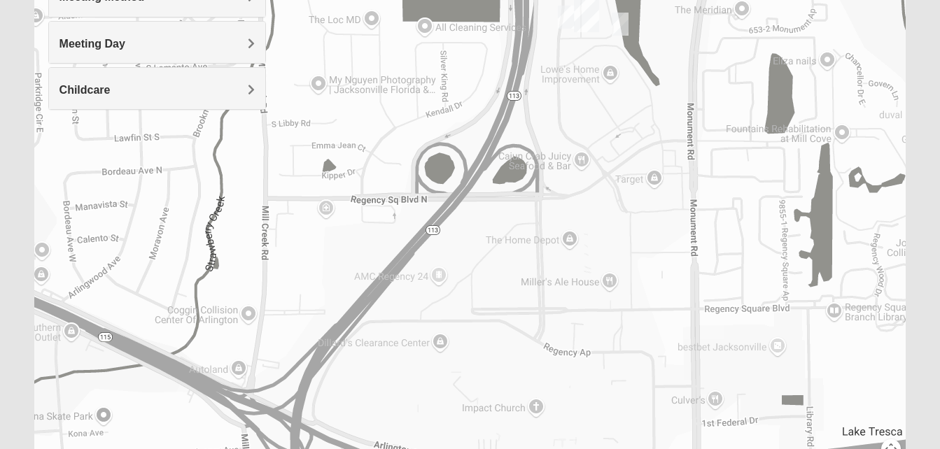
drag, startPoint x: 655, startPoint y: 346, endPoint x: 664, endPoint y: 174, distance: 172.4
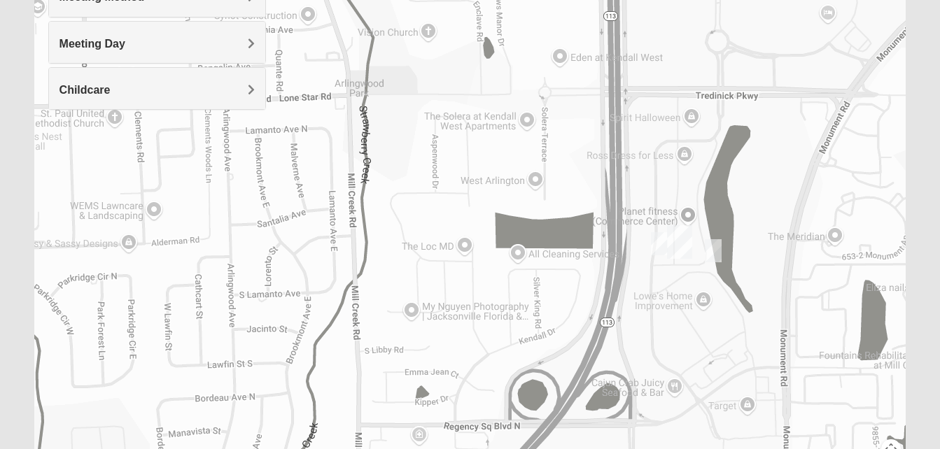
drag, startPoint x: 663, startPoint y: 176, endPoint x: 753, endPoint y: 405, distance: 246.0
click at [753, 405] on div at bounding box center [470, 194] width 872 height 560
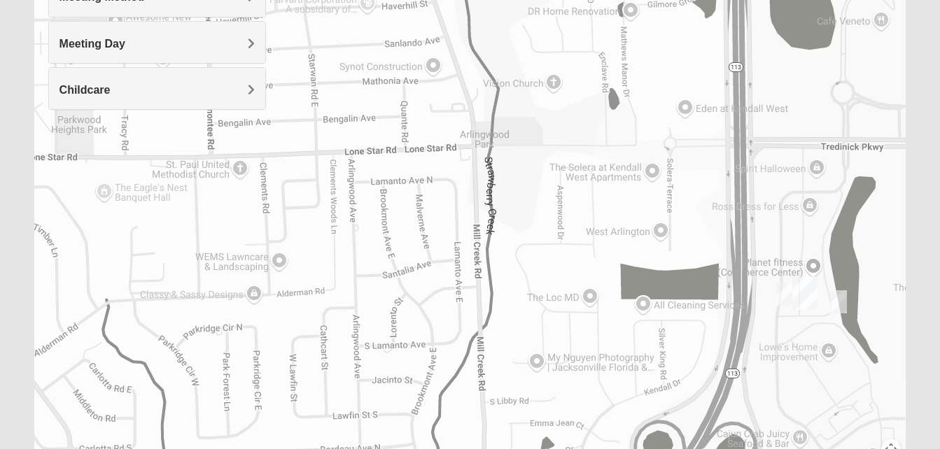
drag, startPoint x: 492, startPoint y: 129, endPoint x: 619, endPoint y: 179, distance: 136.3
click at [619, 179] on div at bounding box center [470, 194] width 872 height 560
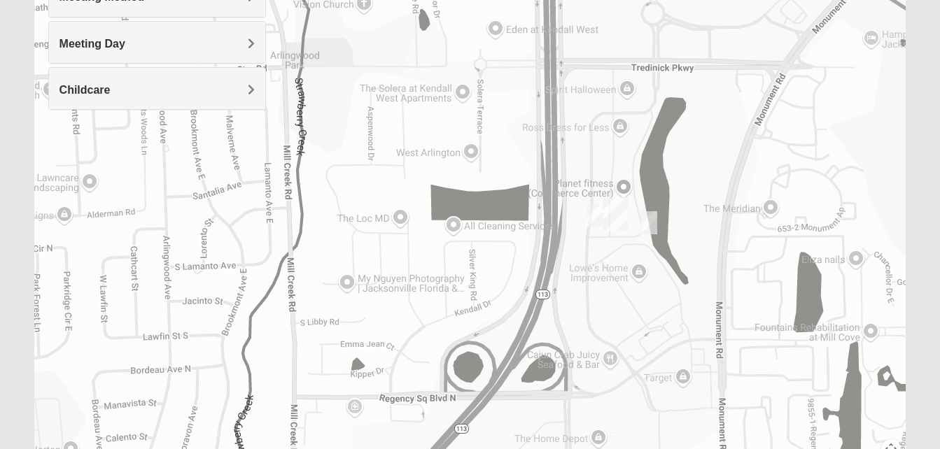
drag, startPoint x: 612, startPoint y: 225, endPoint x: 386, endPoint y: 122, distance: 248.4
click at [386, 122] on div at bounding box center [470, 194] width 872 height 560
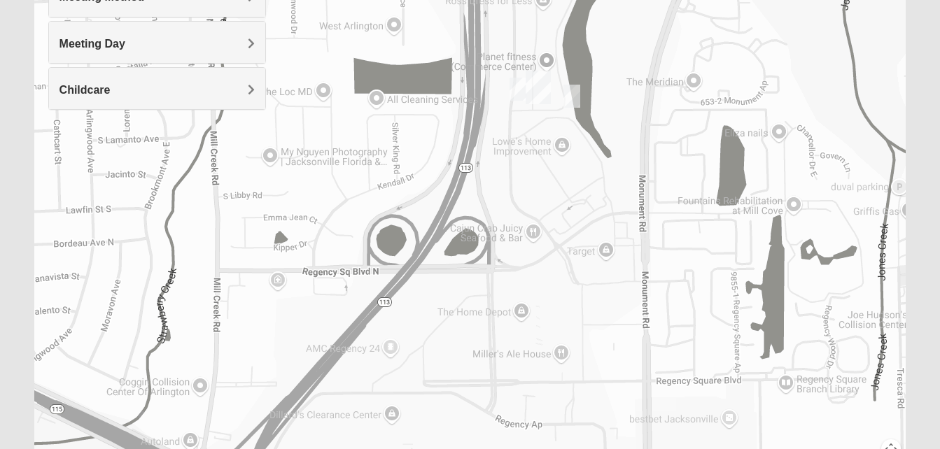
drag, startPoint x: 633, startPoint y: 336, endPoint x: 575, endPoint y: 184, distance: 162.3
click at [575, 184] on div at bounding box center [470, 194] width 872 height 560
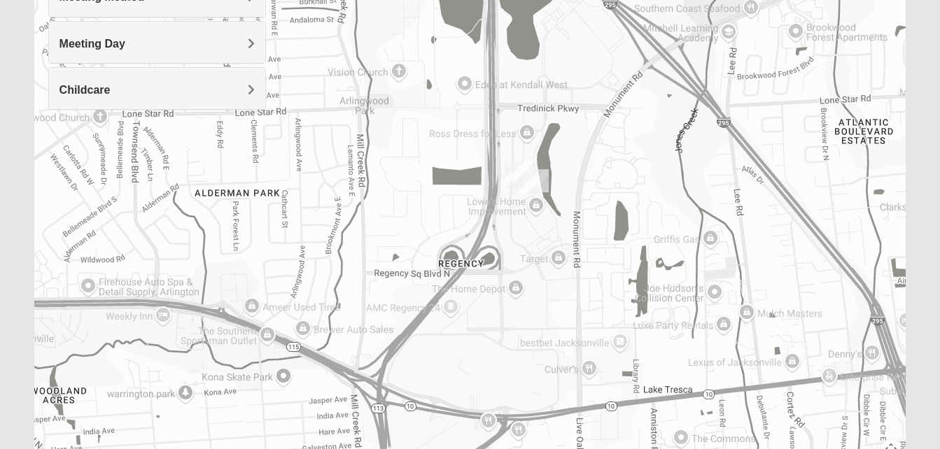
drag, startPoint x: 353, startPoint y: 159, endPoint x: 361, endPoint y: 169, distance: 12.5
click at [355, 180] on div at bounding box center [470, 194] width 872 height 560
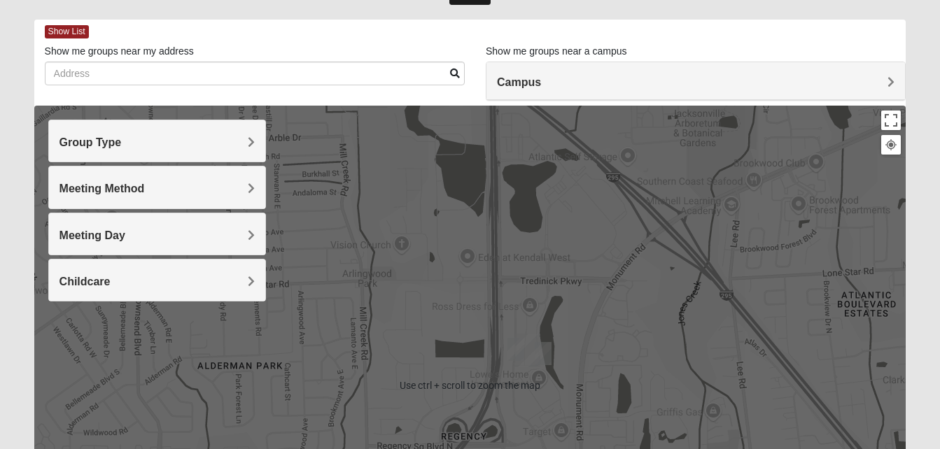
scroll to position [62, 0]
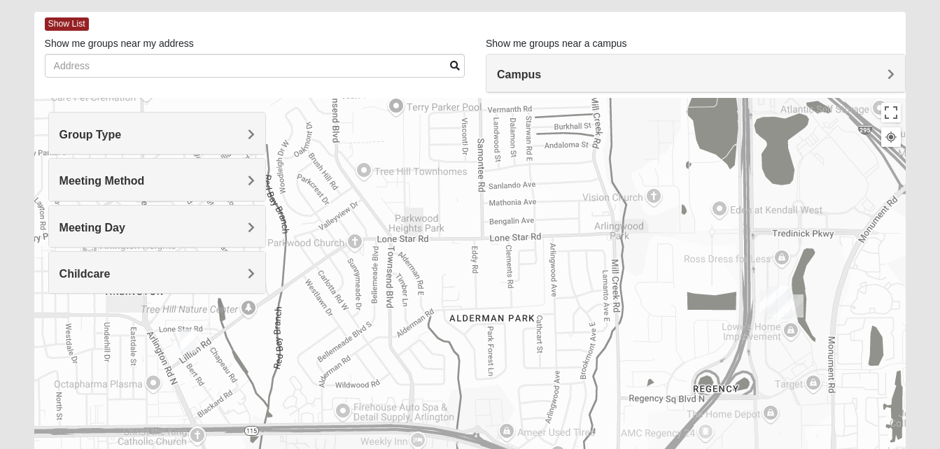
drag, startPoint x: 341, startPoint y: 343, endPoint x: 619, endPoint y: 298, distance: 281.4
click at [619, 298] on div at bounding box center [470, 378] width 872 height 560
click at [185, 342] on img "Mens Smith/McGhee 32277" at bounding box center [188, 341] width 17 height 23
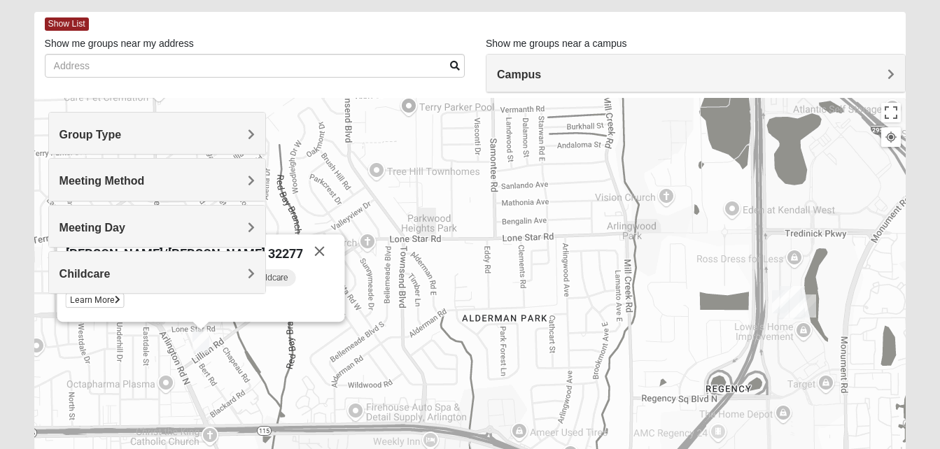
click at [125, 302] on div "Group Type Mixed Group Men Only Women Only 1825 Meeting Method In Person Online…" at bounding box center [157, 210] width 218 height 196
click at [122, 302] on div "Group Type Mixed Group Men Only Women Only 1825 Meeting Method In Person Online…" at bounding box center [157, 210] width 218 height 196
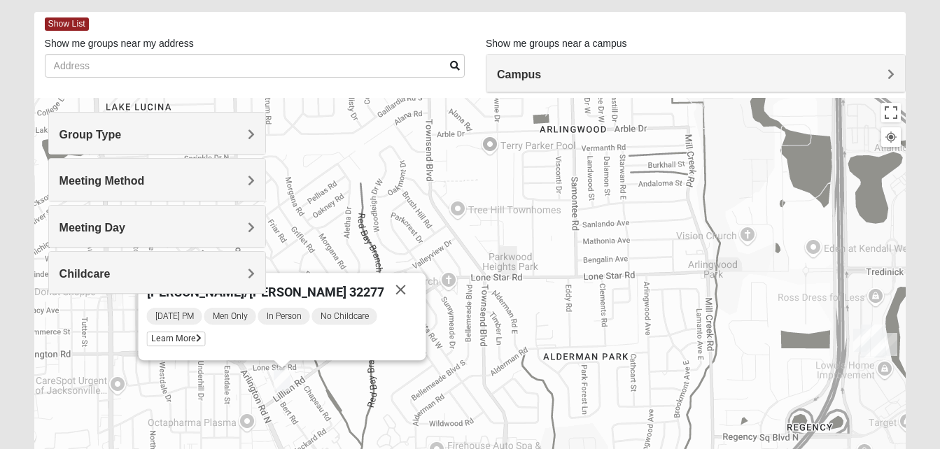
drag, startPoint x: 122, startPoint y: 344, endPoint x: 206, endPoint y: 384, distance: 93.3
click at [206, 384] on div "[PERSON_NAME]/[PERSON_NAME] 32277 [DATE] PM Men Only In Person No Childcare Lea…" at bounding box center [470, 378] width 872 height 560
click at [199, 338] on span "Learn More" at bounding box center [175, 339] width 59 height 15
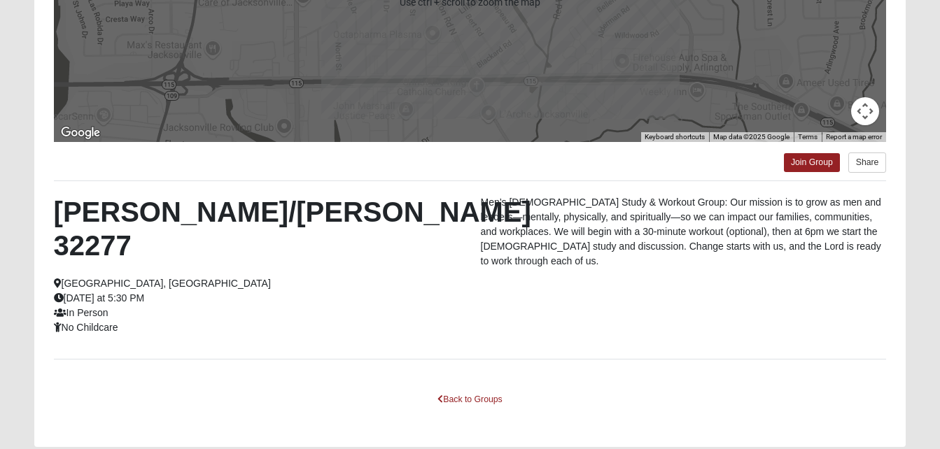
scroll to position [295, 0]
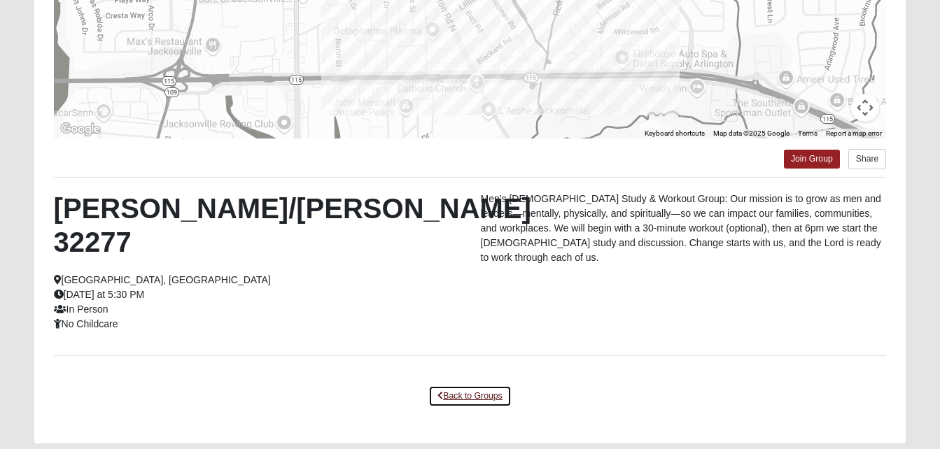
click at [483, 386] on link "Back to Groups" at bounding box center [469, 397] width 83 height 22
